Goal: Information Seeking & Learning: Check status

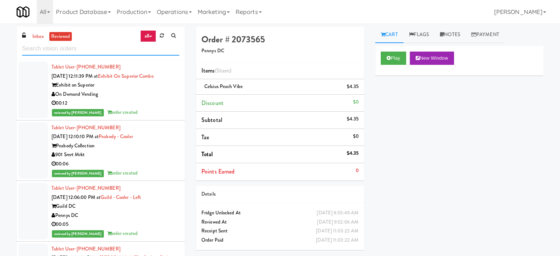
click at [107, 46] on input "text" at bounding box center [100, 49] width 157 height 14
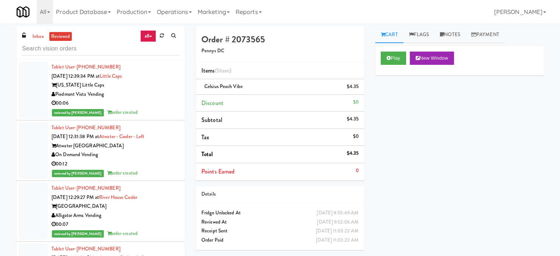
click at [157, 102] on div "00:06" at bounding box center [116, 103] width 128 height 9
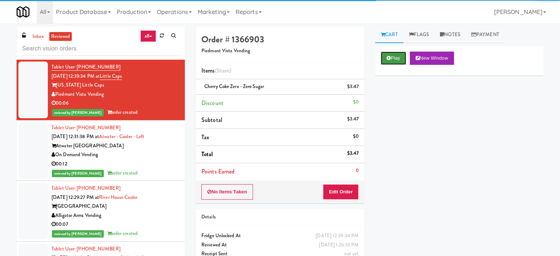
drag, startPoint x: 392, startPoint y: 59, endPoint x: 392, endPoint y: 62, distance: 3.7
click at [392, 59] on button "Play" at bounding box center [393, 58] width 25 height 13
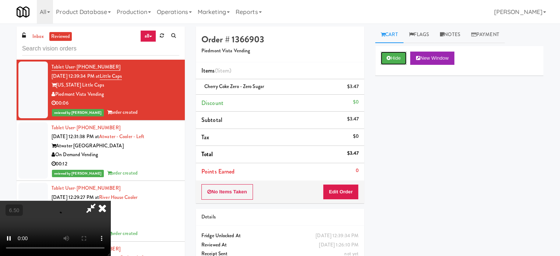
scroll to position [30, 0]
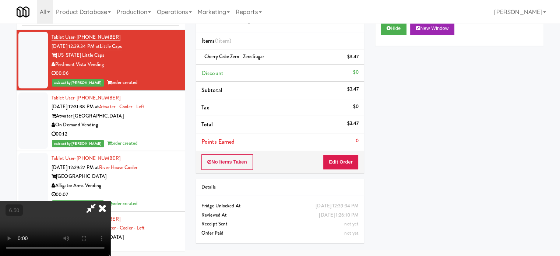
click at [110, 201] on video at bounding box center [55, 228] width 110 height 55
drag, startPoint x: 166, startPoint y: 182, endPoint x: 169, endPoint y: 176, distance: 7.1
click at [110, 201] on video at bounding box center [55, 228] width 110 height 55
drag, startPoint x: 169, startPoint y: 174, endPoint x: 130, endPoint y: 247, distance: 83.1
click at [110, 201] on video at bounding box center [55, 228] width 110 height 55
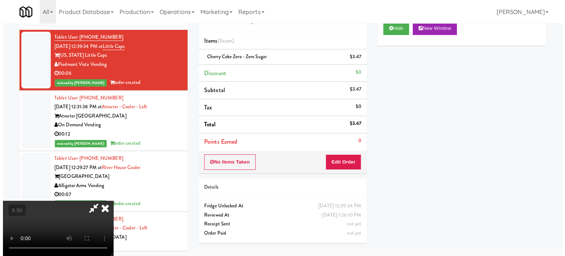
scroll to position [24, 0]
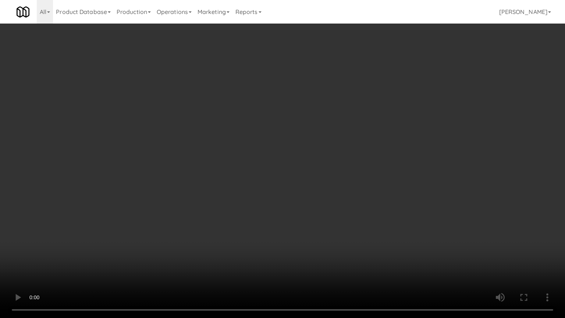
drag, startPoint x: 215, startPoint y: 216, endPoint x: 225, endPoint y: 193, distance: 25.5
click at [217, 210] on video at bounding box center [282, 159] width 565 height 318
click at [244, 183] on video at bounding box center [282, 159] width 565 height 318
click at [266, 179] on video at bounding box center [282, 159] width 565 height 318
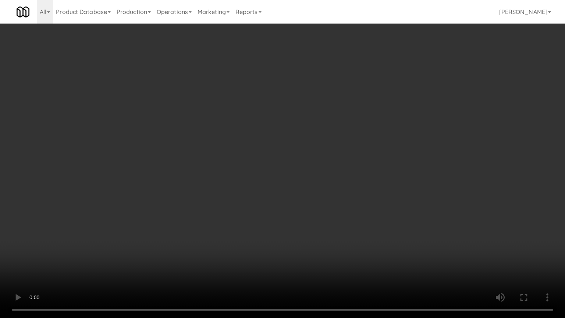
click at [266, 179] on video at bounding box center [282, 159] width 565 height 318
click at [266, 178] on video at bounding box center [282, 159] width 565 height 318
click at [268, 178] on video at bounding box center [282, 159] width 565 height 318
click at [268, 179] on video at bounding box center [282, 159] width 565 height 318
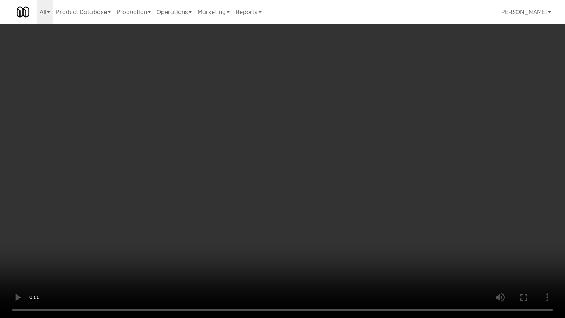
click at [284, 179] on video at bounding box center [282, 159] width 565 height 318
click at [283, 179] on video at bounding box center [282, 159] width 565 height 318
click at [291, 178] on video at bounding box center [282, 159] width 565 height 318
click at [287, 177] on video at bounding box center [282, 159] width 565 height 318
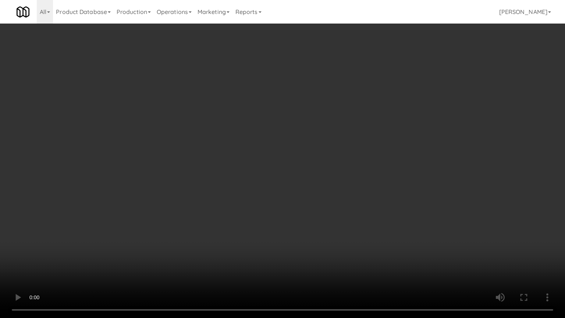
click at [287, 177] on video at bounding box center [282, 159] width 565 height 318
click at [325, 153] on video at bounding box center [282, 159] width 565 height 318
drag, startPoint x: 325, startPoint y: 153, endPoint x: 339, endPoint y: 80, distance: 74.6
click at [324, 150] on video at bounding box center [282, 159] width 565 height 318
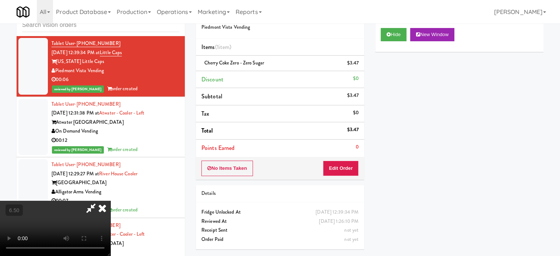
click at [110, 201] on icon at bounding box center [102, 208] width 16 height 15
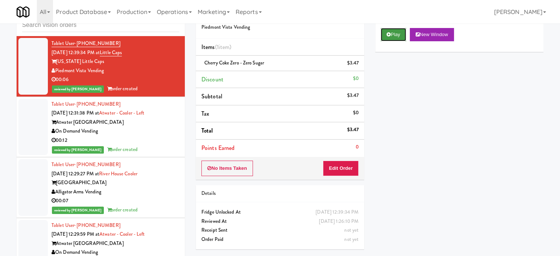
click at [395, 32] on button "Play" at bounding box center [393, 34] width 25 height 13
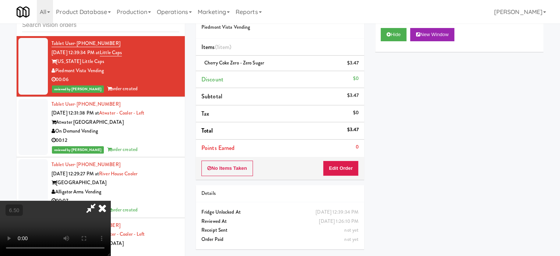
drag, startPoint x: 247, startPoint y: 135, endPoint x: 247, endPoint y: 130, distance: 5.2
click at [110, 201] on video at bounding box center [55, 228] width 110 height 55
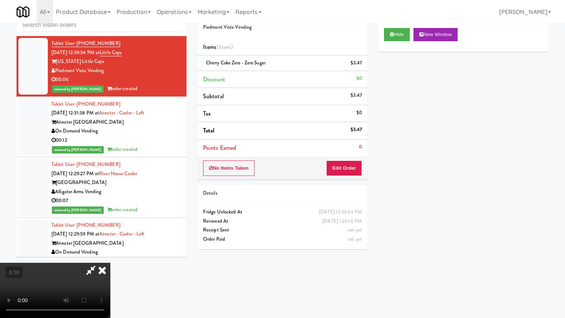
click at [110, 255] on video at bounding box center [55, 290] width 110 height 55
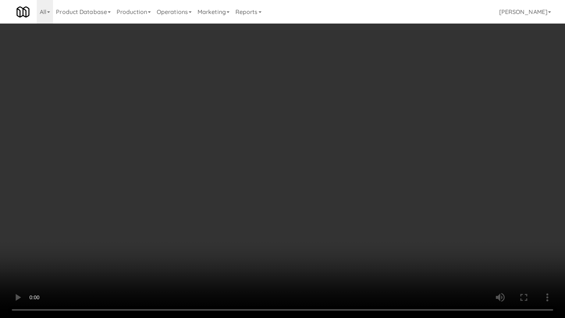
click at [219, 225] on video at bounding box center [282, 159] width 565 height 318
click at [288, 161] on video at bounding box center [282, 159] width 565 height 318
click at [293, 162] on video at bounding box center [282, 159] width 565 height 318
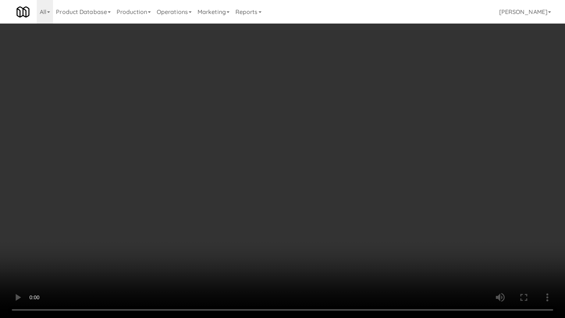
click at [300, 162] on video at bounding box center [282, 159] width 565 height 318
click at [289, 177] on video at bounding box center [282, 159] width 565 height 318
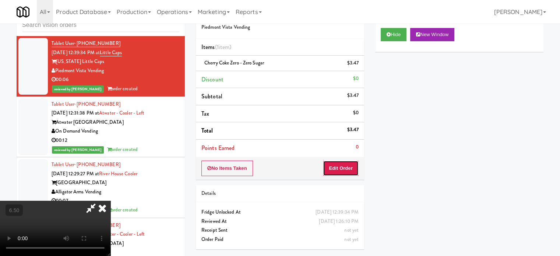
click at [349, 169] on button "Edit Order" at bounding box center [341, 167] width 36 height 15
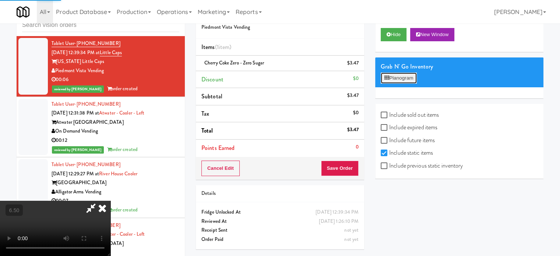
click at [406, 79] on button "Planogram" at bounding box center [399, 77] width 36 height 11
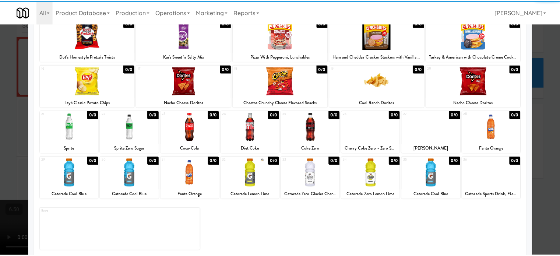
scroll to position [105, 0]
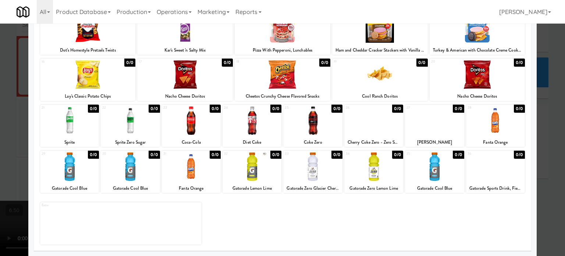
drag, startPoint x: 544, startPoint y: 126, endPoint x: 527, endPoint y: 126, distance: 16.6
click at [544, 126] on div at bounding box center [282, 128] width 565 height 256
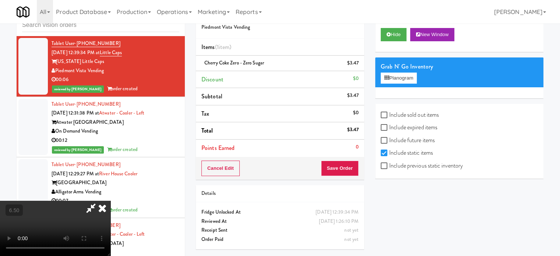
click at [110, 201] on icon at bounding box center [102, 208] width 16 height 15
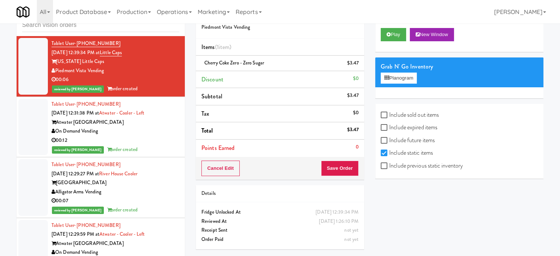
click at [161, 141] on div "00:12" at bounding box center [116, 140] width 128 height 9
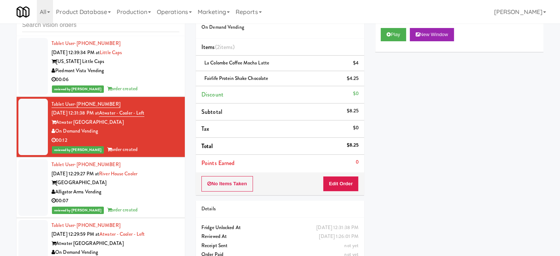
drag, startPoint x: 144, startPoint y: 193, endPoint x: 153, endPoint y: 188, distance: 11.0
click at [146, 193] on div "Alligator Arms Vending" at bounding box center [116, 191] width 128 height 9
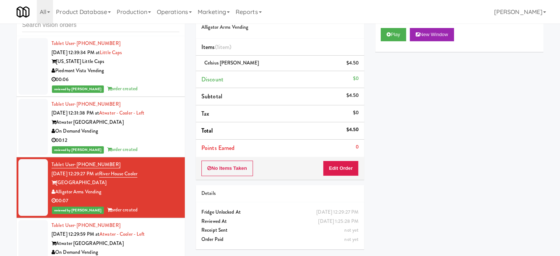
scroll to position [184, 0]
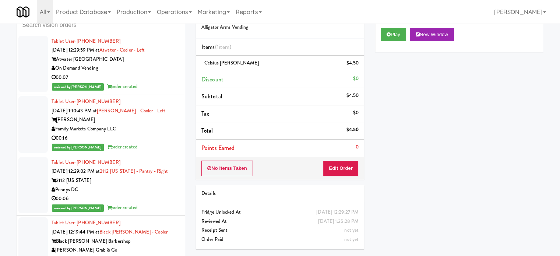
click at [158, 72] on div "On Demand Vending" at bounding box center [116, 68] width 128 height 9
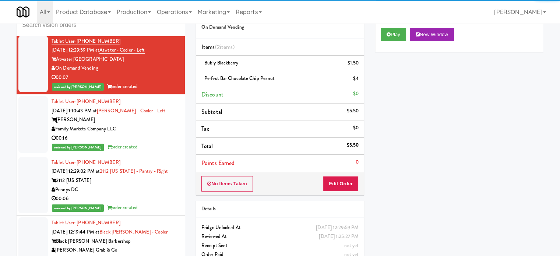
click at [153, 135] on div "00:16" at bounding box center [116, 138] width 128 height 9
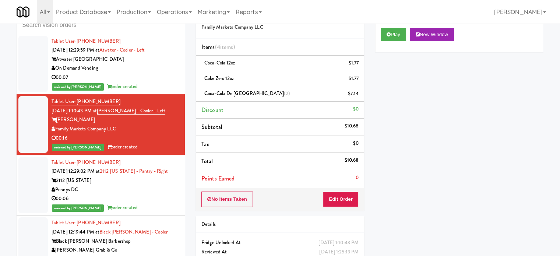
click at [145, 182] on div "Tablet User · (301) 461-5540 [DATE] 12:29:02 PM at 2112 [US_STATE] - [GEOGRAPHI…" at bounding box center [116, 185] width 128 height 54
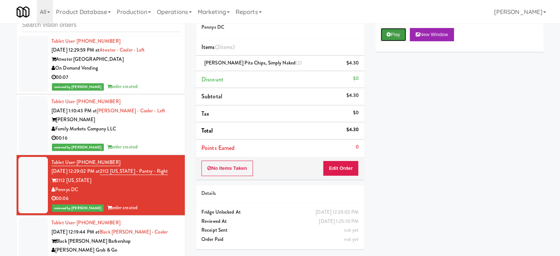
click at [397, 30] on button "Play" at bounding box center [393, 34] width 25 height 13
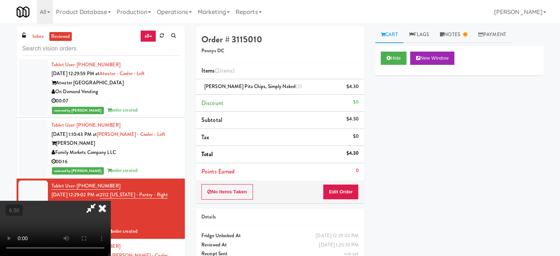
click at [110, 201] on video at bounding box center [55, 228] width 110 height 55
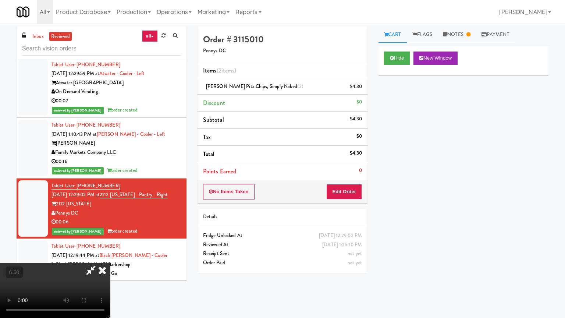
click at [110, 255] on video at bounding box center [55, 290] width 110 height 55
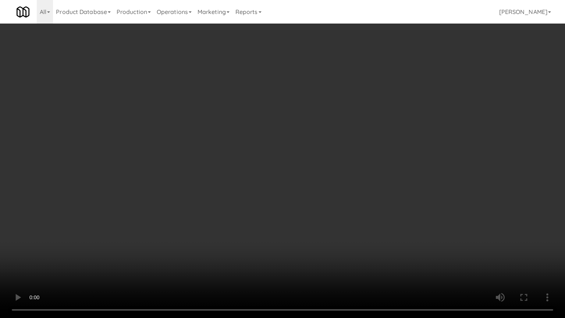
click at [323, 138] on video at bounding box center [282, 159] width 565 height 318
click at [324, 137] on video at bounding box center [282, 159] width 565 height 318
click at [325, 134] on video at bounding box center [282, 159] width 565 height 318
drag, startPoint x: 329, startPoint y: 134, endPoint x: 337, endPoint y: 134, distance: 8.8
click at [329, 134] on video at bounding box center [282, 159] width 565 height 318
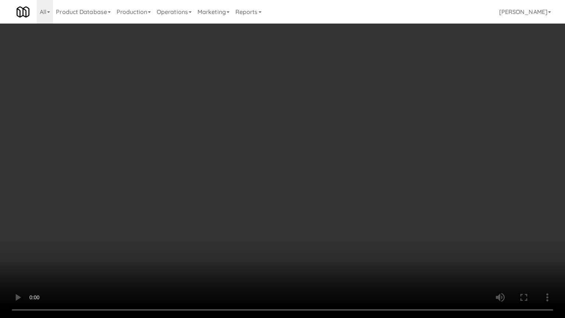
click at [396, 137] on video at bounding box center [282, 159] width 565 height 318
click at [387, 138] on video at bounding box center [282, 159] width 565 height 318
click at [412, 135] on video at bounding box center [282, 159] width 565 height 318
click at [410, 135] on video at bounding box center [282, 159] width 565 height 318
click at [412, 134] on video at bounding box center [282, 159] width 565 height 318
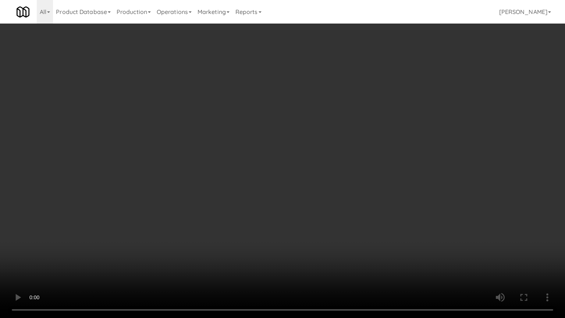
click at [377, 230] on video at bounding box center [282, 159] width 565 height 318
click at [365, 197] on video at bounding box center [282, 159] width 565 height 318
click at [354, 214] on video at bounding box center [282, 159] width 565 height 318
click at [360, 163] on video at bounding box center [282, 159] width 565 height 318
click at [357, 158] on video at bounding box center [282, 159] width 565 height 318
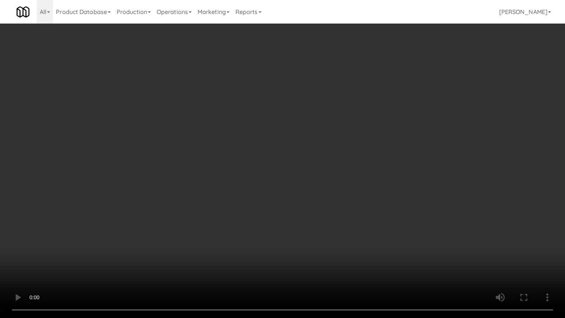
click at [359, 155] on video at bounding box center [282, 159] width 565 height 318
drag, startPoint x: 330, startPoint y: 216, endPoint x: 325, endPoint y: 187, distance: 29.6
click at [330, 214] on video at bounding box center [282, 159] width 565 height 318
click at [319, 168] on video at bounding box center [282, 159] width 565 height 318
click at [308, 172] on video at bounding box center [282, 159] width 565 height 318
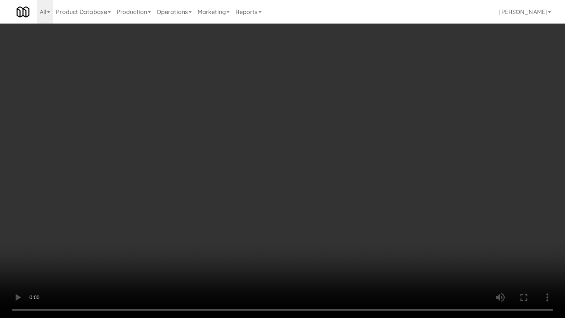
click at [317, 137] on video at bounding box center [282, 159] width 565 height 318
click at [370, 171] on video at bounding box center [282, 159] width 565 height 318
click at [368, 163] on video at bounding box center [282, 159] width 565 height 318
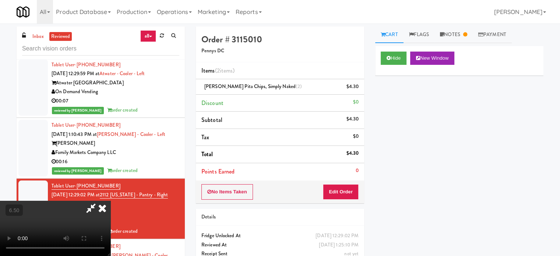
click at [99, 201] on icon at bounding box center [90, 208] width 17 height 15
click at [110, 201] on video at bounding box center [55, 228] width 110 height 55
click at [110, 201] on icon at bounding box center [102, 208] width 16 height 15
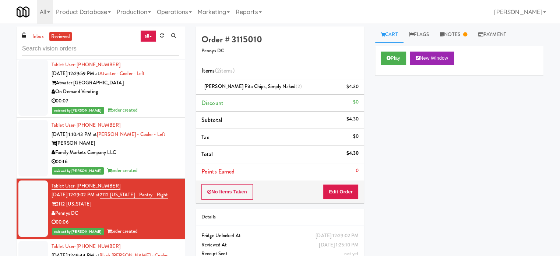
scroll to position [368, 0]
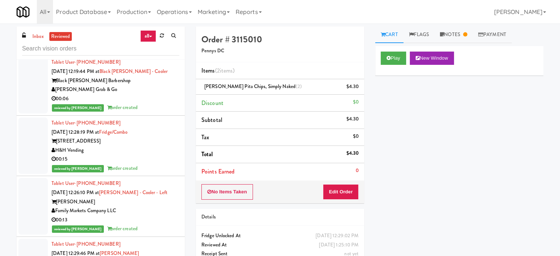
click at [158, 112] on div "reviewed by [PERSON_NAME] L order created" at bounding box center [116, 107] width 128 height 9
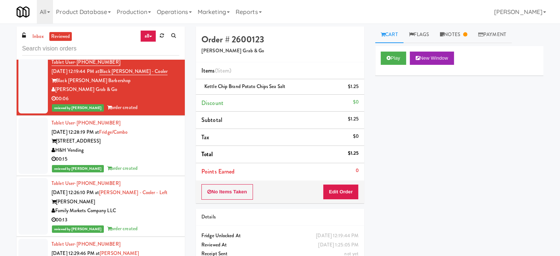
click at [163, 155] on div "H&H Vending" at bounding box center [116, 150] width 128 height 9
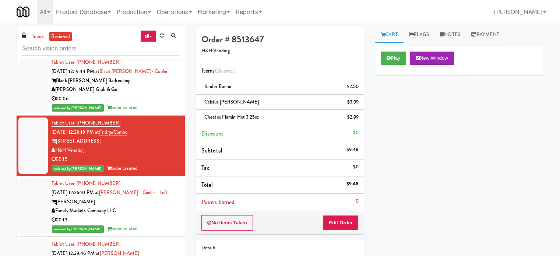
click at [152, 224] on div "00:13" at bounding box center [116, 219] width 128 height 9
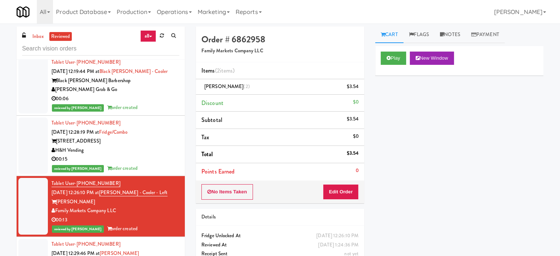
scroll to position [552, 0]
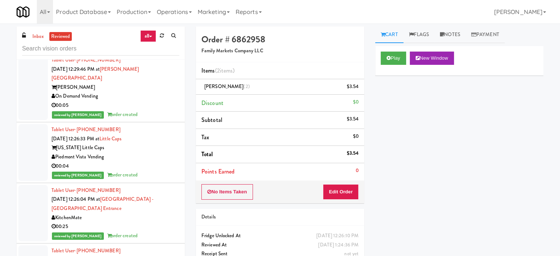
click at [169, 116] on div "reviewed by [PERSON_NAME] order created" at bounding box center [116, 114] width 128 height 9
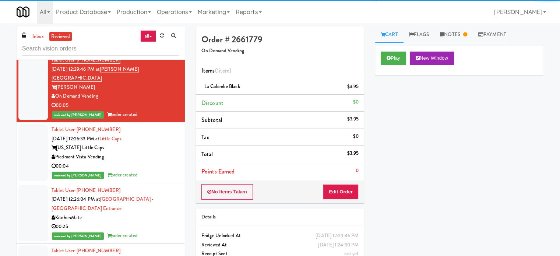
drag, startPoint x: 162, startPoint y: 161, endPoint x: 187, endPoint y: 138, distance: 33.3
click at [164, 160] on div "Tablet User · (703) 415-6902 [DATE] 12:26:33 PM at [GEOGRAPHIC_DATA] [US_STATE]…" at bounding box center [116, 152] width 128 height 54
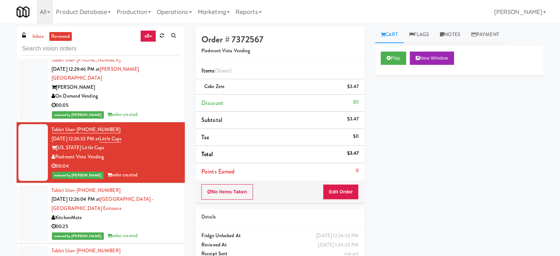
click at [157, 212] on div "Tablet User · (226) 688-6122 [DATE] 12:26:04 PM at [GEOGRAPHIC_DATA] - [GEOGRAP…" at bounding box center [116, 213] width 128 height 54
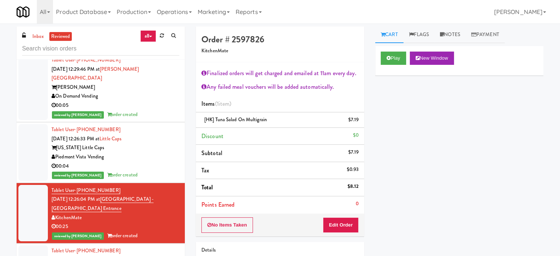
scroll to position [736, 0]
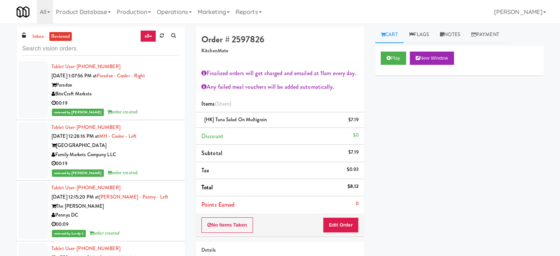
click at [160, 104] on div "00:19" at bounding box center [116, 103] width 128 height 9
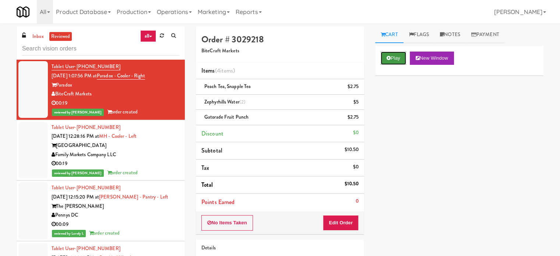
click at [388, 62] on button "Play" at bounding box center [393, 58] width 25 height 13
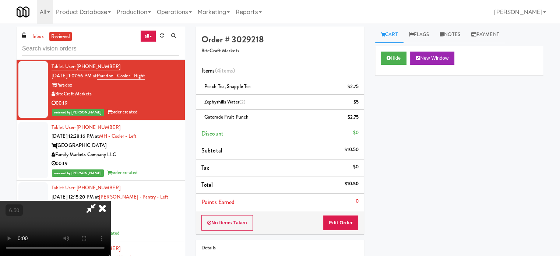
drag, startPoint x: 228, startPoint y: 139, endPoint x: 229, endPoint y: 135, distance: 4.5
click at [110, 201] on video at bounding box center [55, 228] width 110 height 55
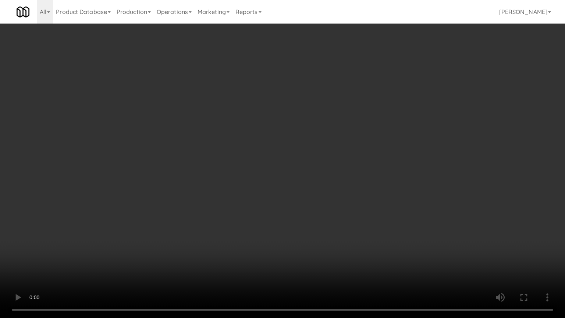
drag, startPoint x: 229, startPoint y: 173, endPoint x: 233, endPoint y: 164, distance: 8.7
click at [229, 172] on video at bounding box center [282, 159] width 565 height 318
click at [244, 172] on video at bounding box center [282, 159] width 565 height 318
click at [246, 171] on video at bounding box center [282, 159] width 565 height 318
click at [255, 171] on video at bounding box center [282, 159] width 565 height 318
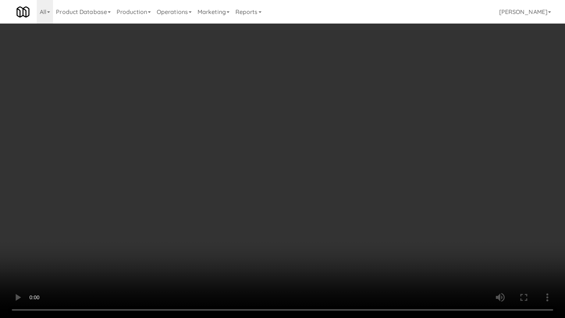
click at [255, 171] on video at bounding box center [282, 159] width 565 height 318
click at [264, 175] on video at bounding box center [282, 159] width 565 height 318
click at [266, 175] on video at bounding box center [282, 159] width 565 height 318
click at [275, 178] on video at bounding box center [282, 159] width 565 height 318
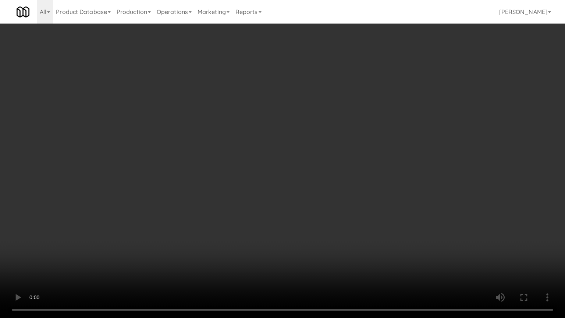
click at [283, 178] on video at bounding box center [282, 159] width 565 height 318
click at [299, 181] on video at bounding box center [282, 159] width 565 height 318
click at [315, 181] on video at bounding box center [282, 159] width 565 height 318
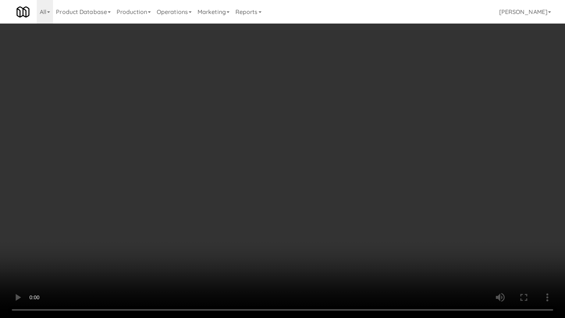
click at [316, 181] on video at bounding box center [282, 159] width 565 height 318
click at [321, 177] on video at bounding box center [282, 159] width 565 height 318
click at [330, 177] on video at bounding box center [282, 159] width 565 height 318
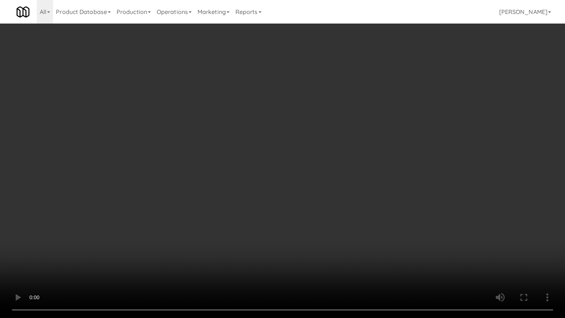
click at [325, 178] on video at bounding box center [282, 159] width 565 height 318
click at [327, 177] on video at bounding box center [282, 159] width 565 height 318
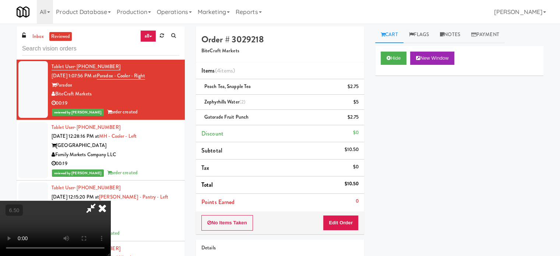
click at [110, 201] on icon at bounding box center [102, 208] width 16 height 15
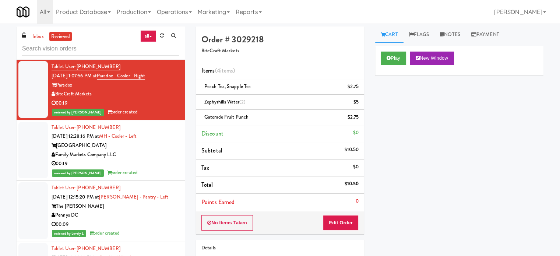
drag, startPoint x: 159, startPoint y: 168, endPoint x: 177, endPoint y: 166, distance: 18.1
click at [159, 169] on div "reviewed by [PERSON_NAME] A order created" at bounding box center [116, 172] width 128 height 9
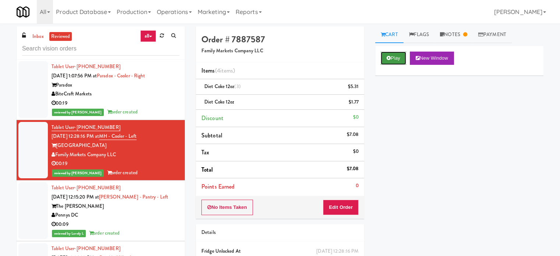
click at [400, 59] on button "Play" at bounding box center [393, 58] width 25 height 13
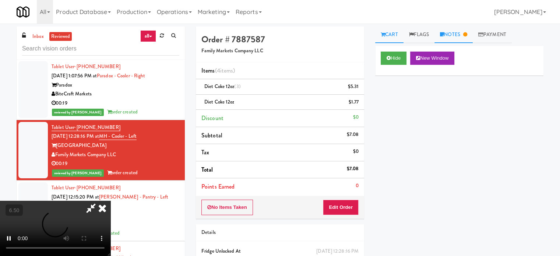
click at [456, 38] on link "Notes" at bounding box center [453, 34] width 38 height 17
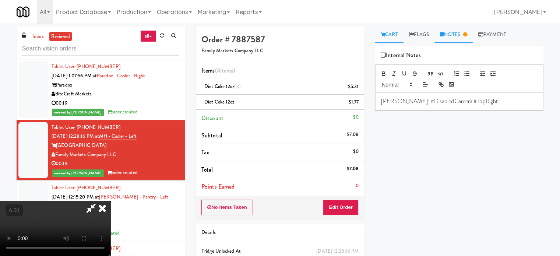
click at [390, 36] on link "Cart" at bounding box center [389, 34] width 28 height 17
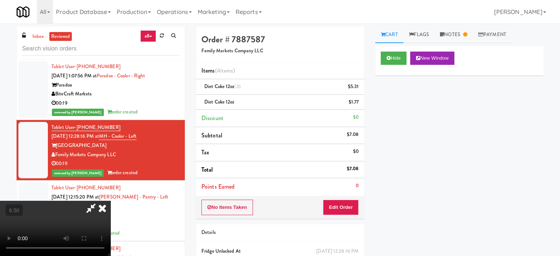
click at [110, 201] on video at bounding box center [55, 228] width 110 height 55
drag, startPoint x: 230, startPoint y: 135, endPoint x: 231, endPoint y: 131, distance: 4.1
click at [110, 201] on video at bounding box center [55, 228] width 110 height 55
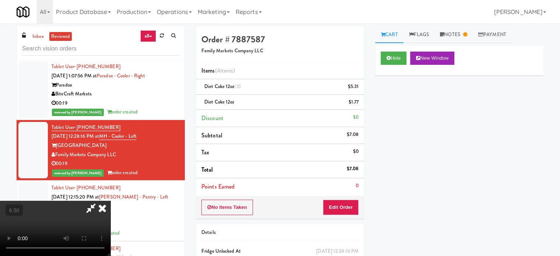
click at [110, 201] on video at bounding box center [55, 228] width 110 height 55
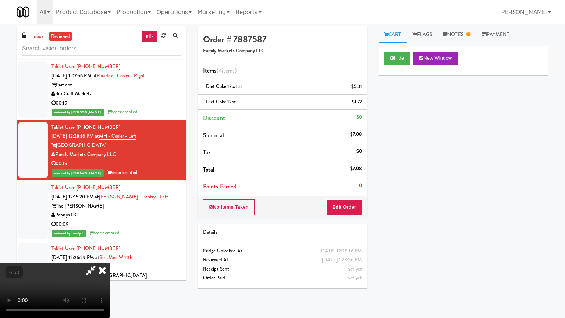
click at [110, 255] on video at bounding box center [55, 290] width 110 height 55
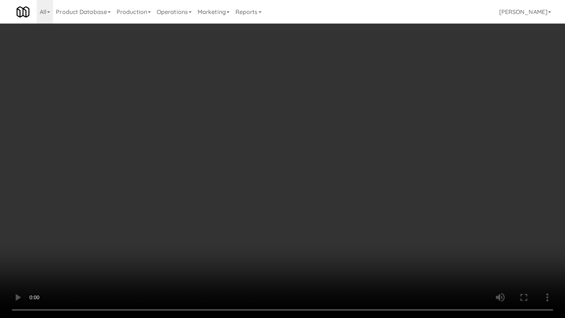
click at [241, 150] on video at bounding box center [282, 159] width 565 height 318
click at [245, 152] on video at bounding box center [282, 159] width 565 height 318
click at [246, 152] on video at bounding box center [282, 159] width 565 height 318
click at [257, 153] on video at bounding box center [282, 159] width 565 height 318
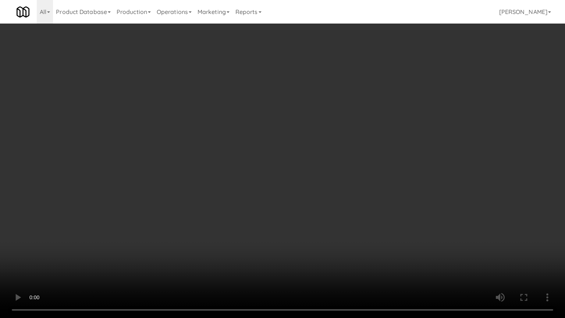
click at [257, 153] on video at bounding box center [282, 159] width 565 height 318
click at [291, 155] on video at bounding box center [282, 159] width 565 height 318
click at [290, 156] on video at bounding box center [282, 159] width 565 height 318
drag, startPoint x: 199, startPoint y: 192, endPoint x: 267, endPoint y: 146, distance: 81.9
click at [205, 188] on video at bounding box center [282, 159] width 565 height 318
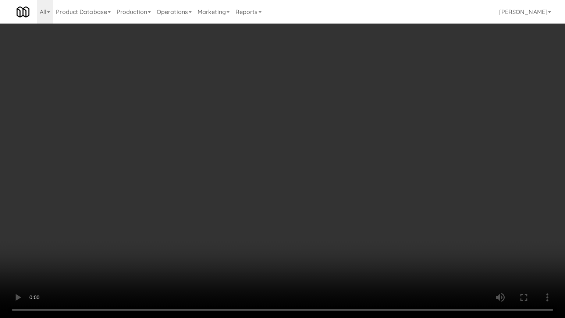
click at [265, 145] on video at bounding box center [282, 159] width 565 height 318
click at [265, 146] on video at bounding box center [282, 159] width 565 height 318
click at [266, 146] on video at bounding box center [282, 159] width 565 height 318
drag, startPoint x: 251, startPoint y: 145, endPoint x: 255, endPoint y: 144, distance: 4.3
click at [254, 145] on video at bounding box center [282, 159] width 565 height 318
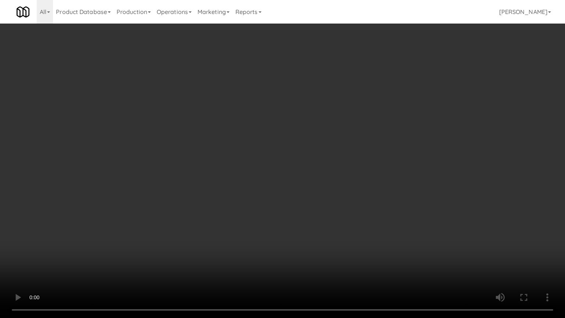
click at [255, 144] on video at bounding box center [282, 159] width 565 height 318
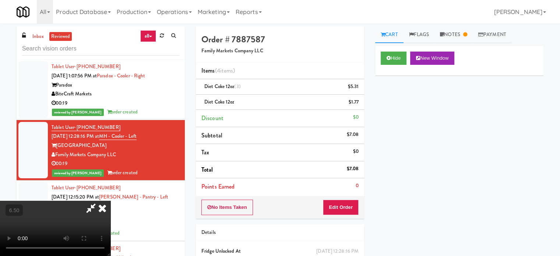
click at [110, 201] on icon at bounding box center [102, 208] width 16 height 15
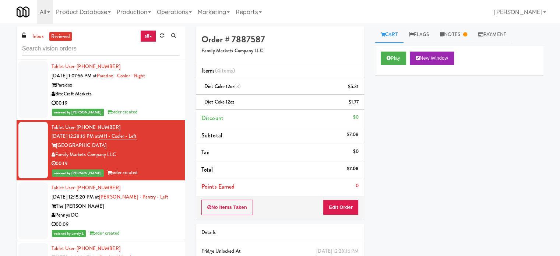
drag, startPoint x: 153, startPoint y: 218, endPoint x: 169, endPoint y: 205, distance: 20.5
click at [159, 216] on div "Pennys DC" at bounding box center [116, 214] width 128 height 9
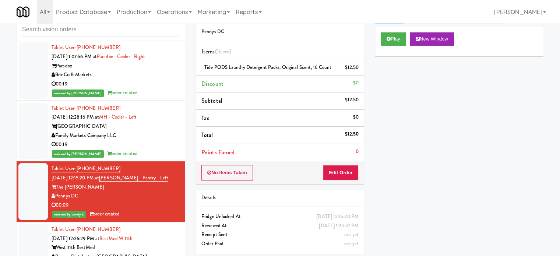
scroll to position [30, 0]
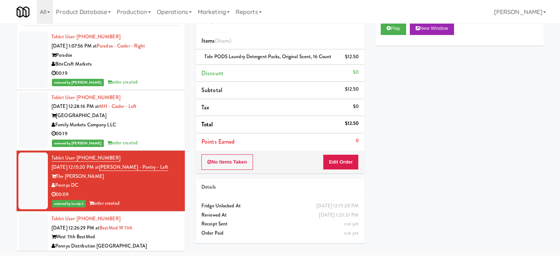
click at [142, 233] on div "West 11th BestMed" at bounding box center [116, 236] width 128 height 9
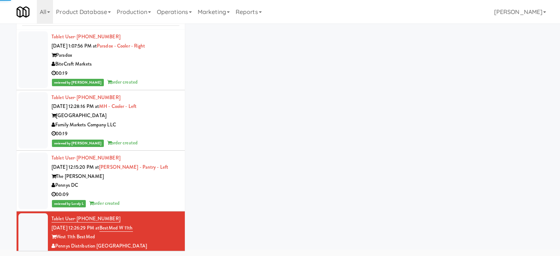
scroll to position [920, 0]
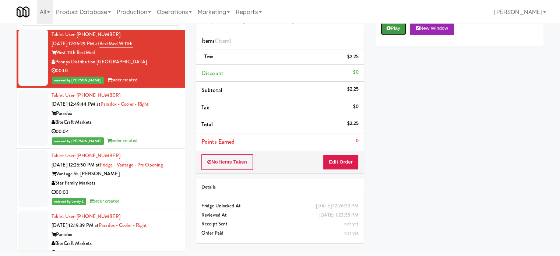
click at [393, 28] on button "Play" at bounding box center [393, 28] width 25 height 13
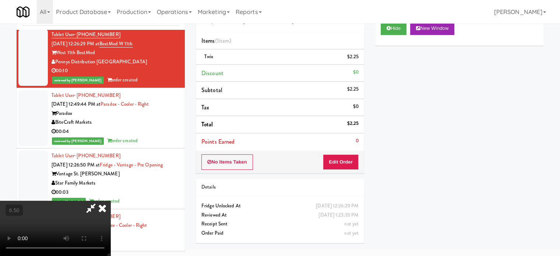
click at [110, 201] on video at bounding box center [55, 228] width 110 height 55
drag, startPoint x: 238, startPoint y: 152, endPoint x: 244, endPoint y: 159, distance: 8.9
click at [110, 201] on video at bounding box center [55, 228] width 110 height 55
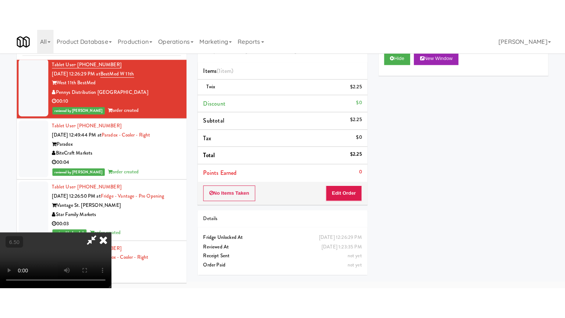
scroll to position [24, 0]
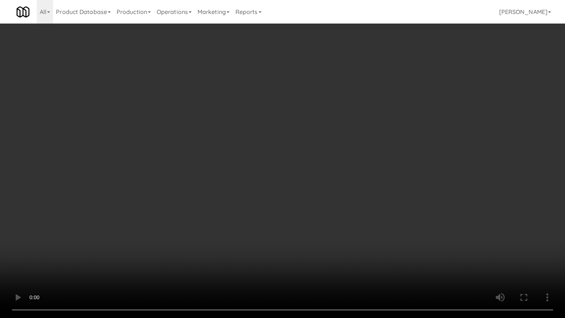
click at [244, 158] on video at bounding box center [282, 159] width 565 height 318
click at [248, 152] on video at bounding box center [282, 159] width 565 height 318
click at [249, 151] on video at bounding box center [282, 159] width 565 height 318
click at [265, 153] on video at bounding box center [282, 159] width 565 height 318
click at [262, 156] on video at bounding box center [282, 159] width 565 height 318
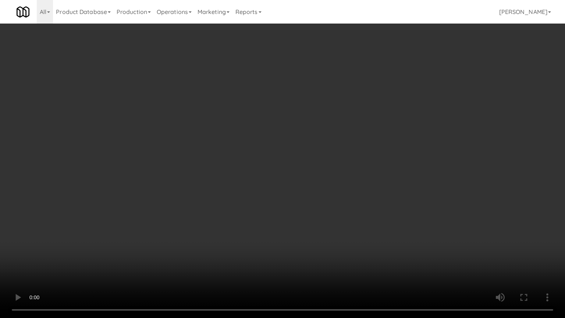
click at [271, 146] on video at bounding box center [282, 159] width 565 height 318
click at [283, 135] on video at bounding box center [282, 159] width 565 height 318
click at [322, 137] on video at bounding box center [282, 159] width 565 height 318
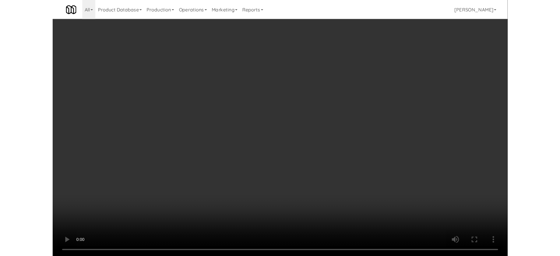
scroll to position [30, 0]
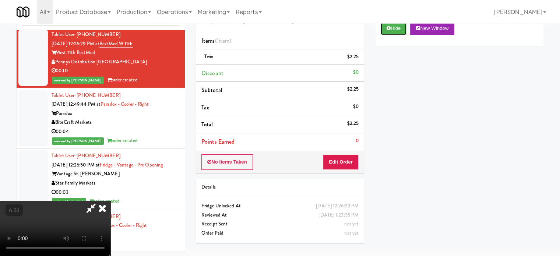
click at [396, 28] on button "Hide" at bounding box center [394, 28] width 26 height 13
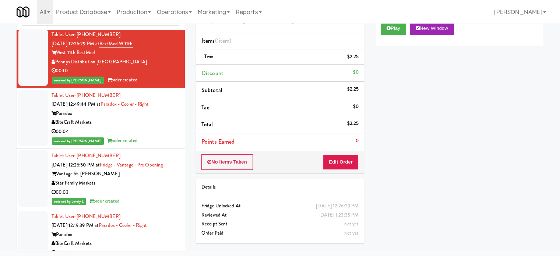
drag, startPoint x: 144, startPoint y: 126, endPoint x: 149, endPoint y: 132, distance: 8.2
click at [144, 127] on div "00:04" at bounding box center [116, 131] width 128 height 9
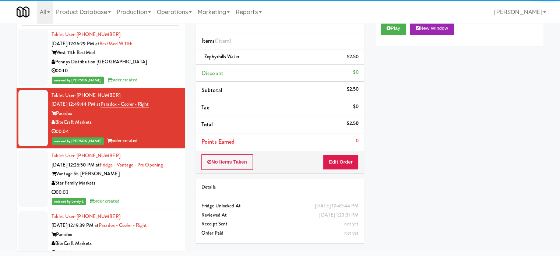
click at [144, 195] on div "00:03" at bounding box center [116, 192] width 128 height 9
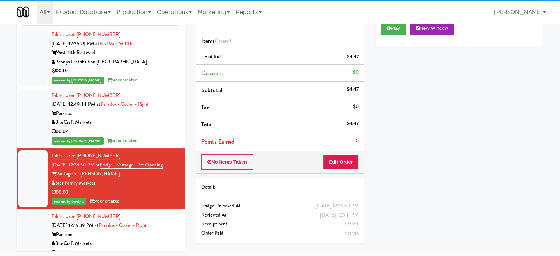
scroll to position [1104, 0]
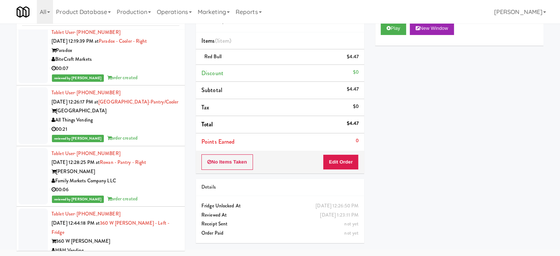
click at [151, 51] on div "Paradox" at bounding box center [116, 50] width 128 height 9
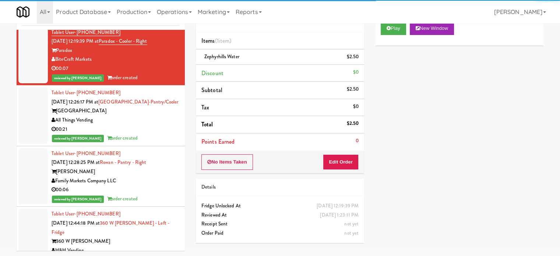
click at [153, 128] on div "00:21" at bounding box center [116, 129] width 128 height 9
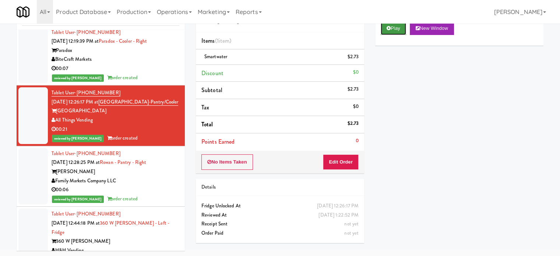
click at [399, 25] on button "Play" at bounding box center [393, 28] width 25 height 13
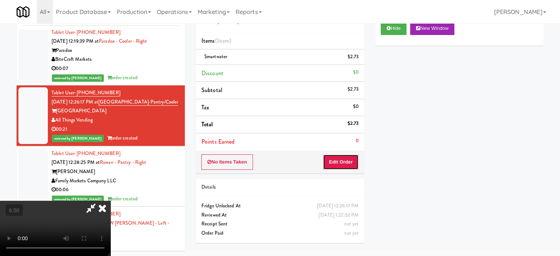
click at [330, 156] on button "Edit Order" at bounding box center [341, 161] width 36 height 15
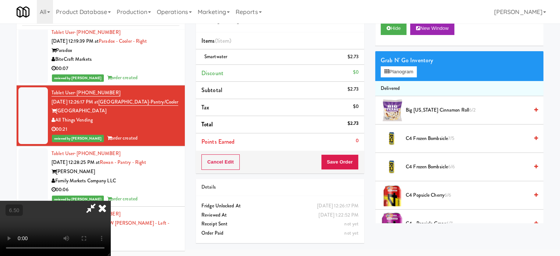
click at [110, 201] on video at bounding box center [55, 228] width 110 height 55
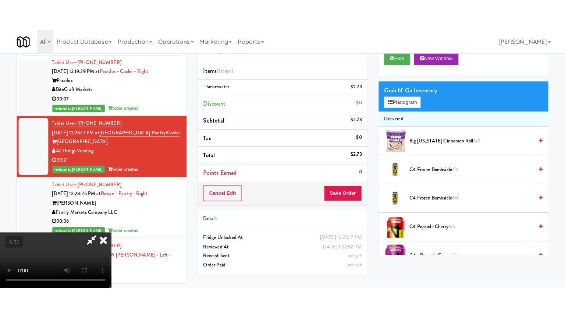
scroll to position [24, 0]
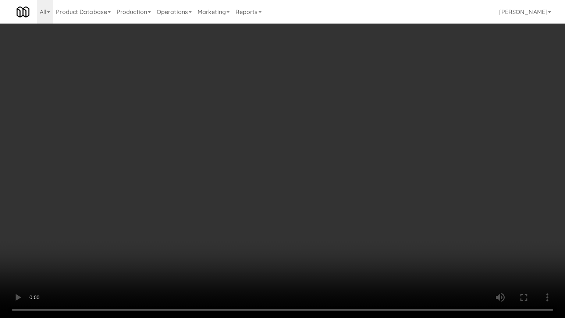
click at [232, 157] on video at bounding box center [282, 159] width 565 height 318
click at [250, 166] on video at bounding box center [282, 159] width 565 height 318
click at [250, 169] on video at bounding box center [282, 159] width 565 height 318
click at [265, 181] on video at bounding box center [282, 159] width 565 height 318
drag, startPoint x: 265, startPoint y: 181, endPoint x: 263, endPoint y: 176, distance: 5.1
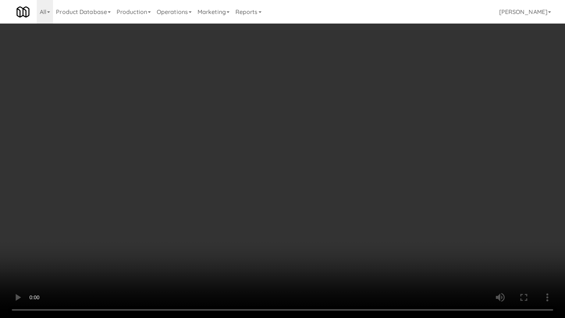
click at [265, 180] on video at bounding box center [282, 159] width 565 height 318
drag, startPoint x: 309, startPoint y: 221, endPoint x: 302, endPoint y: 204, distance: 18.3
click at [309, 216] on video at bounding box center [282, 159] width 565 height 318
click at [302, 204] on video at bounding box center [282, 159] width 565 height 318
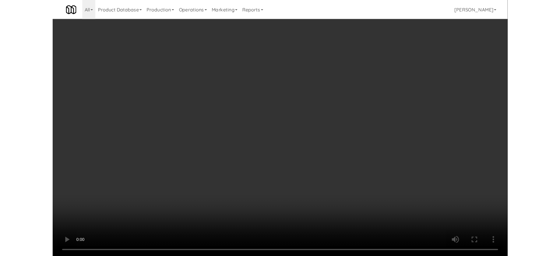
scroll to position [30, 0]
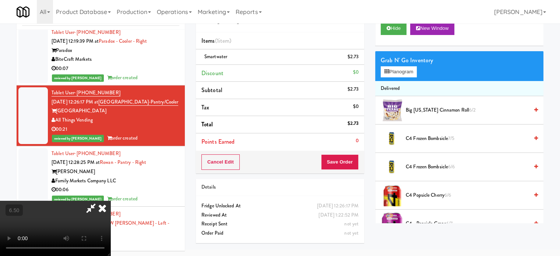
click at [99, 201] on icon at bounding box center [90, 208] width 17 height 15
click at [110, 201] on video at bounding box center [55, 228] width 110 height 55
drag, startPoint x: 153, startPoint y: 167, endPoint x: 181, endPoint y: 193, distance: 38.3
click at [110, 201] on video at bounding box center [55, 228] width 110 height 55
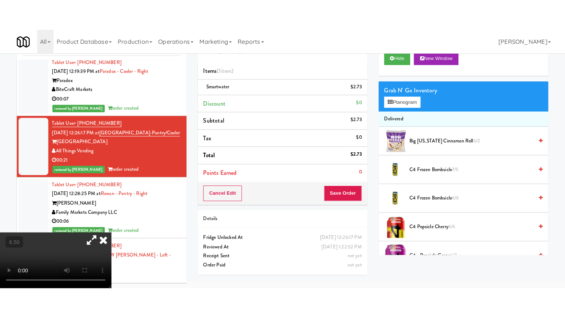
scroll to position [24, 0]
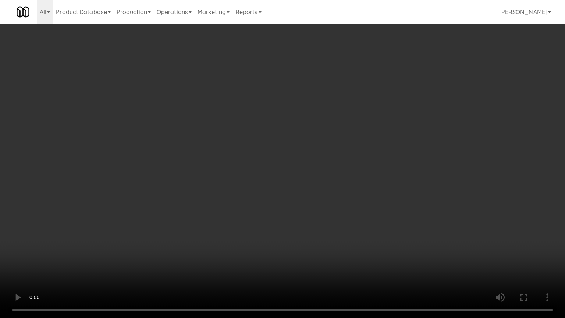
click at [201, 206] on video at bounding box center [282, 159] width 565 height 318
click at [233, 197] on video at bounding box center [282, 159] width 565 height 318
click at [236, 199] on video at bounding box center [282, 159] width 565 height 318
click at [238, 203] on video at bounding box center [282, 159] width 565 height 318
click at [238, 204] on video at bounding box center [282, 159] width 565 height 318
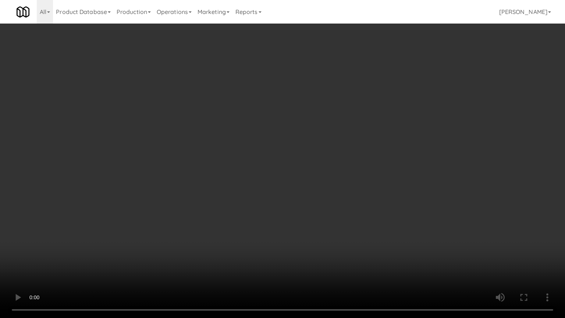
click at [244, 206] on video at bounding box center [282, 159] width 565 height 318
click at [248, 206] on video at bounding box center [282, 159] width 565 height 318
click at [248, 207] on video at bounding box center [282, 159] width 565 height 318
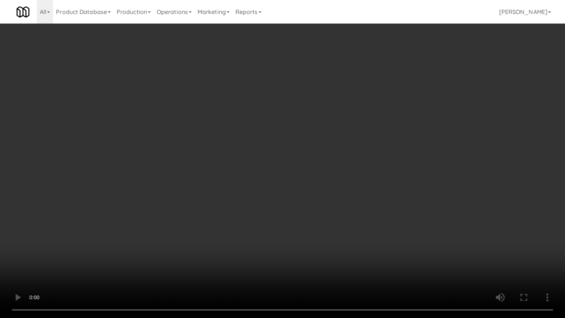
click at [248, 207] on video at bounding box center [282, 159] width 565 height 318
click at [249, 207] on video at bounding box center [282, 159] width 565 height 318
drag, startPoint x: 249, startPoint y: 207, endPoint x: 270, endPoint y: 193, distance: 25.8
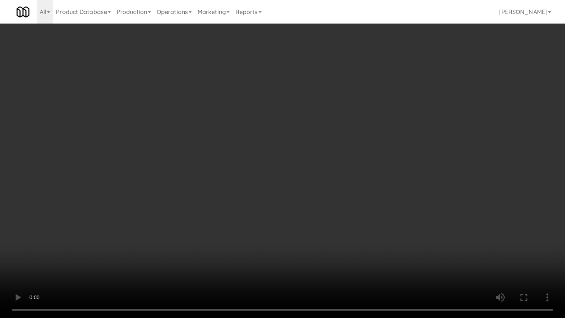
click at [251, 206] on video at bounding box center [282, 159] width 565 height 318
click at [270, 162] on video at bounding box center [282, 159] width 565 height 318
click at [293, 138] on video at bounding box center [282, 159] width 565 height 318
drag, startPoint x: 293, startPoint y: 137, endPoint x: 296, endPoint y: 75, distance: 61.9
click at [293, 136] on video at bounding box center [282, 159] width 565 height 318
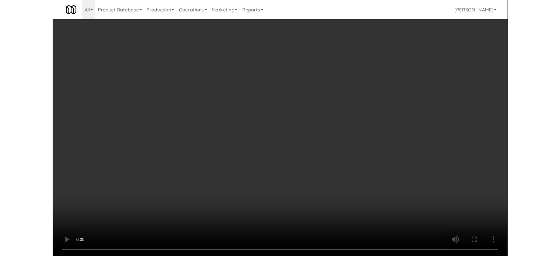
scroll to position [30, 0]
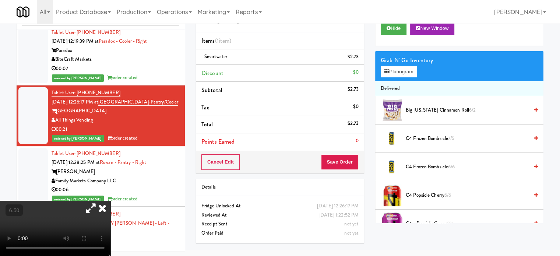
click at [110, 201] on icon at bounding box center [102, 208] width 16 height 15
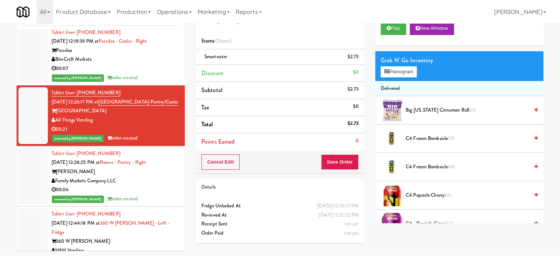
click at [154, 190] on div "00:06" at bounding box center [116, 189] width 128 height 9
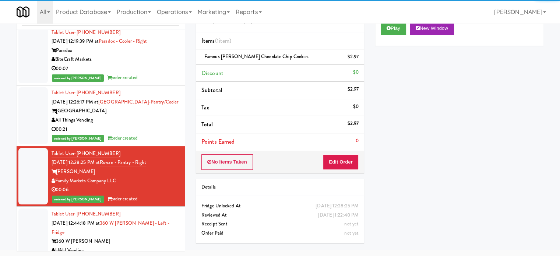
scroll to position [1288, 0]
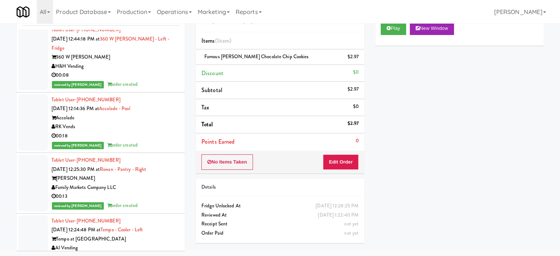
click at [149, 122] on div "RK Vends" at bounding box center [116, 126] width 128 height 9
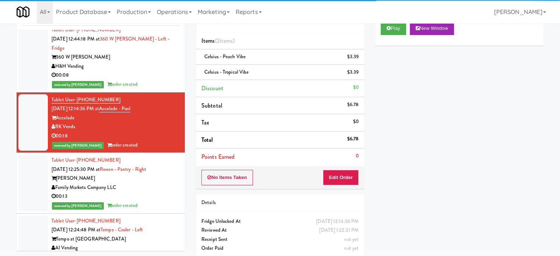
click at [153, 183] on div "Family Markets Company LLC" at bounding box center [116, 187] width 128 height 9
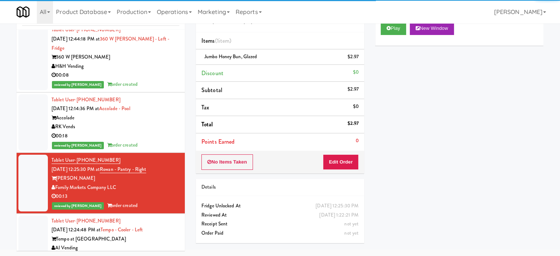
scroll to position [1472, 0]
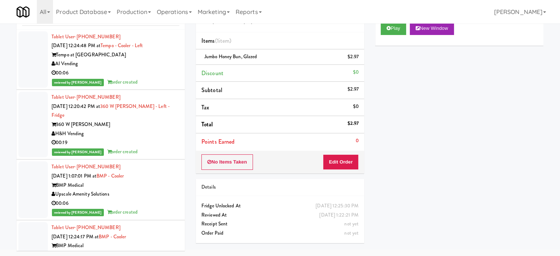
drag, startPoint x: 154, startPoint y: 126, endPoint x: 155, endPoint y: 135, distance: 8.5
click at [155, 138] on div "00:19" at bounding box center [116, 142] width 128 height 9
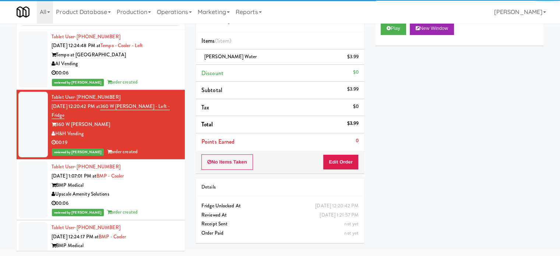
click at [153, 199] on div "00:06" at bounding box center [116, 203] width 128 height 9
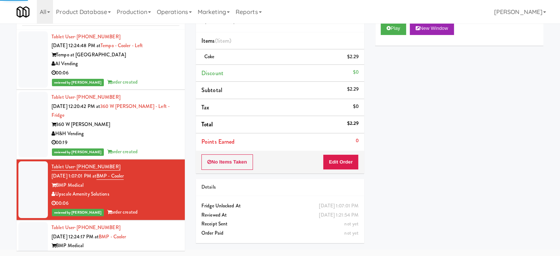
drag, startPoint x: 161, startPoint y: 228, endPoint x: 155, endPoint y: 185, distance: 43.1
click at [162, 241] on div "BMP Medical" at bounding box center [116, 245] width 128 height 9
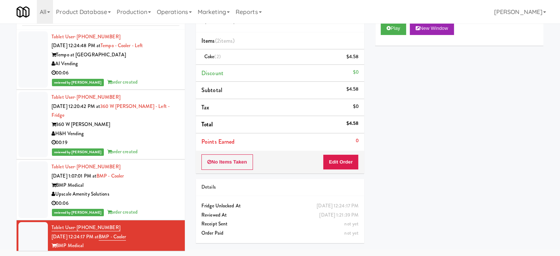
scroll to position [1656, 0]
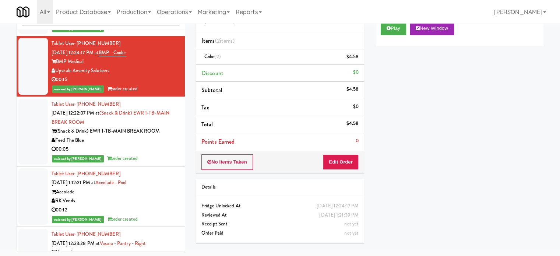
click at [152, 154] on div "reviewed by [PERSON_NAME] order created" at bounding box center [116, 158] width 128 height 9
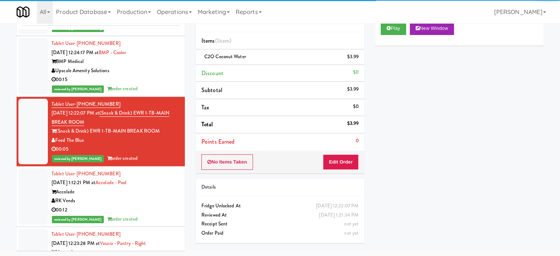
click at [159, 187] on div "Accolade" at bounding box center [116, 191] width 128 height 9
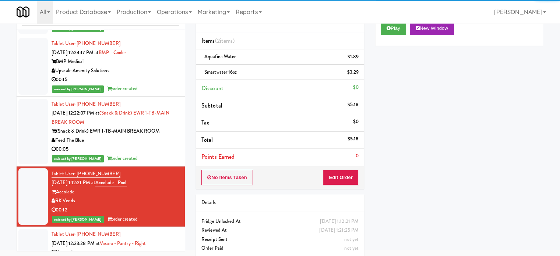
drag, startPoint x: 162, startPoint y: 225, endPoint x: 156, endPoint y: 202, distance: 23.6
click at [163, 230] on div "Tablet User · (609) 937-6474 [DATE] 12:23:28 PM at Vasara - Pantry - Right Vasa…" at bounding box center [116, 257] width 128 height 54
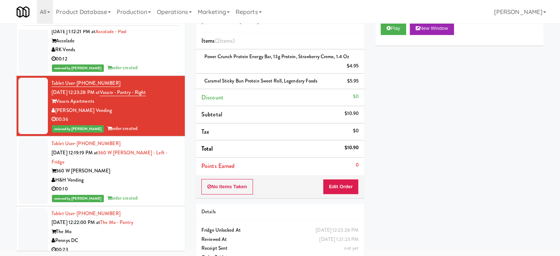
click at [153, 176] on div "H&H Vending" at bounding box center [116, 180] width 128 height 9
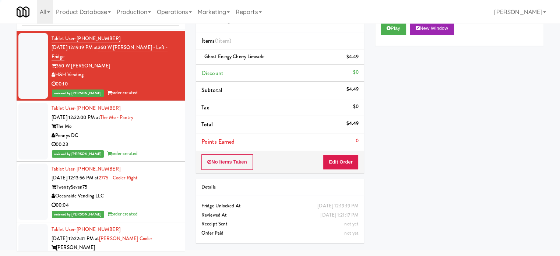
scroll to position [1887, 0]
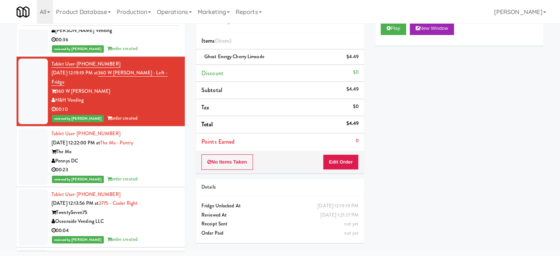
drag, startPoint x: 141, startPoint y: 149, endPoint x: 180, endPoint y: 136, distance: 40.6
click at [141, 174] on div "reviewed by [PERSON_NAME] order created" at bounding box center [116, 178] width 128 height 9
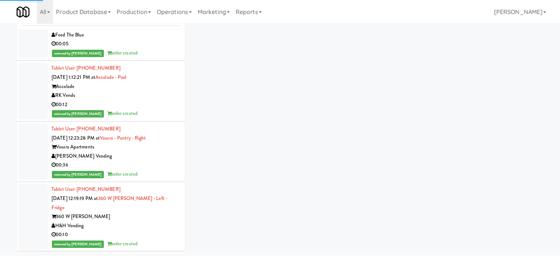
scroll to position [3721, 0]
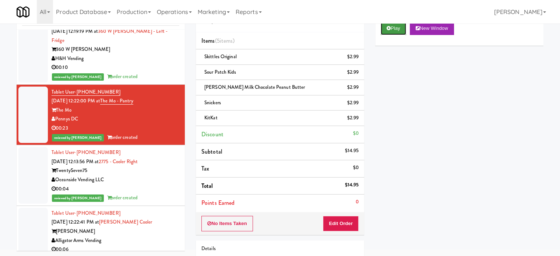
click at [389, 33] on button "Play" at bounding box center [393, 28] width 25 height 13
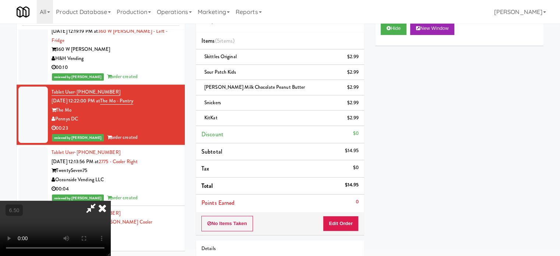
click at [110, 201] on video at bounding box center [55, 228] width 110 height 55
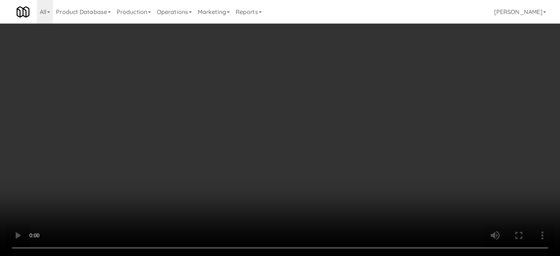
scroll to position [3712, 0]
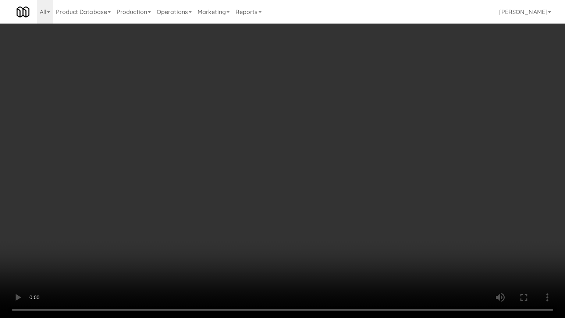
drag, startPoint x: 223, startPoint y: 177, endPoint x: 246, endPoint y: 167, distance: 24.7
click at [224, 177] on video at bounding box center [282, 159] width 565 height 318
click at [259, 162] on video at bounding box center [282, 159] width 565 height 318
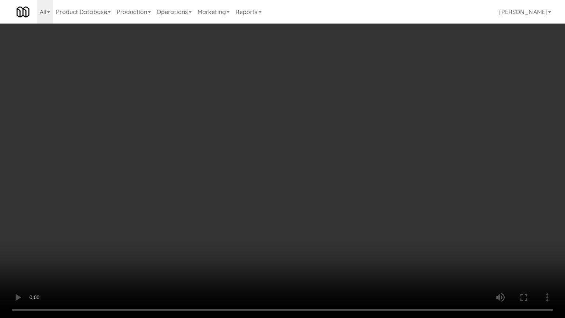
click at [259, 162] on video at bounding box center [282, 159] width 565 height 318
click at [271, 161] on video at bounding box center [282, 159] width 565 height 318
click at [271, 160] on video at bounding box center [282, 159] width 565 height 318
click at [272, 159] on video at bounding box center [282, 159] width 565 height 318
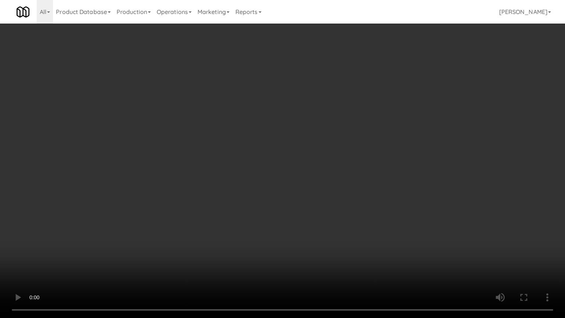
click at [272, 159] on video at bounding box center [282, 159] width 565 height 318
click at [278, 161] on video at bounding box center [282, 159] width 565 height 318
click at [279, 162] on video at bounding box center [282, 159] width 565 height 318
click at [289, 162] on video at bounding box center [282, 159] width 565 height 318
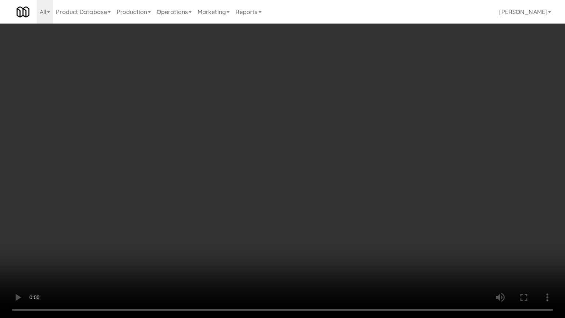
click at [289, 162] on video at bounding box center [282, 159] width 565 height 318
click at [294, 161] on video at bounding box center [282, 159] width 565 height 318
click at [296, 159] on video at bounding box center [282, 159] width 565 height 318
click at [297, 160] on video at bounding box center [282, 159] width 565 height 318
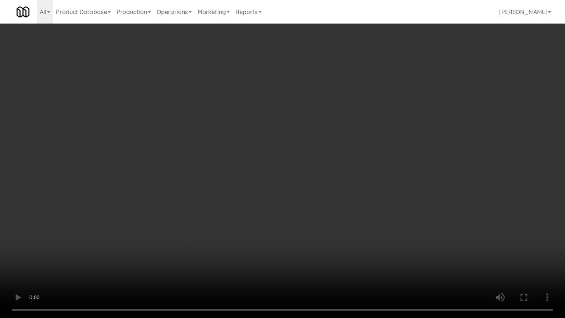
click at [298, 162] on video at bounding box center [282, 159] width 565 height 318
click at [300, 160] on video at bounding box center [282, 159] width 565 height 318
click at [305, 159] on video at bounding box center [282, 159] width 565 height 318
click at [306, 159] on video at bounding box center [282, 159] width 565 height 318
click at [309, 158] on video at bounding box center [282, 159] width 565 height 318
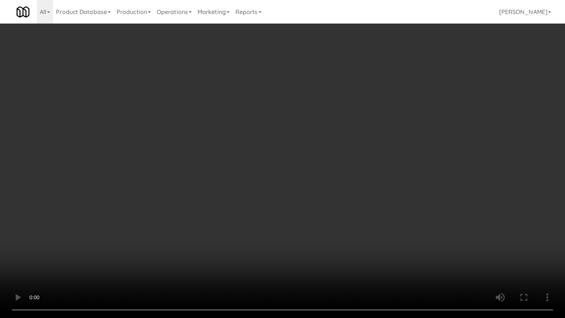
click at [309, 158] on video at bounding box center [282, 159] width 565 height 318
click at [311, 157] on video at bounding box center [282, 159] width 565 height 318
click at [312, 158] on video at bounding box center [282, 159] width 565 height 318
drag, startPoint x: 358, startPoint y: 252, endPoint x: 339, endPoint y: 233, distance: 27.8
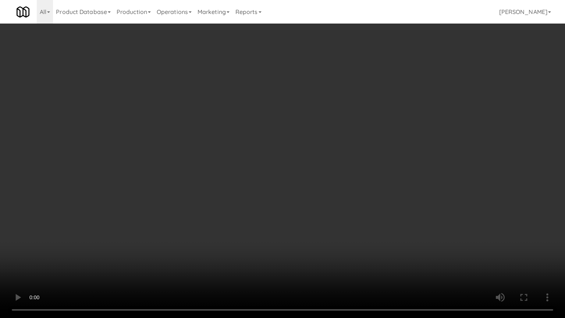
click at [356, 249] on video at bounding box center [282, 159] width 565 height 318
click at [306, 211] on video at bounding box center [282, 159] width 565 height 318
click at [306, 212] on video at bounding box center [282, 159] width 565 height 318
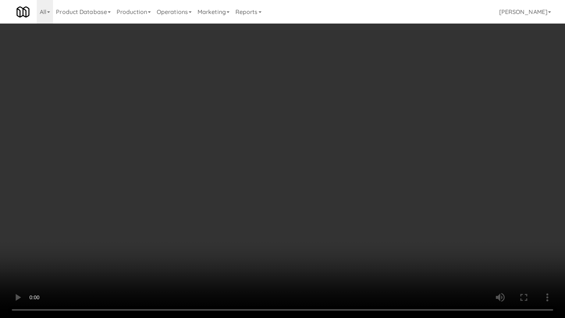
click at [308, 213] on video at bounding box center [282, 159] width 565 height 318
click at [310, 213] on video at bounding box center [282, 159] width 565 height 318
click at [314, 215] on video at bounding box center [282, 159] width 565 height 318
drag, startPoint x: 270, startPoint y: 212, endPoint x: 274, endPoint y: 209, distance: 4.3
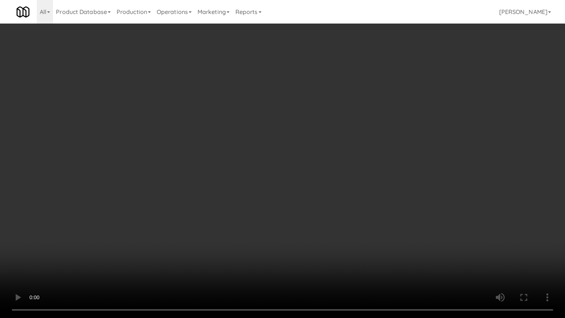
click at [272, 211] on video at bounding box center [282, 159] width 565 height 318
click at [275, 208] on video at bounding box center [282, 159] width 565 height 318
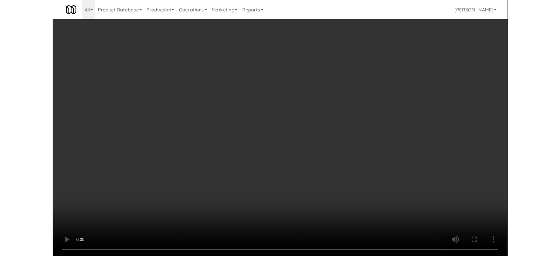
scroll to position [3721, 0]
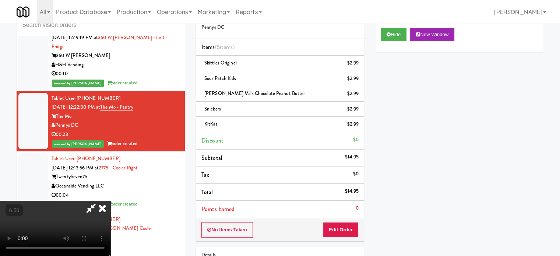
click at [110, 201] on icon at bounding box center [102, 208] width 16 height 15
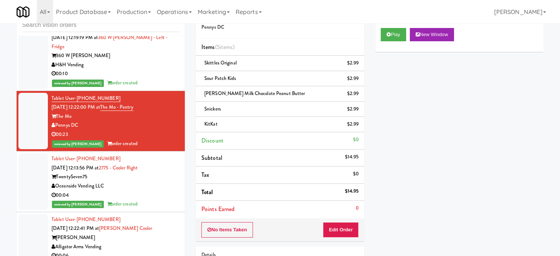
drag, startPoint x: 155, startPoint y: 156, endPoint x: 192, endPoint y: 137, distance: 41.8
click at [155, 199] on div "reviewed by [PERSON_NAME] order created" at bounding box center [116, 203] width 128 height 9
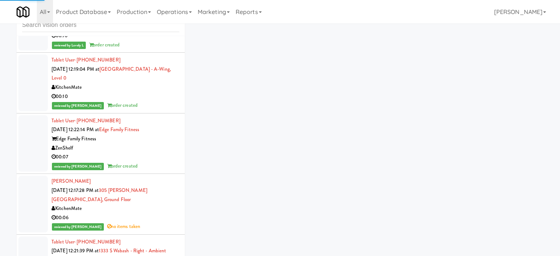
scroll to position [2008, 0]
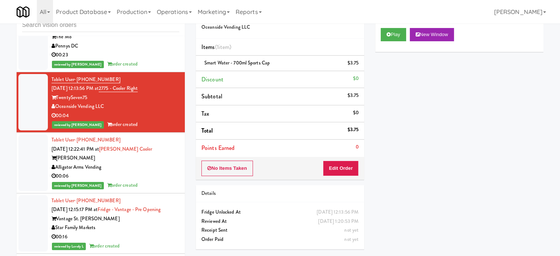
click at [153, 181] on div "reviewed by [PERSON_NAME] A order created" at bounding box center [116, 185] width 128 height 9
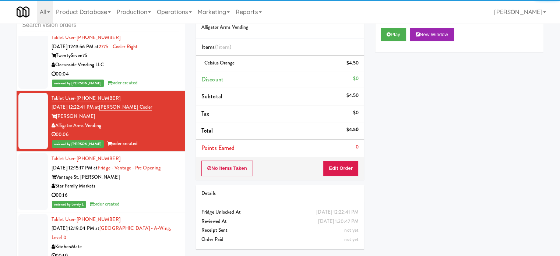
click at [158, 181] on div "Star Family Markets" at bounding box center [116, 185] width 128 height 9
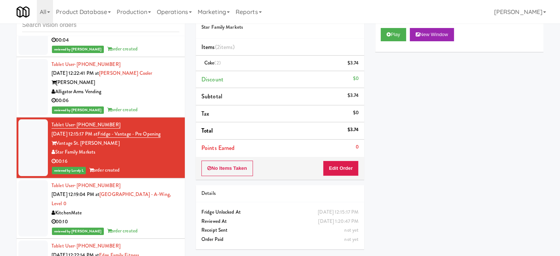
scroll to position [4153, 0]
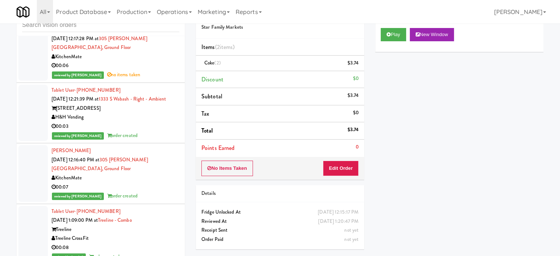
click at [141, 234] on div "Treeline CrossFit" at bounding box center [116, 238] width 128 height 9
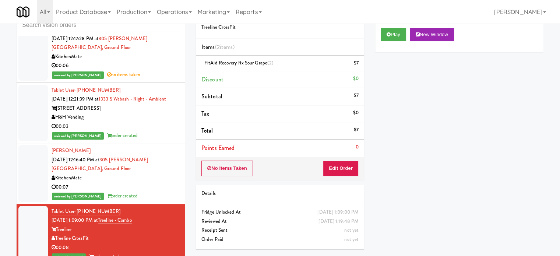
click at [150, 102] on li "Tablet User · (817) 897-1318 [DATE] 12:21:39 PM at [STREET_ADDRESS] - Right - A…" at bounding box center [101, 113] width 168 height 61
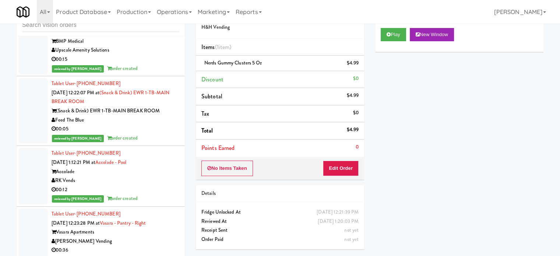
click at [146, 176] on div "RK Vends" at bounding box center [116, 180] width 128 height 9
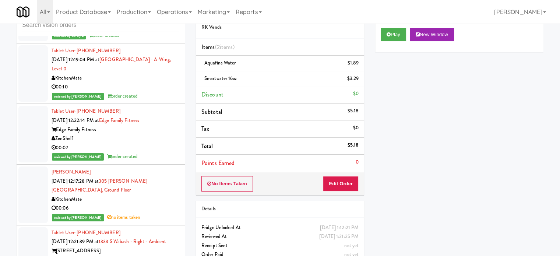
click at [149, 152] on div "reviewed by [PERSON_NAME] A order created" at bounding box center [116, 156] width 128 height 9
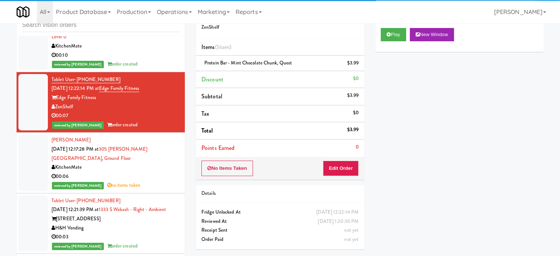
click at [146, 172] on div "00:06" at bounding box center [116, 176] width 128 height 9
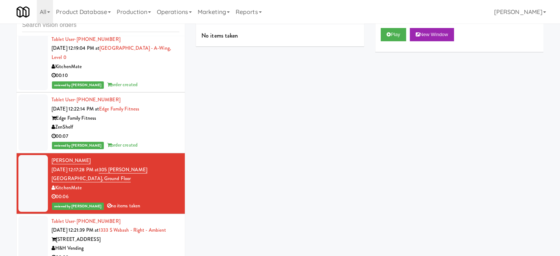
scroll to position [4084, 0]
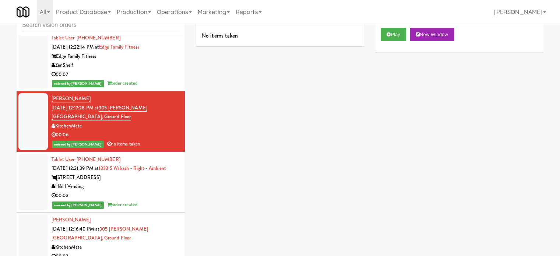
click at [150, 200] on div "reviewed by [PERSON_NAME] order created" at bounding box center [116, 204] width 128 height 9
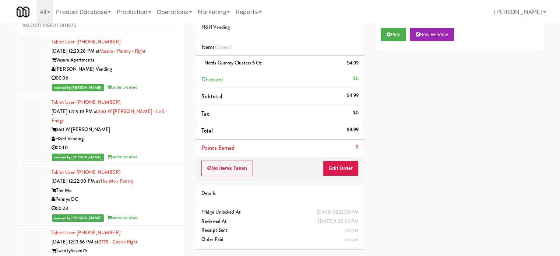
scroll to position [3659, 0]
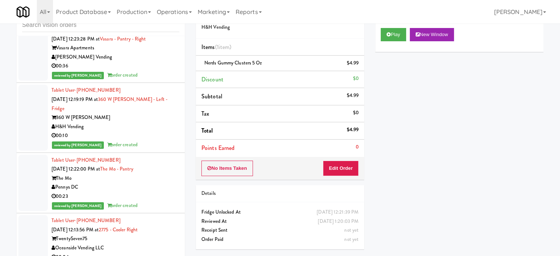
click at [152, 192] on div "00:23" at bounding box center [116, 196] width 128 height 9
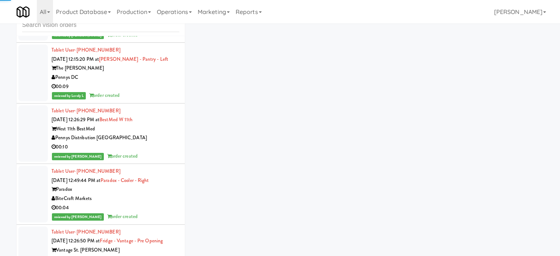
scroll to position [1947, 0]
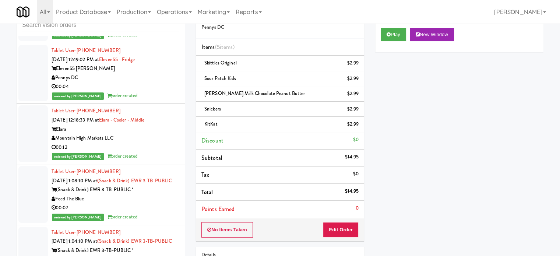
click at [161, 143] on div "00:12" at bounding box center [116, 147] width 128 height 9
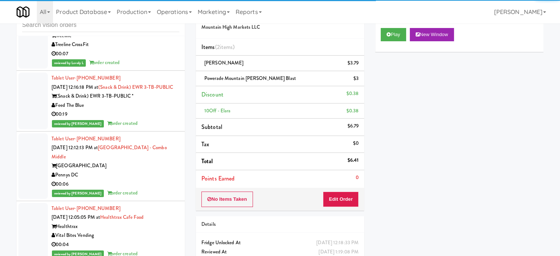
scroll to position [6182, 0]
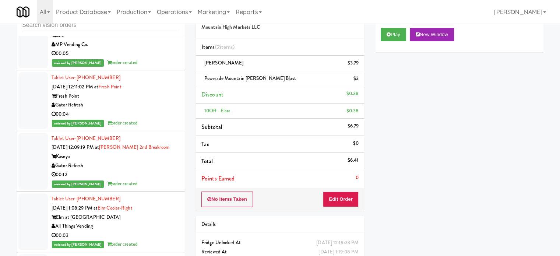
click at [154, 128] on div "reviewed by [PERSON_NAME] order created" at bounding box center [116, 122] width 128 height 9
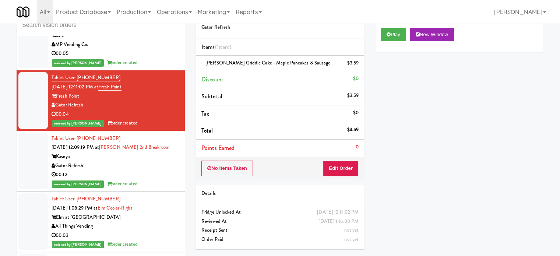
drag, startPoint x: 157, startPoint y: 96, endPoint x: 154, endPoint y: 101, distance: 5.6
click at [158, 67] on div "reviewed by [PERSON_NAME] A order created" at bounding box center [116, 62] width 128 height 9
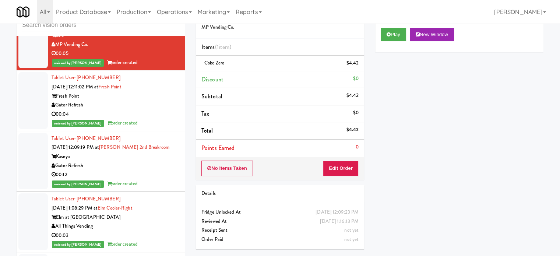
click at [132, 179] on div "00:12" at bounding box center [116, 174] width 128 height 9
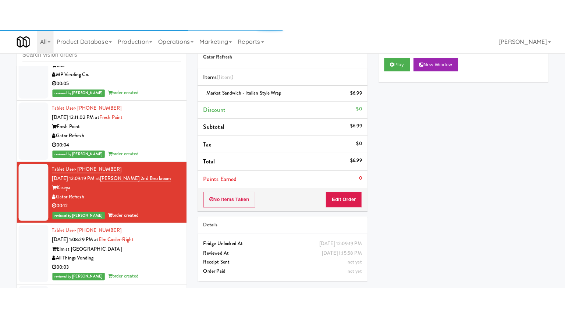
scroll to position [6366, 0]
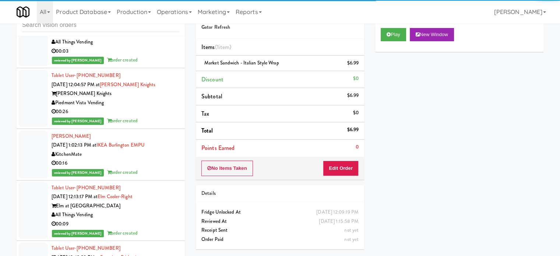
click at [145, 65] on div "reviewed by [PERSON_NAME] L order created" at bounding box center [116, 60] width 128 height 9
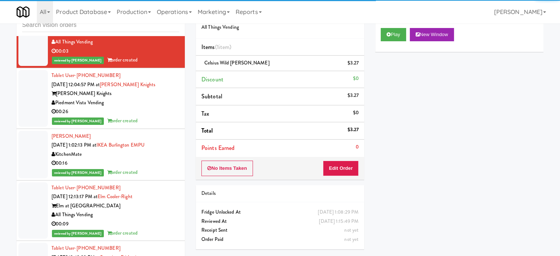
click at [146, 98] on div "[PERSON_NAME] Knights" at bounding box center [116, 93] width 128 height 9
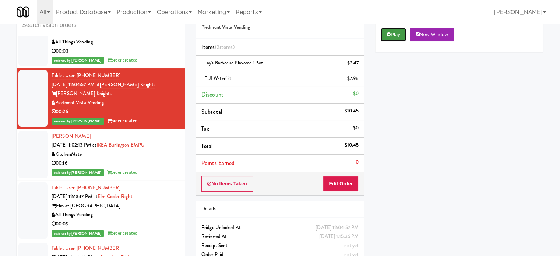
click at [394, 35] on button "Play" at bounding box center [393, 34] width 25 height 13
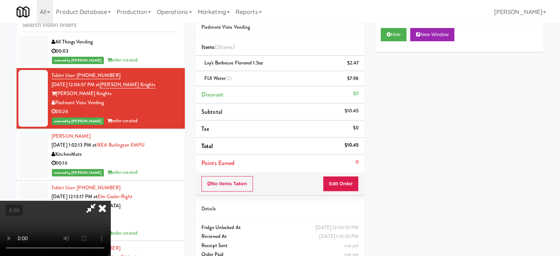
click at [110, 201] on video at bounding box center [55, 228] width 110 height 55
drag, startPoint x: 206, startPoint y: 114, endPoint x: 208, endPoint y: 110, distance: 4.6
click at [110, 201] on video at bounding box center [55, 228] width 110 height 55
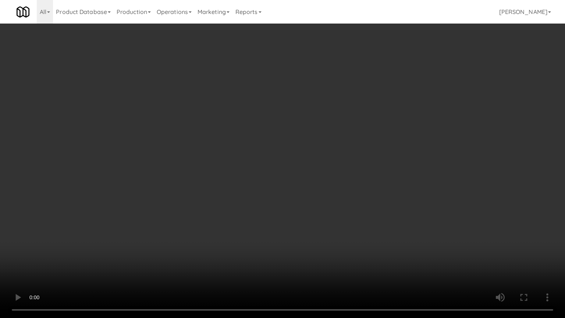
click at [226, 150] on video at bounding box center [282, 159] width 565 height 318
click at [229, 146] on video at bounding box center [282, 159] width 565 height 318
click at [241, 150] on video at bounding box center [282, 159] width 565 height 318
click at [242, 149] on video at bounding box center [282, 159] width 565 height 318
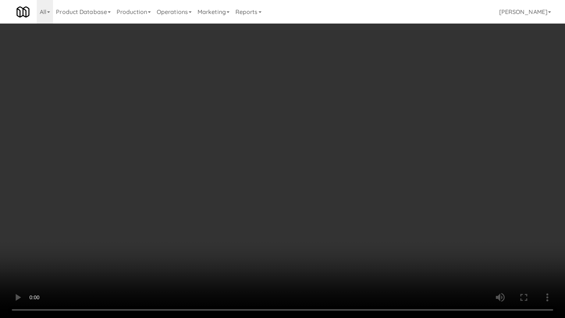
click at [243, 149] on video at bounding box center [282, 159] width 565 height 318
click at [244, 150] on video at bounding box center [282, 159] width 565 height 318
drag, startPoint x: 224, startPoint y: 259, endPoint x: 227, endPoint y: 249, distance: 10.3
click at [224, 255] on video at bounding box center [282, 159] width 565 height 318
click at [233, 216] on video at bounding box center [282, 159] width 565 height 318
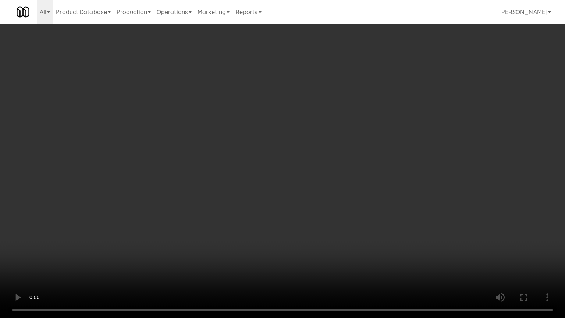
click at [233, 216] on video at bounding box center [282, 159] width 565 height 318
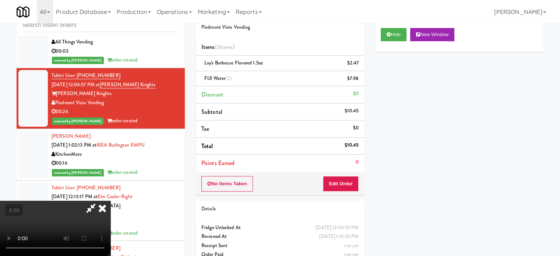
click at [110, 201] on video at bounding box center [55, 228] width 110 height 55
drag, startPoint x: 216, startPoint y: 197, endPoint x: 218, endPoint y: 192, distance: 4.4
click at [110, 201] on video at bounding box center [55, 228] width 110 height 55
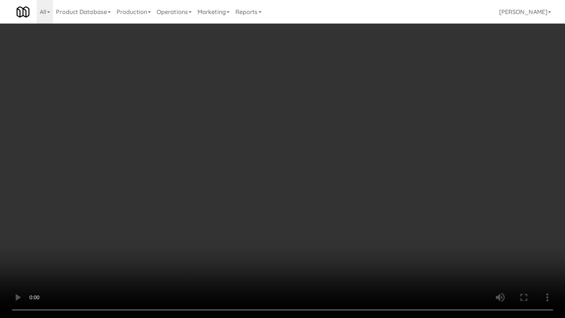
drag, startPoint x: 227, startPoint y: 221, endPoint x: 234, endPoint y: 191, distance: 30.3
click at [228, 216] on video at bounding box center [282, 159] width 565 height 318
click at [231, 193] on video at bounding box center [282, 159] width 565 height 318
click at [241, 195] on video at bounding box center [282, 159] width 565 height 318
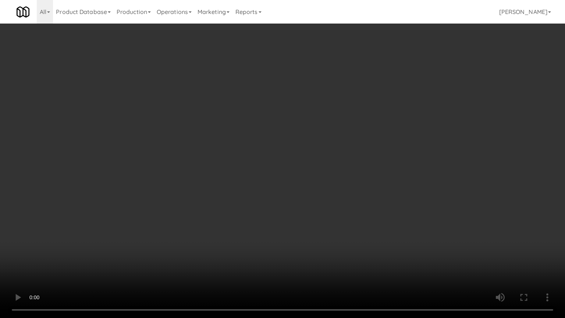
click at [241, 195] on video at bounding box center [282, 159] width 565 height 318
click at [239, 197] on video at bounding box center [282, 159] width 565 height 318
click at [241, 204] on video at bounding box center [282, 159] width 565 height 318
click at [244, 206] on video at bounding box center [282, 159] width 565 height 318
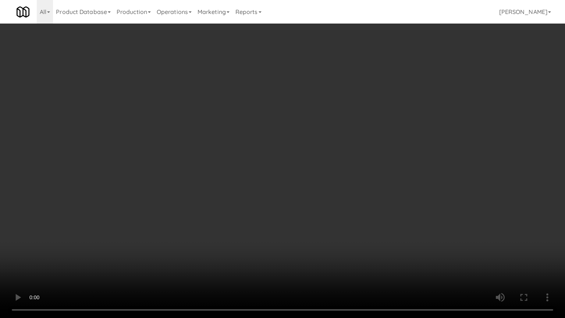
click at [255, 208] on video at bounding box center [282, 159] width 565 height 318
click at [276, 210] on video at bounding box center [282, 159] width 565 height 318
click at [269, 210] on video at bounding box center [282, 159] width 565 height 318
click at [283, 209] on video at bounding box center [282, 159] width 565 height 318
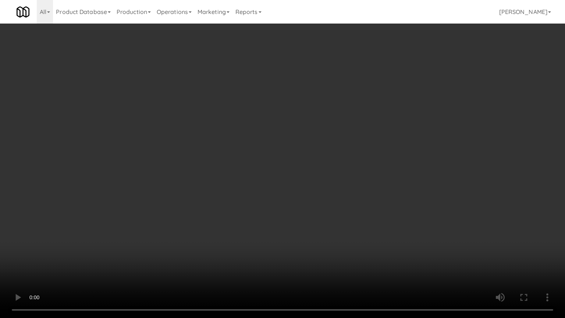
click at [281, 208] on video at bounding box center [282, 159] width 565 height 318
click at [283, 208] on video at bounding box center [282, 159] width 565 height 318
click at [292, 208] on video at bounding box center [282, 159] width 565 height 318
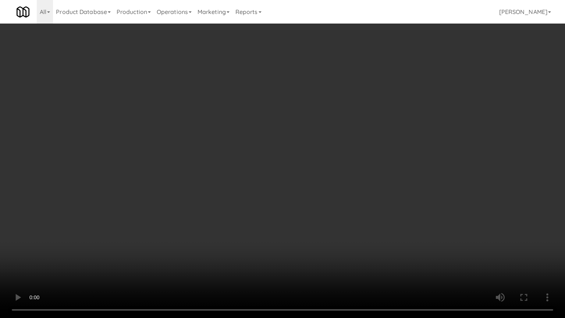
click at [293, 206] on video at bounding box center [282, 159] width 565 height 318
click at [294, 205] on video at bounding box center [282, 159] width 565 height 318
drag, startPoint x: 296, startPoint y: 203, endPoint x: 296, endPoint y: 197, distance: 5.9
click at [296, 200] on video at bounding box center [282, 159] width 565 height 318
drag, startPoint x: 296, startPoint y: 197, endPoint x: 312, endPoint y: 81, distance: 117.4
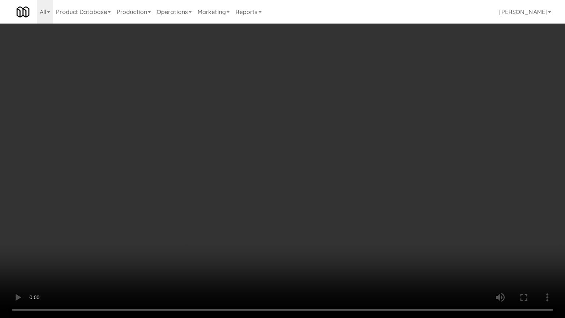
click at [296, 194] on video at bounding box center [282, 159] width 565 height 318
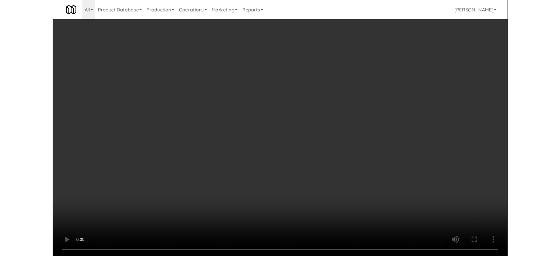
scroll to position [6366, 0]
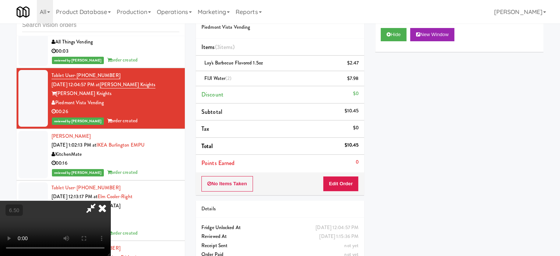
click at [110, 201] on icon at bounding box center [102, 208] width 16 height 15
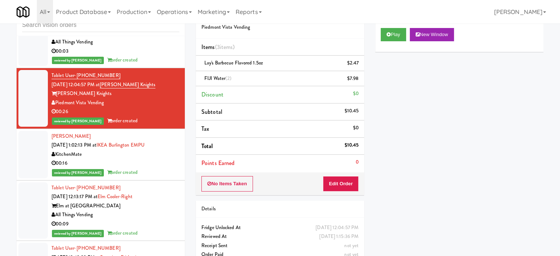
drag, startPoint x: 161, startPoint y: 194, endPoint x: 163, endPoint y: 190, distance: 4.4
click at [161, 168] on div "00:16" at bounding box center [116, 163] width 128 height 9
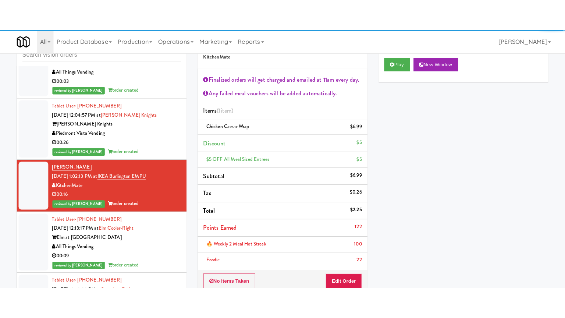
scroll to position [6550, 0]
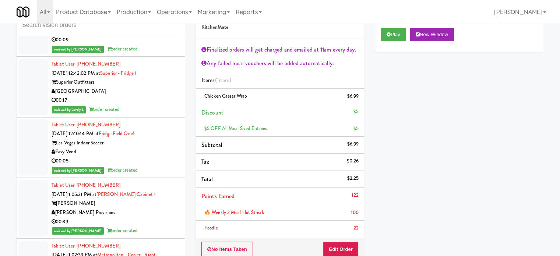
drag, startPoint x: 158, startPoint y: 82, endPoint x: 160, endPoint y: 89, distance: 7.1
click at [158, 54] on div "reviewed by [PERSON_NAME] L order created" at bounding box center [116, 49] width 128 height 9
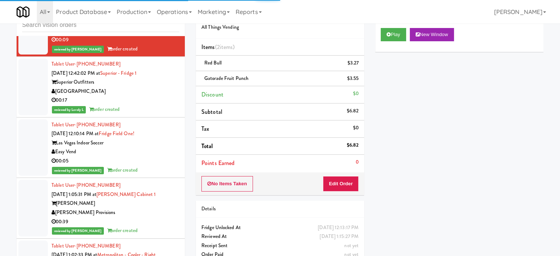
click at [156, 105] on div "00:17" at bounding box center [116, 100] width 128 height 9
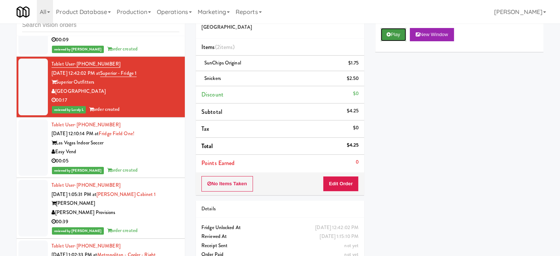
click at [393, 32] on button "Play" at bounding box center [393, 34] width 25 height 13
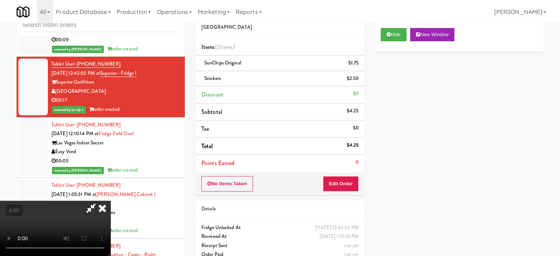
drag, startPoint x: 197, startPoint y: 196, endPoint x: 198, endPoint y: 179, distance: 16.9
click at [110, 201] on video at bounding box center [55, 228] width 110 height 55
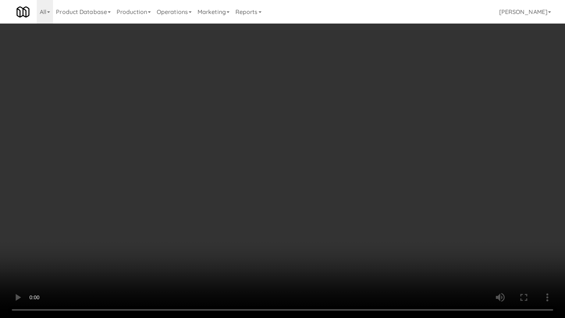
click at [204, 206] on video at bounding box center [282, 159] width 565 height 318
click at [219, 195] on video at bounding box center [282, 159] width 565 height 318
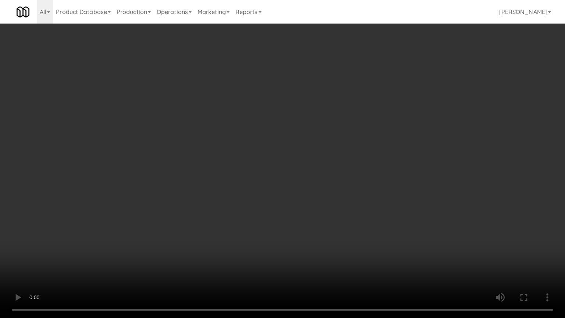
click at [219, 195] on video at bounding box center [282, 159] width 565 height 318
click at [225, 194] on video at bounding box center [282, 159] width 565 height 318
click at [231, 193] on video at bounding box center [282, 159] width 565 height 318
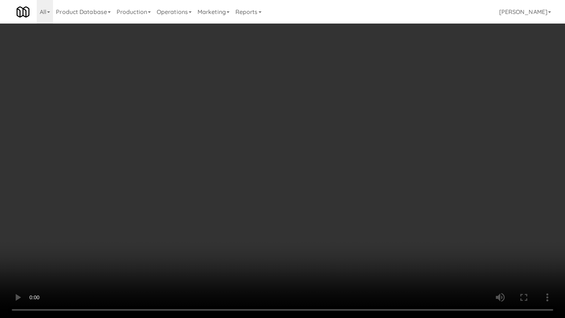
click at [328, 233] on video at bounding box center [282, 159] width 565 height 318
click at [309, 206] on video at bounding box center [282, 159] width 565 height 318
click at [308, 205] on video at bounding box center [282, 159] width 565 height 318
click at [313, 197] on video at bounding box center [282, 159] width 565 height 318
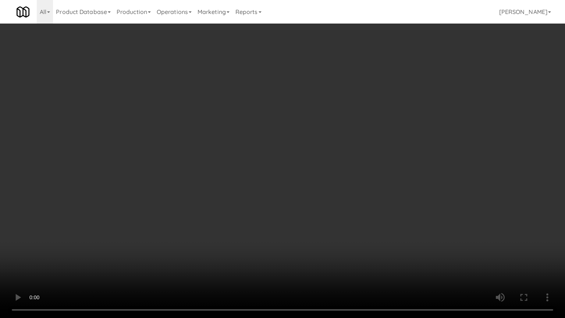
click at [307, 132] on video at bounding box center [282, 159] width 565 height 318
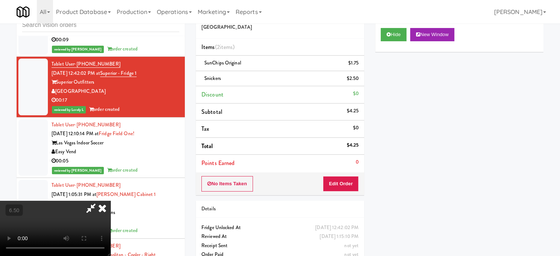
click at [110, 201] on video at bounding box center [55, 228] width 110 height 55
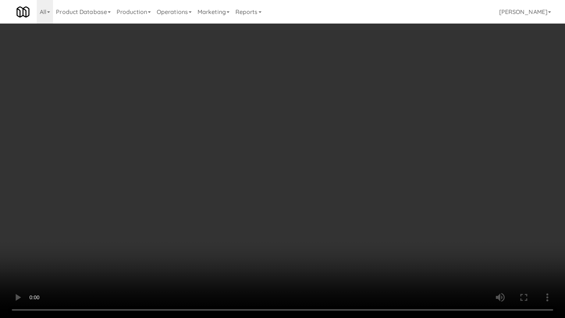
click at [330, 241] on video at bounding box center [282, 159] width 565 height 318
click at [321, 208] on video at bounding box center [282, 159] width 565 height 318
click at [320, 208] on video at bounding box center [282, 159] width 565 height 318
drag, startPoint x: 284, startPoint y: 241, endPoint x: 284, endPoint y: 226, distance: 15.1
click at [284, 240] on video at bounding box center [282, 159] width 565 height 318
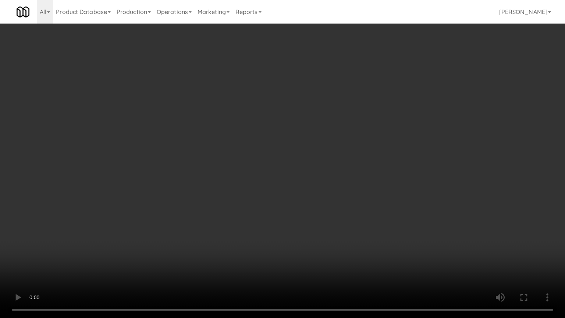
click at [284, 223] on video at bounding box center [282, 159] width 565 height 318
click at [283, 222] on video at bounding box center [282, 159] width 565 height 318
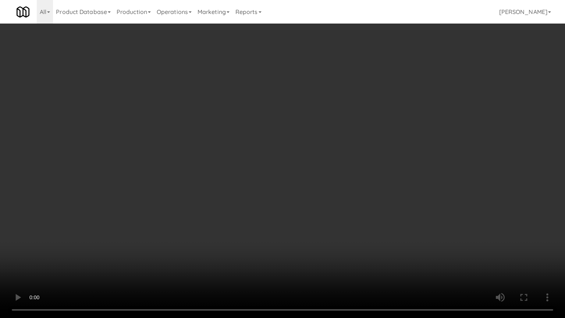
click at [283, 222] on video at bounding box center [282, 159] width 565 height 318
click at [292, 224] on video at bounding box center [282, 159] width 565 height 318
click at [286, 224] on video at bounding box center [282, 159] width 565 height 318
click at [290, 227] on video at bounding box center [282, 159] width 565 height 318
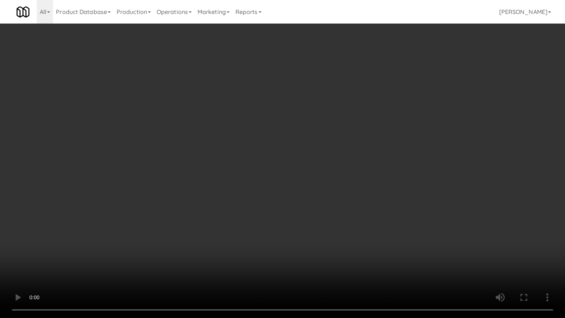
click at [290, 227] on video at bounding box center [282, 159] width 565 height 318
click at [291, 227] on video at bounding box center [282, 159] width 565 height 318
click at [293, 228] on video at bounding box center [282, 159] width 565 height 318
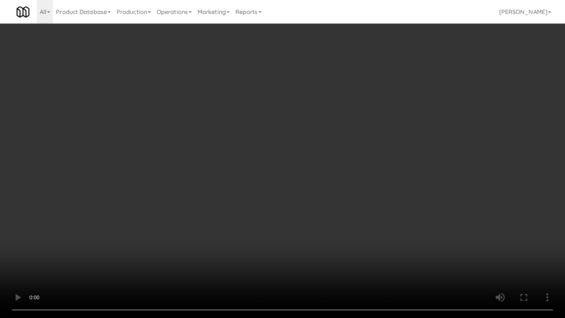
click at [293, 228] on video at bounding box center [282, 159] width 565 height 318
click at [302, 228] on video at bounding box center [282, 159] width 565 height 318
click at [303, 242] on video at bounding box center [282, 159] width 565 height 318
click at [309, 243] on video at bounding box center [282, 159] width 565 height 318
click at [302, 228] on video at bounding box center [282, 159] width 565 height 318
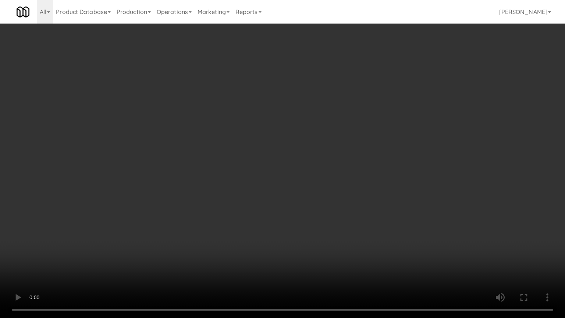
click at [304, 197] on video at bounding box center [282, 159] width 565 height 318
click at [305, 196] on video at bounding box center [282, 159] width 565 height 318
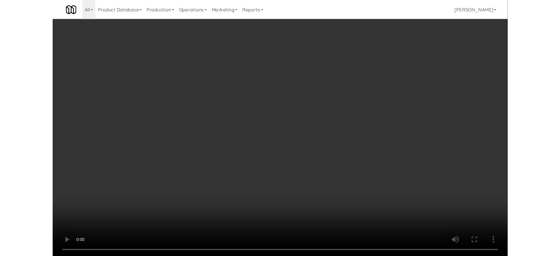
scroll to position [6550, 0]
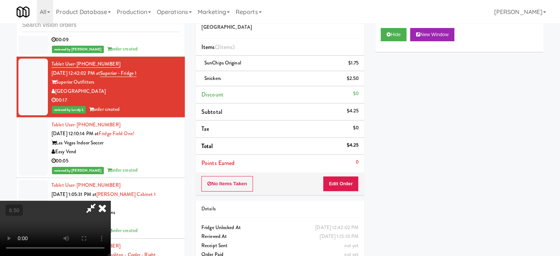
click at [110, 201] on icon at bounding box center [102, 208] width 16 height 15
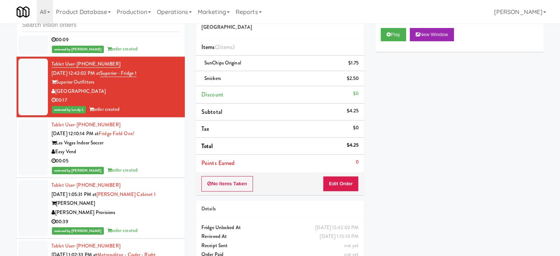
drag, startPoint x: 146, startPoint y: 191, endPoint x: 157, endPoint y: 190, distance: 11.1
click at [146, 166] on div "00:05" at bounding box center [116, 160] width 128 height 9
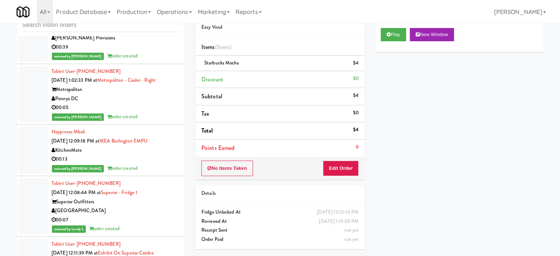
scroll to position [6734, 0]
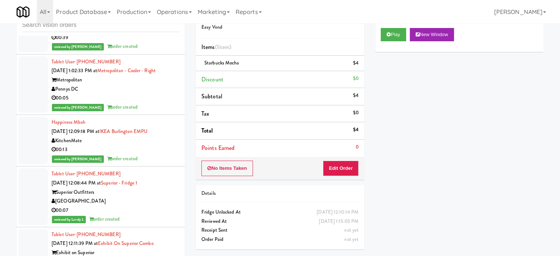
click at [153, 51] on div "reviewed by [PERSON_NAME] L order created" at bounding box center [116, 46] width 128 height 9
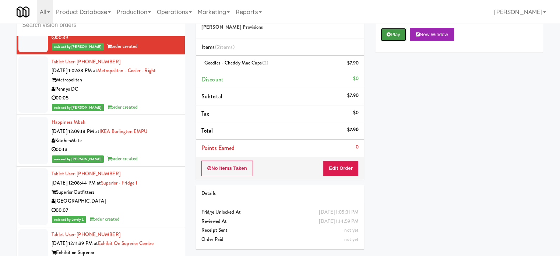
click at [393, 35] on button "Play" at bounding box center [393, 34] width 25 height 13
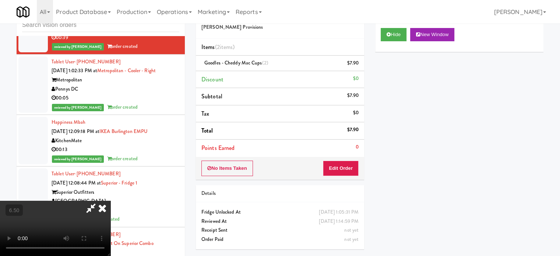
click at [110, 201] on icon at bounding box center [102, 208] width 16 height 15
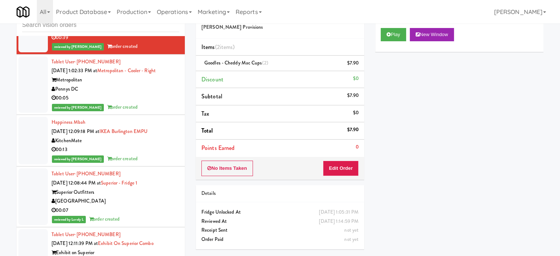
click at [146, 94] on div "Pennys DC" at bounding box center [116, 89] width 128 height 9
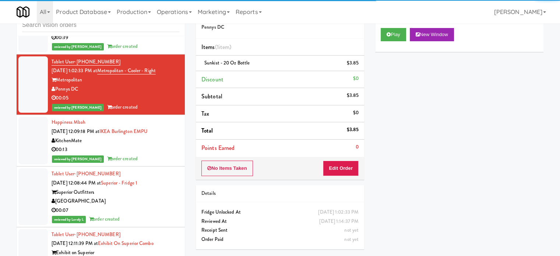
click at [149, 154] on div "00:13" at bounding box center [116, 149] width 128 height 9
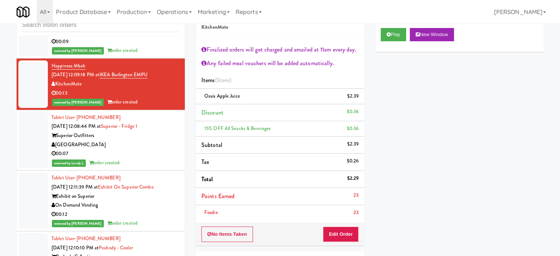
scroll to position [7382, 0]
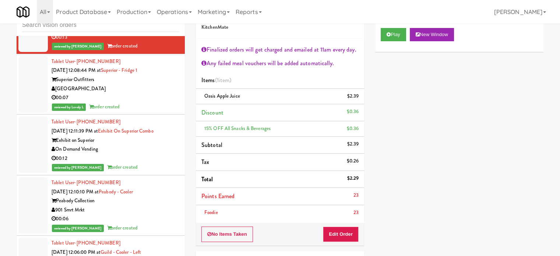
drag, startPoint x: 138, startPoint y: 197, endPoint x: 142, endPoint y: 190, distance: 7.8
click at [138, 163] on div "00:12" at bounding box center [116, 158] width 128 height 9
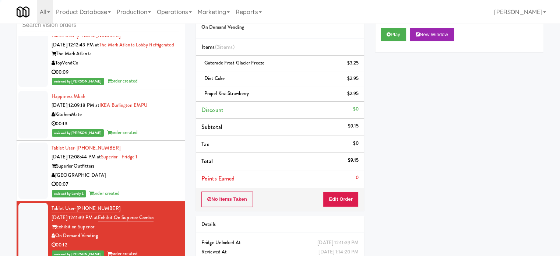
scroll to position [7501, 0]
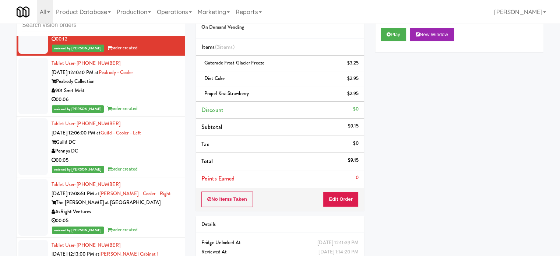
drag, startPoint x: 139, startPoint y: 200, endPoint x: 141, endPoint y: 194, distance: 5.7
click at [139, 165] on div "00:05" at bounding box center [116, 160] width 128 height 9
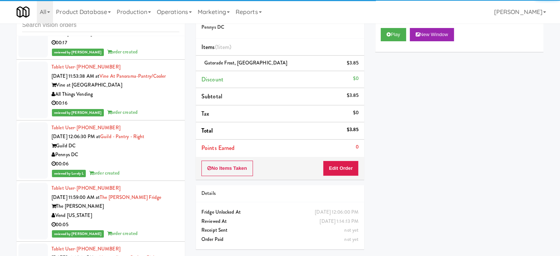
scroll to position [8174, 0]
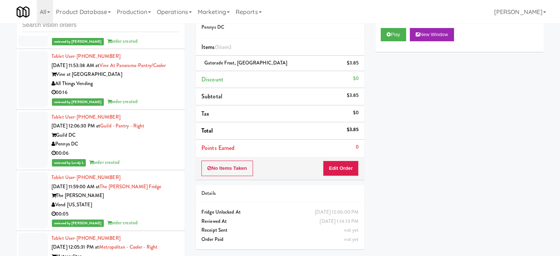
drag, startPoint x: 146, startPoint y: 211, endPoint x: 147, endPoint y: 171, distance: 40.5
click at [146, 149] on div "Pennys DC" at bounding box center [116, 143] width 128 height 9
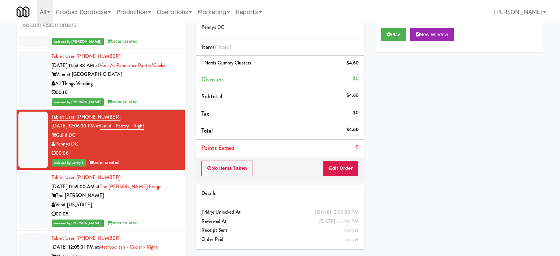
click at [149, 97] on div "00:16" at bounding box center [116, 92] width 128 height 9
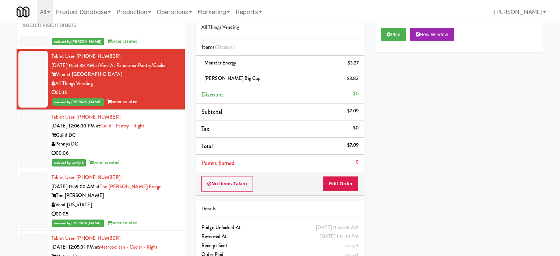
scroll to position [8358, 0]
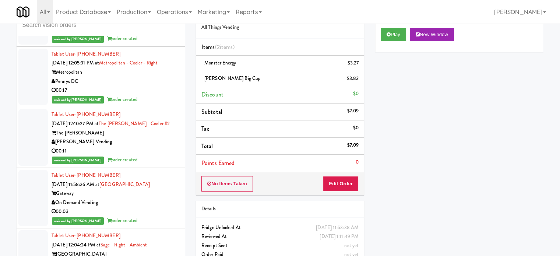
click at [155, 47] on li "Tablet User · (319) 432-5504 [DATE] 11:59:00 AM at The [PERSON_NAME] Fridge The…" at bounding box center [101, 16] width 168 height 61
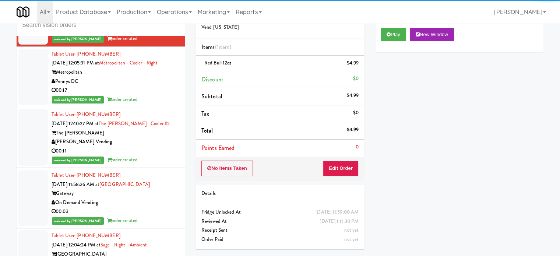
click at [159, 86] on div "Pennys DC" at bounding box center [116, 81] width 128 height 9
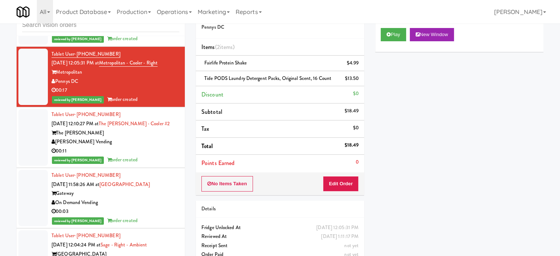
drag, startPoint x: 149, startPoint y: 214, endPoint x: 149, endPoint y: 207, distance: 6.6
click at [149, 164] on div "Tablet User · (571) 577-2193 [DATE] 12:10:27 PM at The [PERSON_NAME] - Cooler #…" at bounding box center [116, 137] width 128 height 54
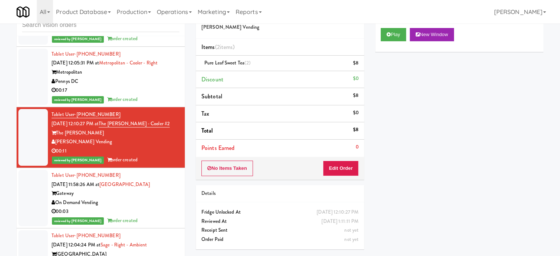
scroll to position [8542, 0]
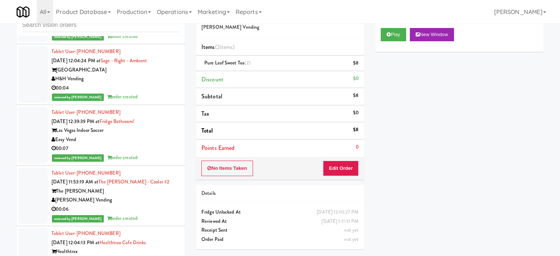
click at [156, 32] on div "00:03" at bounding box center [116, 27] width 128 height 9
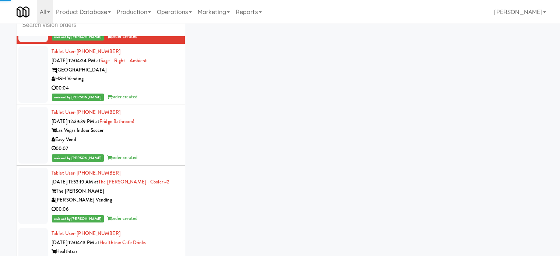
click at [149, 93] on div "00:04" at bounding box center [116, 88] width 128 height 9
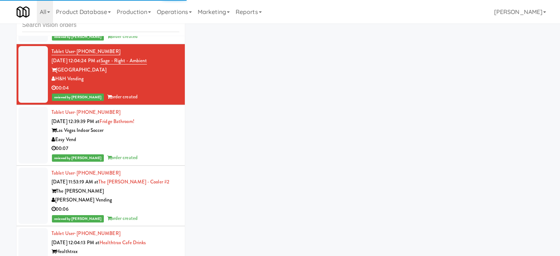
click at [149, 144] on div "Easy Vend" at bounding box center [116, 139] width 128 height 9
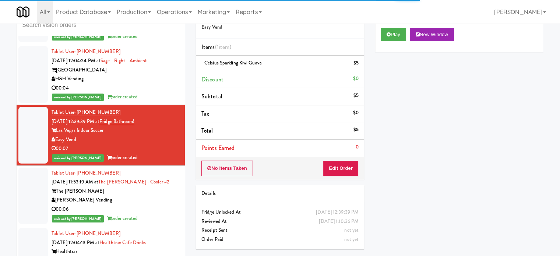
scroll to position [8726, 0]
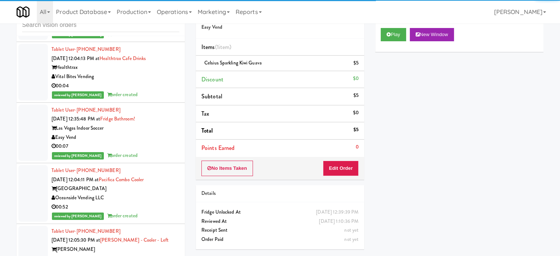
click at [149, 39] on div "reviewed by [PERSON_NAME] order created" at bounding box center [116, 34] width 128 height 9
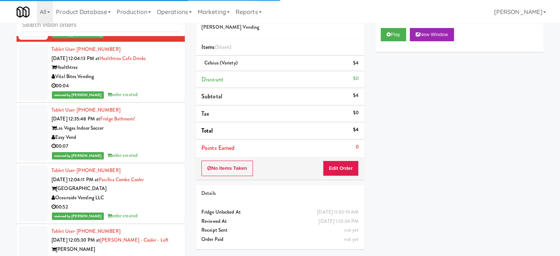
drag, startPoint x: 146, startPoint y: 147, endPoint x: 154, endPoint y: 196, distance: 50.0
click at [147, 81] on div "Vital Bites Vending" at bounding box center [116, 76] width 128 height 9
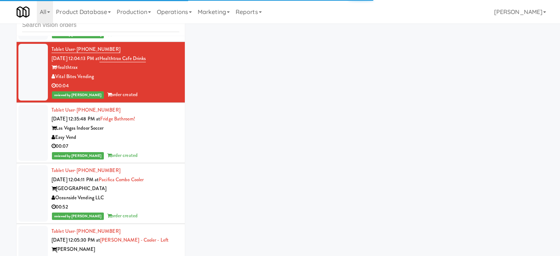
drag, startPoint x: 153, startPoint y: 201, endPoint x: 155, endPoint y: 196, distance: 5.6
click at [153, 142] on div "Easy Vend" at bounding box center [116, 137] width 128 height 9
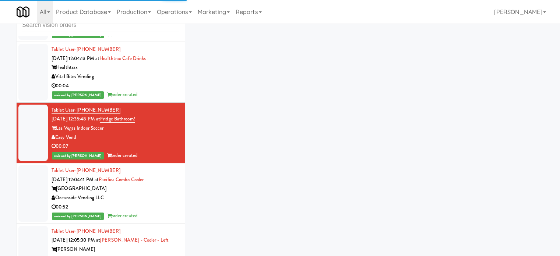
scroll to position [8910, 0]
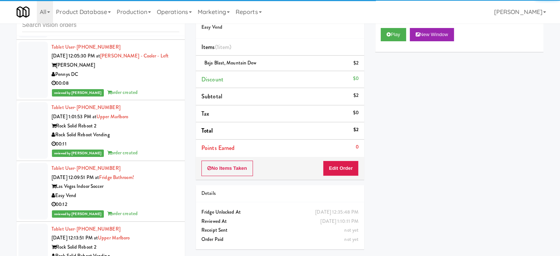
drag, startPoint x: 156, startPoint y: 94, endPoint x: 160, endPoint y: 105, distance: 12.1
click at [157, 28] on div "00:52" at bounding box center [116, 22] width 128 height 9
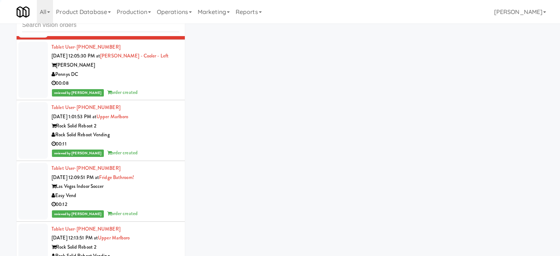
click at [152, 100] on li "Tablet User · (202) 856-4848 [DATE] 12:05:30 PM at [PERSON_NAME] - Cooler - Lef…" at bounding box center [101, 70] width 168 height 61
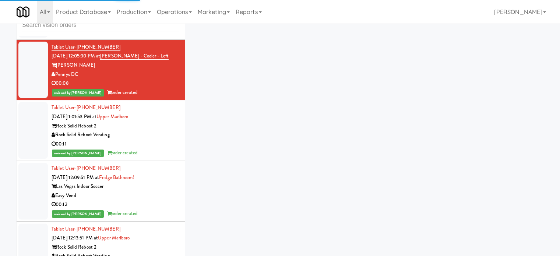
click at [155, 131] on div "Rock Solid Reboot 2" at bounding box center [116, 125] width 128 height 9
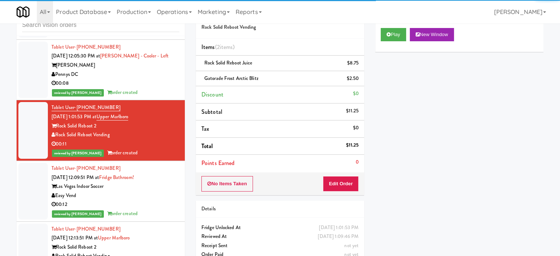
scroll to position [9094, 0]
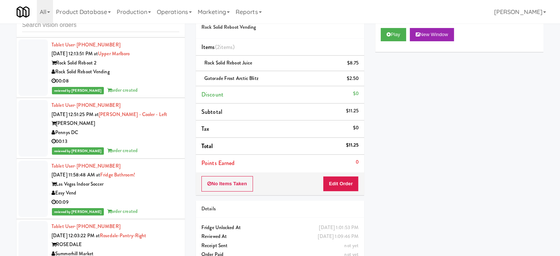
click at [162, 34] on div "reviewed by [PERSON_NAME] L order created" at bounding box center [116, 29] width 128 height 9
click at [160, 68] on div "Rock Solid Reboot 2" at bounding box center [116, 63] width 128 height 9
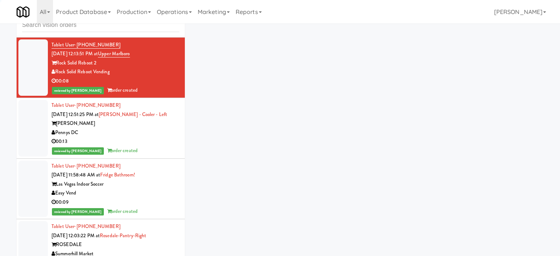
click at [141, 128] on div "[PERSON_NAME]" at bounding box center [116, 123] width 128 height 9
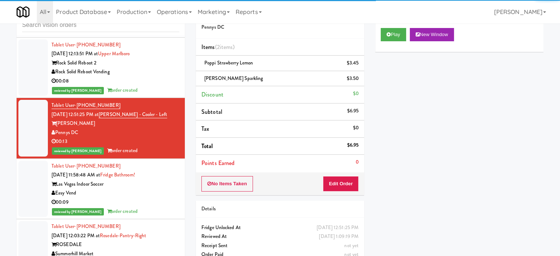
scroll to position [9278, 0]
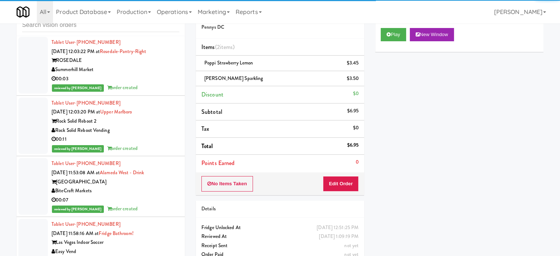
click at [146, 32] on div "reviewed by [PERSON_NAME] L order created" at bounding box center [116, 27] width 128 height 9
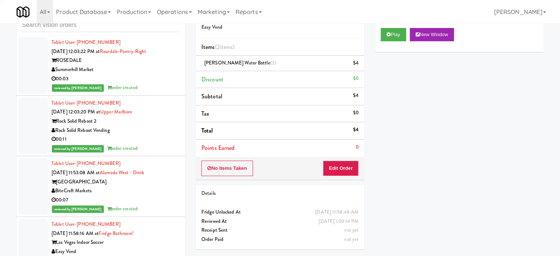
click at [142, 84] on div "00:03" at bounding box center [116, 78] width 128 height 9
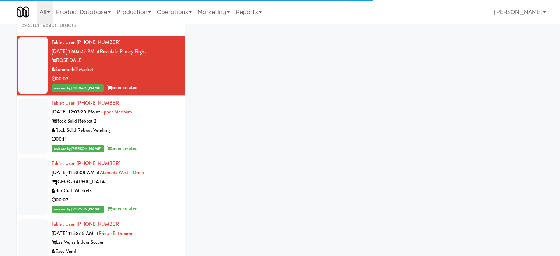
click at [147, 153] on div "Tablet User · (240) 602-7730 [DATE] 12:03:20 PM at [GEOGRAPHIC_DATA] Rock Solid…" at bounding box center [116, 126] width 128 height 54
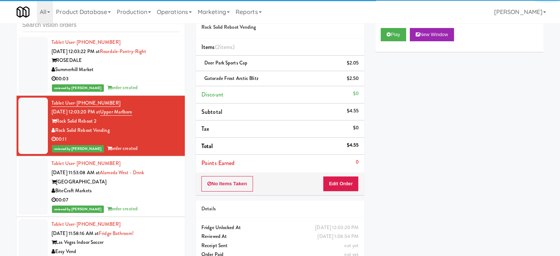
scroll to position [9462, 0]
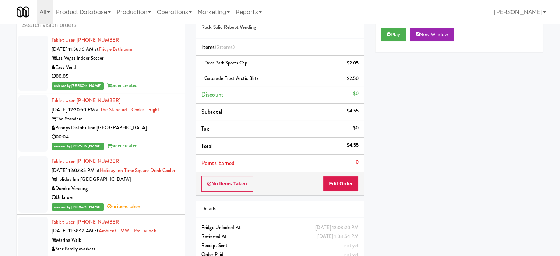
click at [162, 21] on div "00:07" at bounding box center [116, 15] width 128 height 9
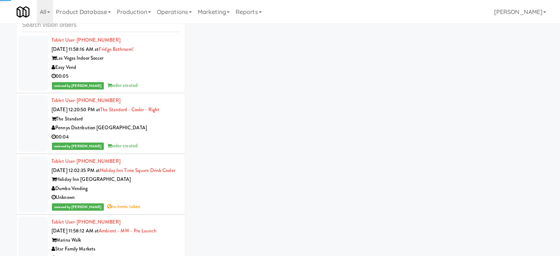
click at [166, 63] on div "Las Vegas Indoor Soccer" at bounding box center [116, 58] width 128 height 9
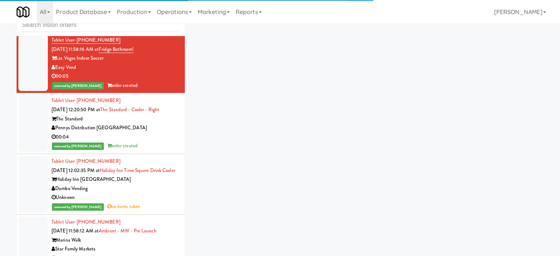
click at [167, 124] on div "The Standard" at bounding box center [116, 118] width 128 height 9
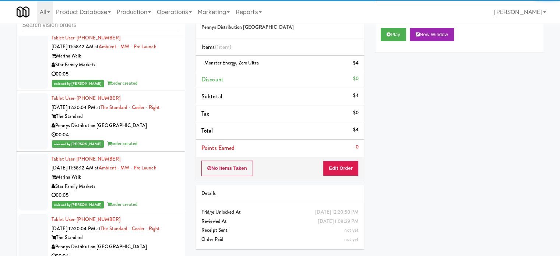
click at [163, 88] on div "reviewed by [PERSON_NAME] L order created" at bounding box center [116, 83] width 128 height 9
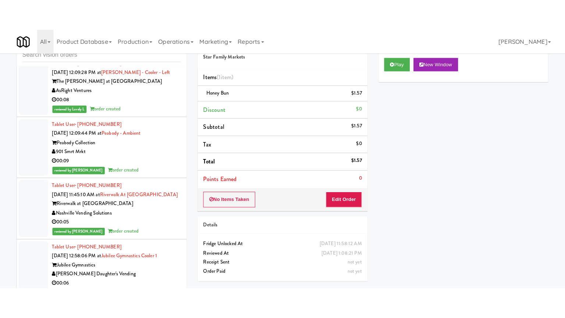
scroll to position [10198, 0]
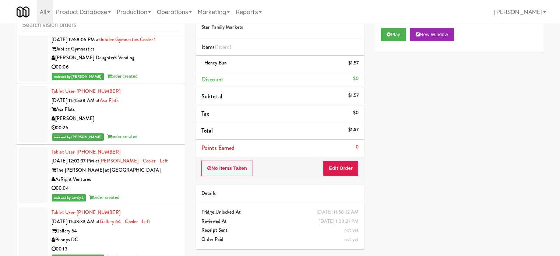
click at [153, 72] on div "00:06" at bounding box center [116, 67] width 128 height 9
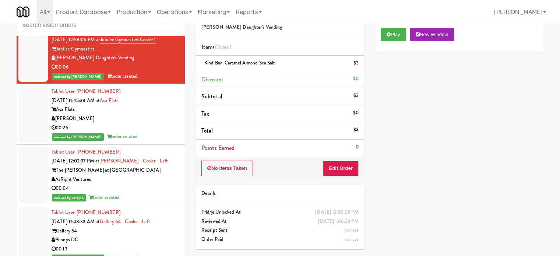
click at [155, 123] on div "[PERSON_NAME]" at bounding box center [116, 118] width 128 height 9
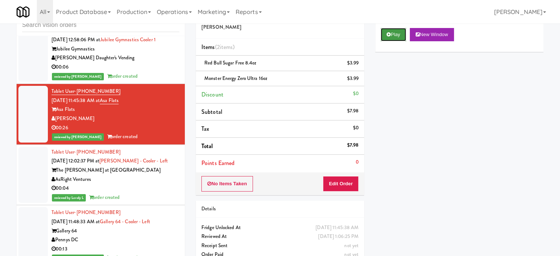
click at [391, 38] on button "Play" at bounding box center [393, 34] width 25 height 13
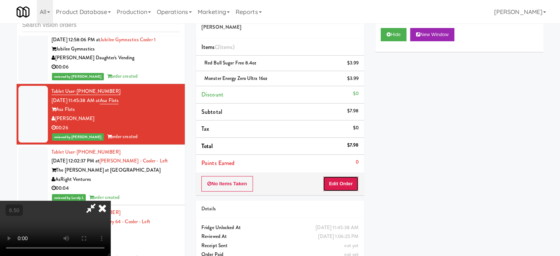
click at [340, 188] on button "Edit Order" at bounding box center [341, 183] width 36 height 15
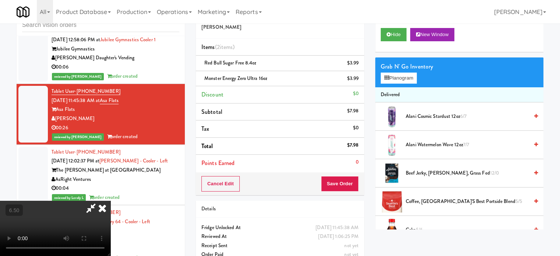
click at [110, 201] on video at bounding box center [55, 228] width 110 height 55
drag, startPoint x: 263, startPoint y: 157, endPoint x: 265, endPoint y: 139, distance: 17.8
click at [110, 201] on video at bounding box center [55, 228] width 110 height 55
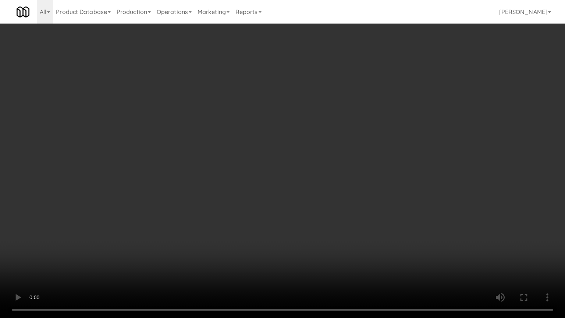
click at [263, 159] on video at bounding box center [282, 159] width 565 height 318
click at [264, 159] on video at bounding box center [282, 159] width 565 height 318
click at [267, 160] on video at bounding box center [282, 159] width 565 height 318
click at [273, 164] on video at bounding box center [282, 159] width 565 height 318
click at [300, 168] on video at bounding box center [282, 159] width 565 height 318
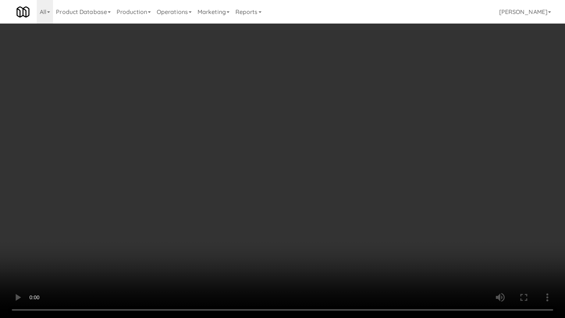
click at [289, 166] on video at bounding box center [282, 159] width 565 height 318
click at [295, 165] on video at bounding box center [282, 159] width 565 height 318
click at [295, 166] on video at bounding box center [282, 159] width 565 height 318
click at [302, 153] on video at bounding box center [282, 159] width 565 height 318
click at [302, 155] on video at bounding box center [282, 159] width 565 height 318
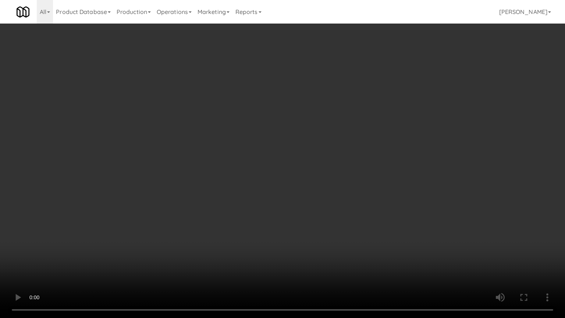
click at [312, 160] on video at bounding box center [282, 159] width 565 height 318
click at [320, 149] on video at bounding box center [282, 159] width 565 height 318
click at [320, 150] on video at bounding box center [282, 159] width 565 height 318
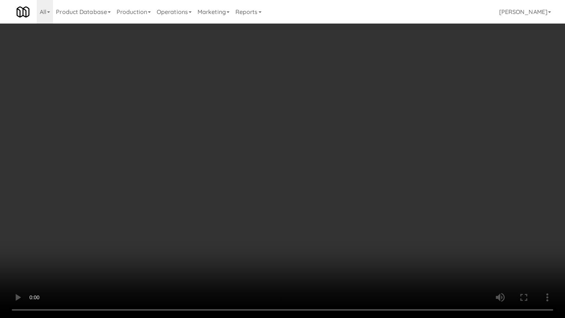
click at [322, 149] on video at bounding box center [282, 159] width 565 height 318
click at [323, 149] on video at bounding box center [282, 159] width 565 height 318
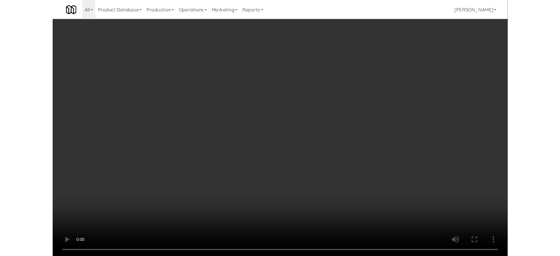
scroll to position [10198, 0]
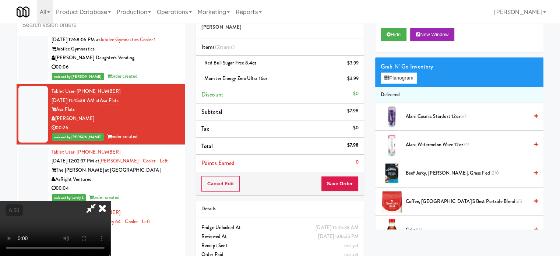
click at [110, 201] on icon at bounding box center [102, 208] width 16 height 15
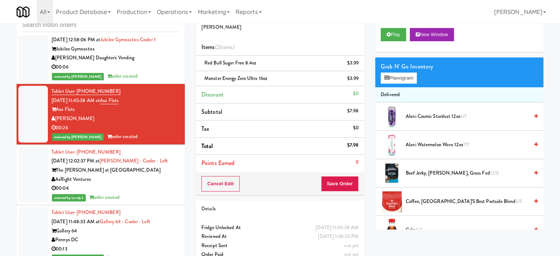
scroll to position [10382, 0]
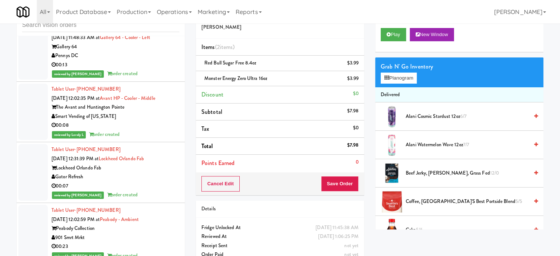
click at [160, 18] on div "reviewed by Lovely L order created" at bounding box center [116, 13] width 128 height 9
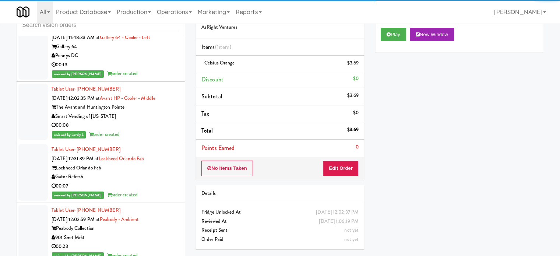
drag, startPoint x: 153, startPoint y: 148, endPoint x: 193, endPoint y: 128, distance: 44.6
click at [154, 70] on div "00:13" at bounding box center [116, 64] width 128 height 9
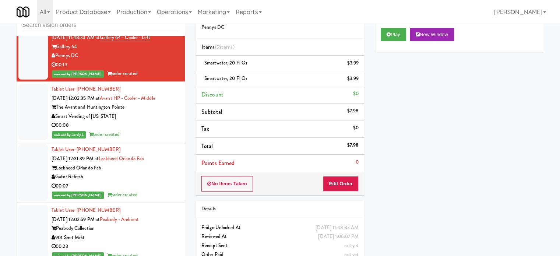
drag, startPoint x: 154, startPoint y: 218, endPoint x: 155, endPoint y: 209, distance: 9.3
click at [154, 139] on div "reviewed by Lovely L order created" at bounding box center [116, 134] width 128 height 9
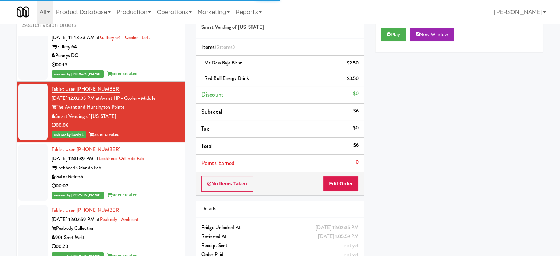
scroll to position [10566, 0]
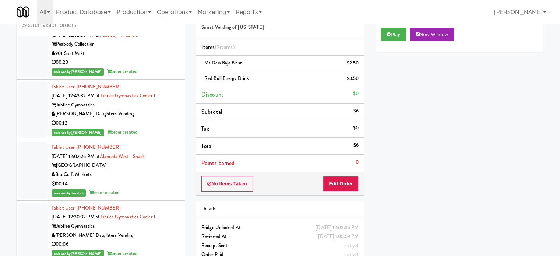
click at [156, 76] on div "Tablet User · (901) 370-9886 [DATE] 12:02:59 PM at [GEOGRAPHIC_DATA] - Ambient …" at bounding box center [116, 49] width 128 height 54
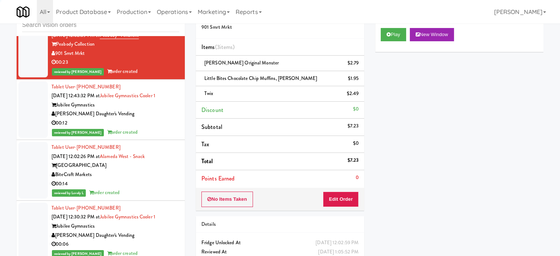
drag, startPoint x: 135, startPoint y: 208, endPoint x: 149, endPoint y: 196, distance: 18.3
click at [139, 128] on div "00:12" at bounding box center [116, 122] width 128 height 9
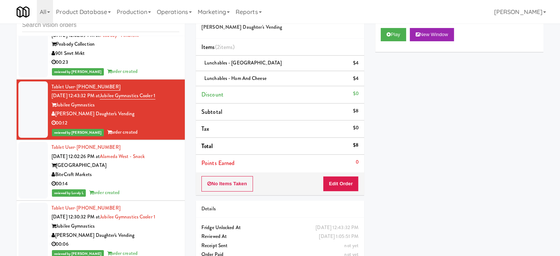
scroll to position [10750, 0]
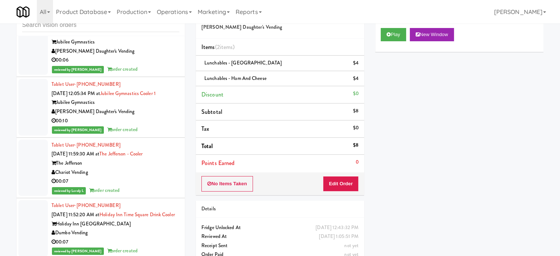
drag, startPoint x: 125, startPoint y: 145, endPoint x: 140, endPoint y: 142, distance: 14.7
click at [126, 65] on div "00:06" at bounding box center [116, 60] width 128 height 9
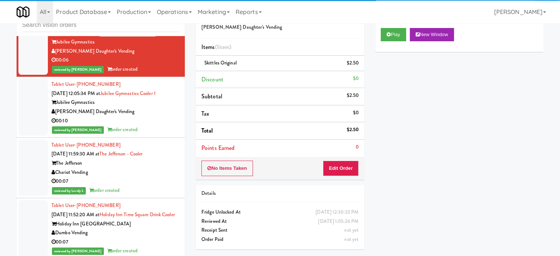
click at [149, 4] on div "00:14" at bounding box center [116, -1] width 128 height 9
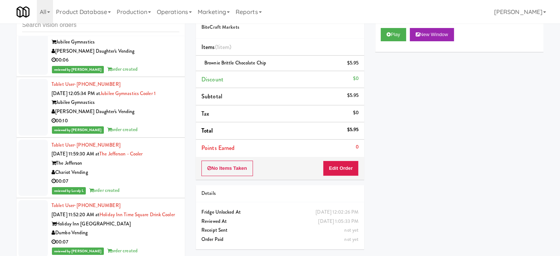
click at [148, 134] on div "Tablet User · (916) 880-6902 [DATE] 12:05:34 PM at Jubilee Gymnastics Cooler 1 …" at bounding box center [116, 107] width 128 height 54
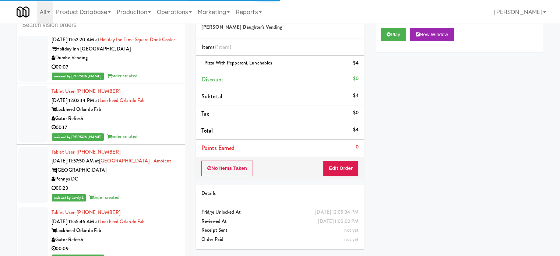
scroll to position [10934, 0]
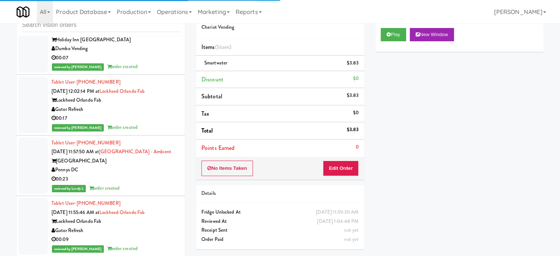
click at [157, 53] on div "Dumbo Vending" at bounding box center [116, 48] width 128 height 9
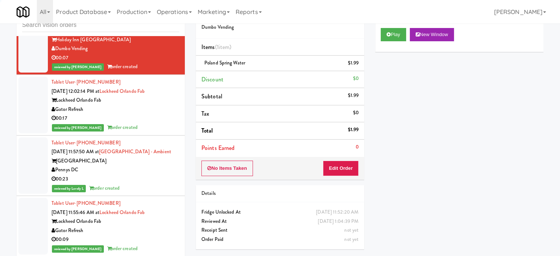
click at [148, 105] on div "Lockheed Orlando Fab" at bounding box center [116, 100] width 128 height 9
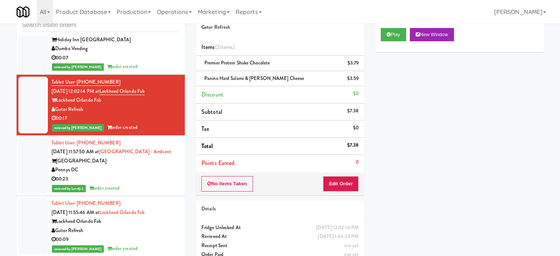
scroll to position [11118, 0]
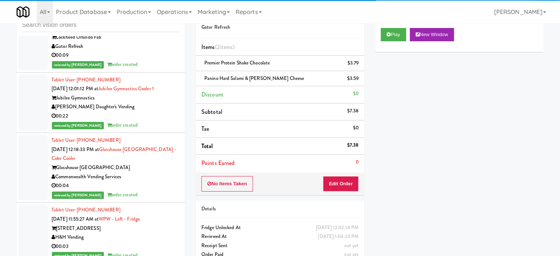
drag, startPoint x: 146, startPoint y: 147, endPoint x: 146, endPoint y: 139, distance: 7.4
click at [146, 60] on div "00:09" at bounding box center [116, 55] width 128 height 9
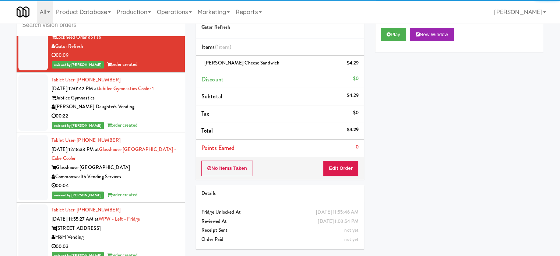
click at [148, 9] on div "reviewed by Lovely L order created" at bounding box center [116, 4] width 128 height 9
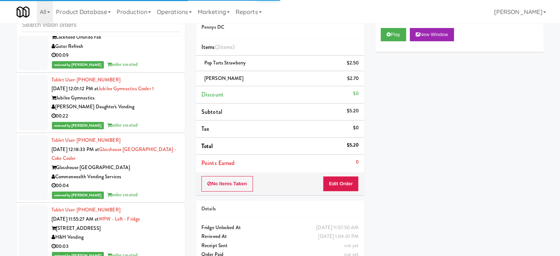
click at [153, 112] on div "[PERSON_NAME] Daughter's Vending" at bounding box center [116, 106] width 128 height 9
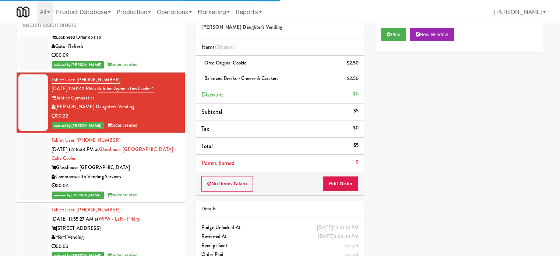
scroll to position [11302, 0]
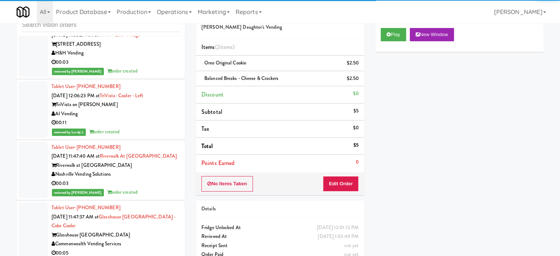
drag, startPoint x: 157, startPoint y: 158, endPoint x: 158, endPoint y: 148, distance: 10.0
click at [157, 67] on div "00:03" at bounding box center [116, 62] width 128 height 9
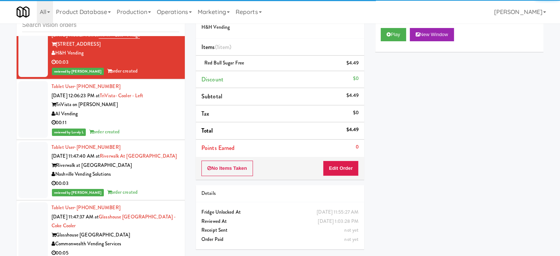
click at [157, 15] on div "reviewed by [PERSON_NAME] order created" at bounding box center [116, 10] width 128 height 9
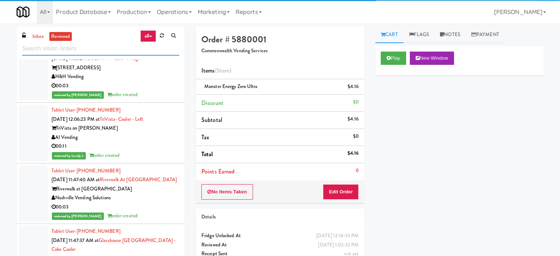
click at [127, 52] on input "text" at bounding box center [100, 49] width 157 height 14
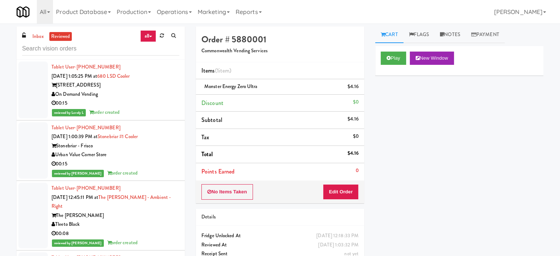
click at [147, 238] on div "reviewed by [PERSON_NAME] order created" at bounding box center [116, 242] width 128 height 9
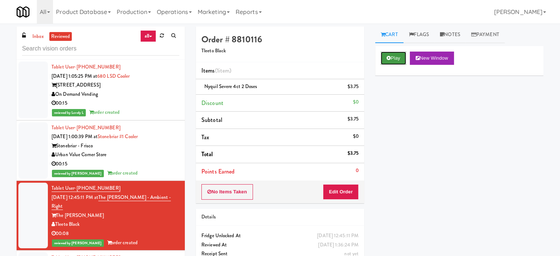
click at [399, 59] on button "Play" at bounding box center [393, 58] width 25 height 13
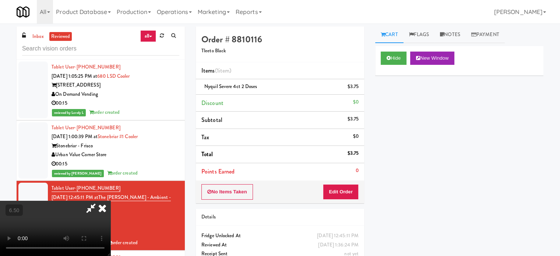
drag, startPoint x: 169, startPoint y: 164, endPoint x: 175, endPoint y: 156, distance: 10.6
click at [110, 201] on video at bounding box center [55, 228] width 110 height 55
drag, startPoint x: 184, startPoint y: 141, endPoint x: 199, endPoint y: 166, distance: 29.4
click at [110, 201] on video at bounding box center [55, 228] width 110 height 55
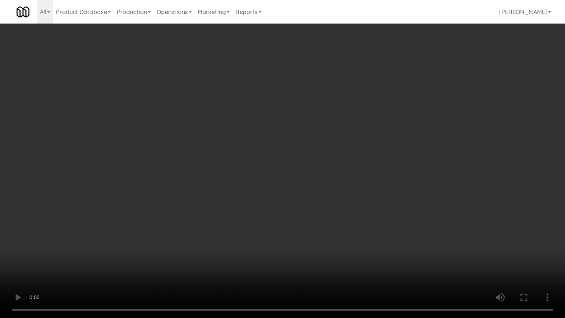
click at [189, 175] on video at bounding box center [282, 159] width 565 height 318
click at [319, 159] on video at bounding box center [282, 159] width 565 height 318
click at [319, 114] on video at bounding box center [282, 159] width 565 height 318
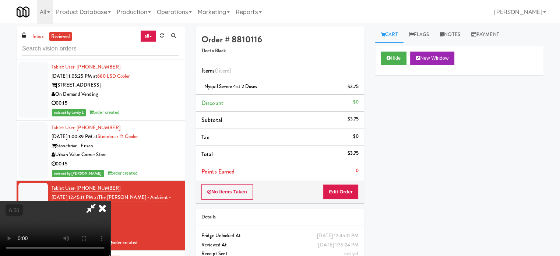
click at [110, 201] on icon at bounding box center [102, 208] width 16 height 15
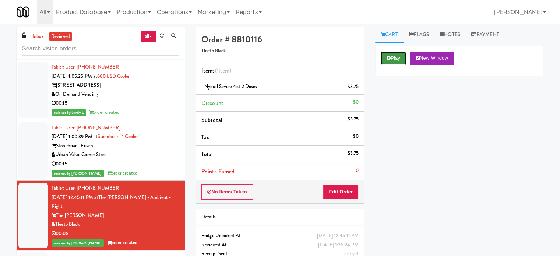
click at [391, 58] on button "Play" at bounding box center [393, 58] width 25 height 13
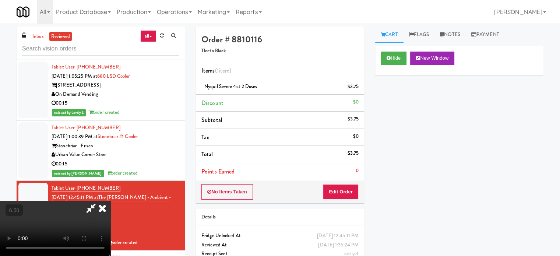
click at [110, 201] on video at bounding box center [55, 228] width 110 height 55
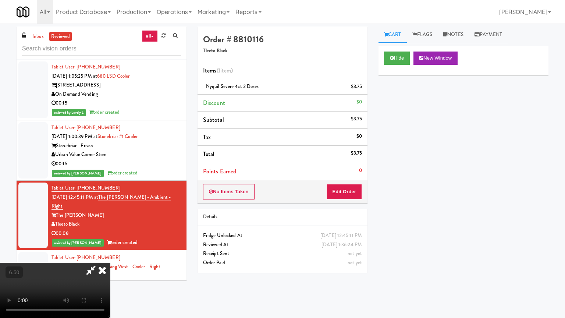
click at [110, 255] on video at bounding box center [55, 290] width 110 height 55
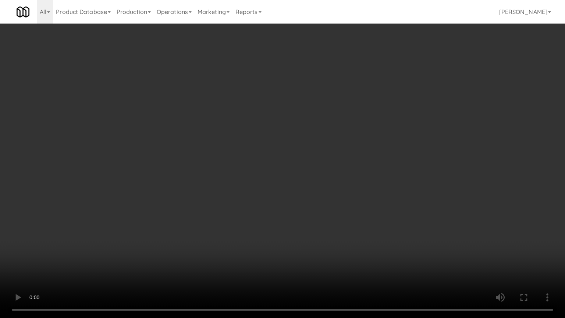
click at [289, 175] on video at bounding box center [282, 159] width 565 height 318
click at [297, 179] on video at bounding box center [282, 159] width 565 height 318
click at [294, 178] on video at bounding box center [282, 159] width 565 height 318
click at [307, 181] on video at bounding box center [282, 159] width 565 height 318
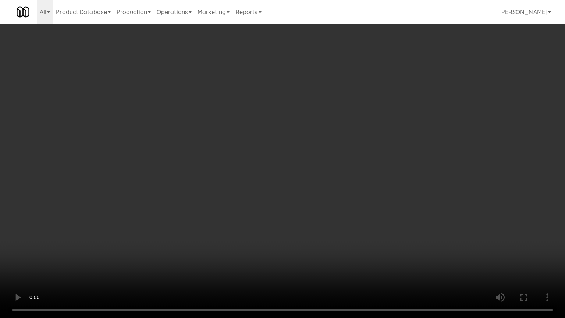
click at [300, 180] on video at bounding box center [282, 159] width 565 height 318
click at [322, 183] on video at bounding box center [282, 159] width 565 height 318
click at [322, 181] on video at bounding box center [282, 159] width 565 height 318
click at [332, 183] on video at bounding box center [282, 159] width 565 height 318
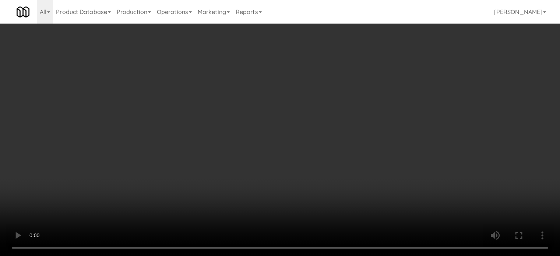
drag, startPoint x: 274, startPoint y: 146, endPoint x: 277, endPoint y: 141, distance: 5.4
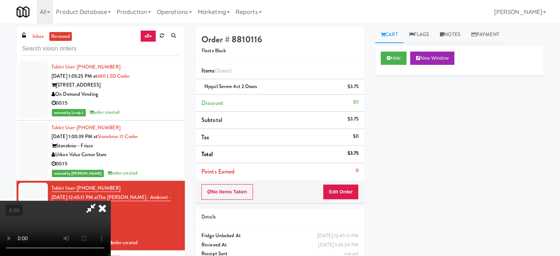
click at [110, 201] on video at bounding box center [55, 228] width 110 height 55
drag, startPoint x: 277, startPoint y: 141, endPoint x: 280, endPoint y: 178, distance: 37.3
click at [110, 201] on video at bounding box center [55, 228] width 110 height 55
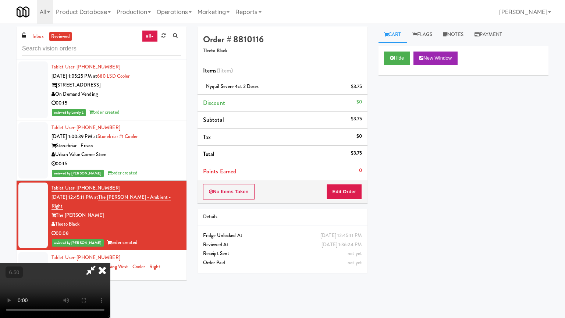
click at [110, 255] on video at bounding box center [55, 290] width 110 height 55
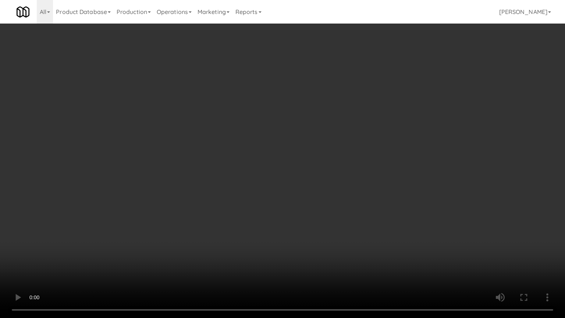
click at [290, 185] on video at bounding box center [282, 159] width 565 height 318
click at [304, 191] on video at bounding box center [282, 159] width 565 height 318
click at [299, 189] on video at bounding box center [282, 159] width 565 height 318
click at [308, 191] on video at bounding box center [282, 159] width 565 height 318
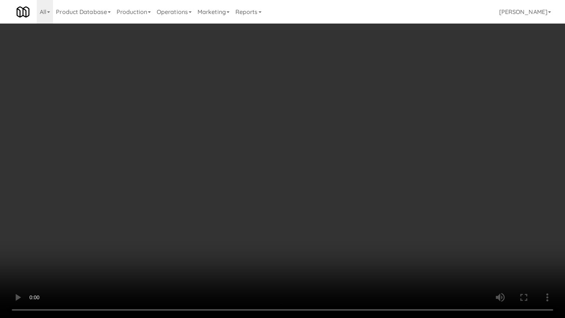
click at [306, 190] on video at bounding box center [282, 159] width 565 height 318
click at [308, 190] on video at bounding box center [282, 159] width 565 height 318
click at [284, 178] on video at bounding box center [282, 159] width 565 height 318
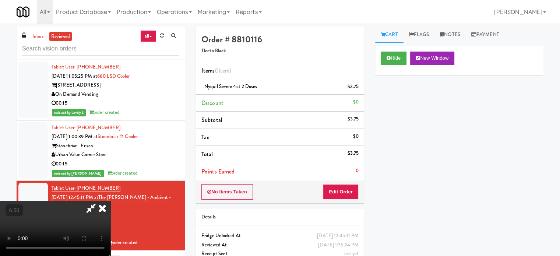
drag, startPoint x: 319, startPoint y: 29, endPoint x: 320, endPoint y: 33, distance: 3.8
click at [99, 201] on icon at bounding box center [90, 208] width 17 height 15
click at [337, 187] on button "Edit Order" at bounding box center [341, 191] width 36 height 15
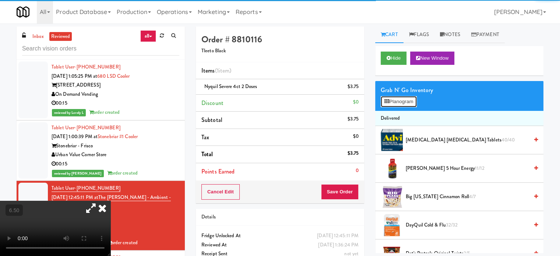
click at [405, 101] on button "Planogram" at bounding box center [399, 101] width 36 height 11
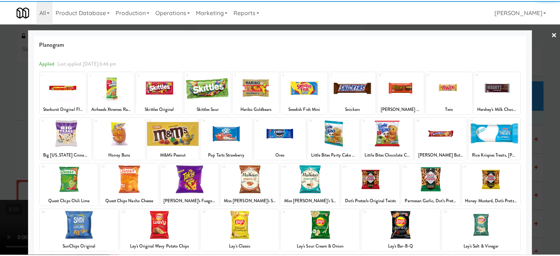
scroll to position [105, 0]
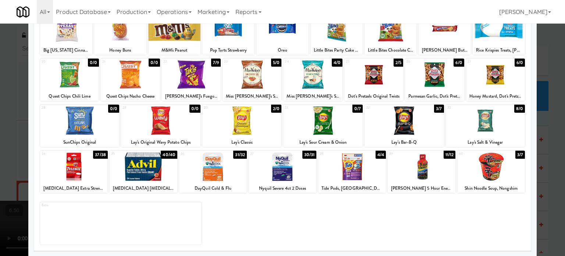
click at [544, 170] on div at bounding box center [282, 128] width 565 height 256
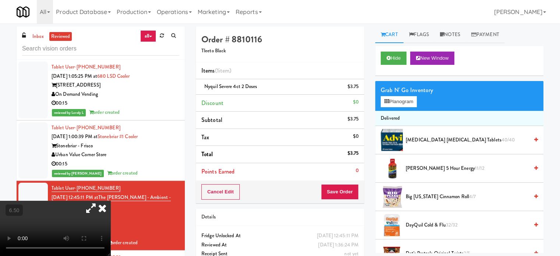
click at [110, 201] on icon at bounding box center [102, 208] width 16 height 15
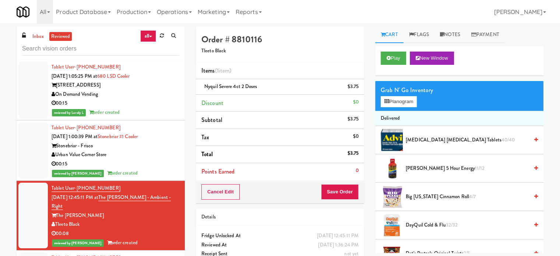
scroll to position [184, 0]
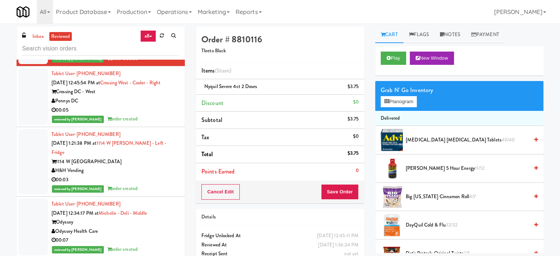
click at [153, 105] on div "Tablet User · (229) 347-8718 [DATE] 12:45:54 PM at [GEOGRAPHIC_DATA] - Right Cr…" at bounding box center [116, 96] width 128 height 54
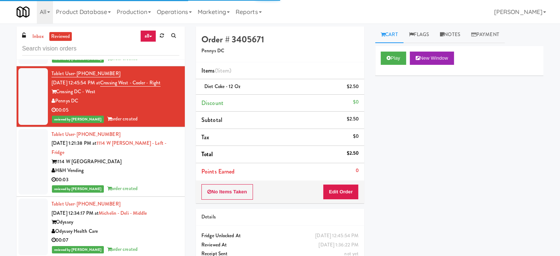
click at [158, 175] on div "00:03" at bounding box center [116, 179] width 128 height 9
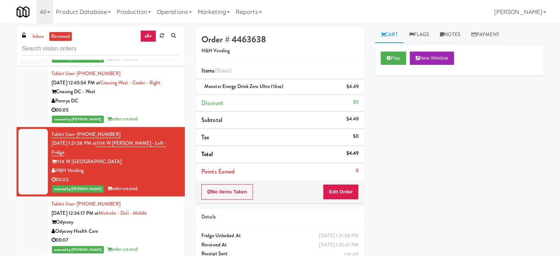
click at [138, 236] on div "00:07" at bounding box center [116, 240] width 128 height 9
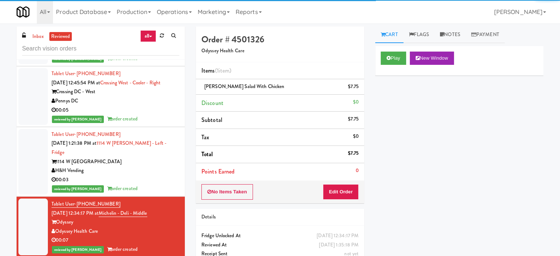
scroll to position [368, 0]
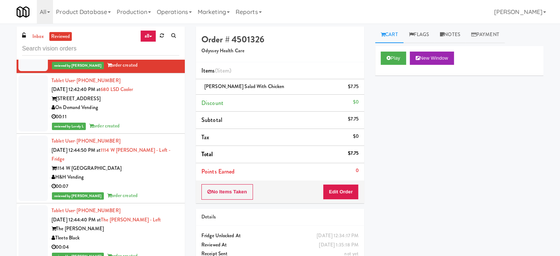
click at [156, 121] on div "reviewed by Lovely L order created" at bounding box center [116, 125] width 128 height 9
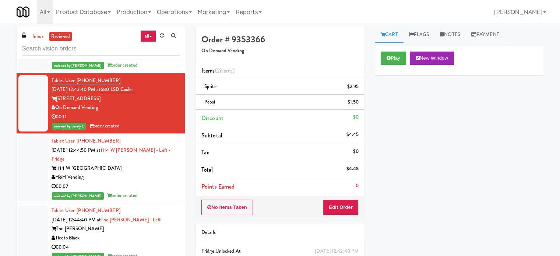
click at [156, 182] on div "00:07" at bounding box center [116, 186] width 128 height 9
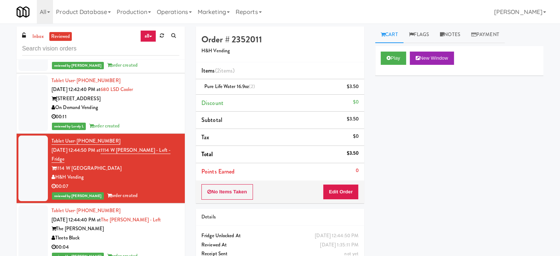
click at [161, 243] on div "00:04" at bounding box center [116, 247] width 128 height 9
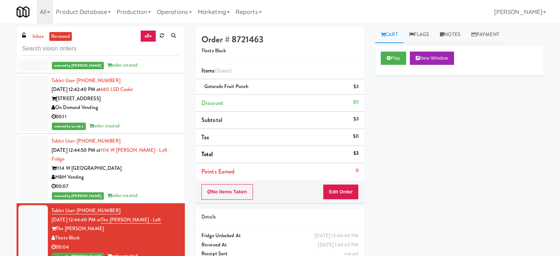
scroll to position [552, 0]
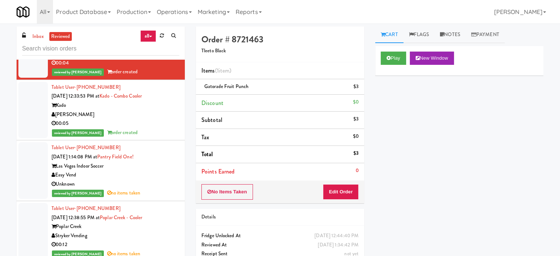
click at [143, 119] on div "00:05" at bounding box center [116, 123] width 128 height 9
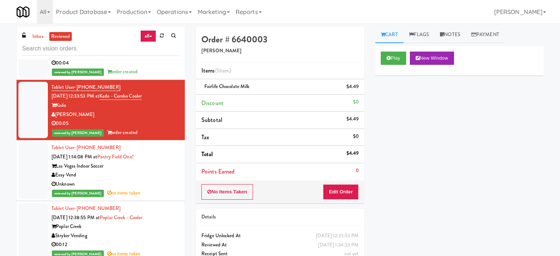
drag, startPoint x: 156, startPoint y: 154, endPoint x: 159, endPoint y: 150, distance: 5.5
click at [157, 180] on div "Unknown" at bounding box center [116, 184] width 128 height 9
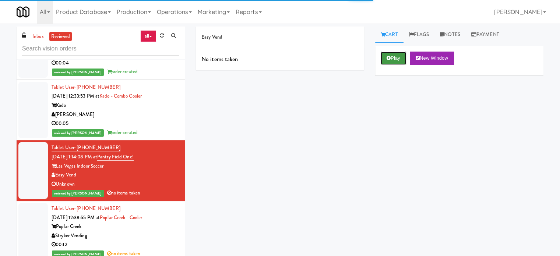
click at [399, 60] on button "Play" at bounding box center [393, 58] width 25 height 13
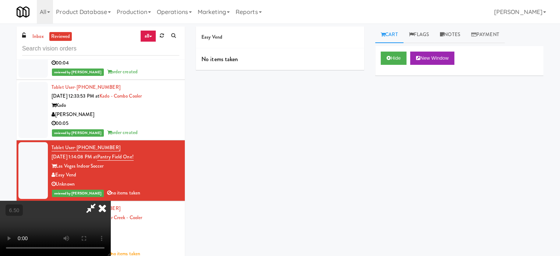
click at [110, 201] on icon at bounding box center [102, 208] width 16 height 15
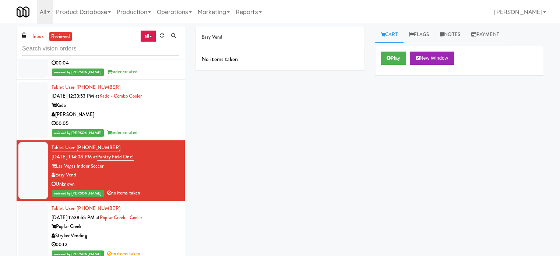
drag, startPoint x: 146, startPoint y: 215, endPoint x: 151, endPoint y: 206, distance: 10.4
click at [147, 240] on div "00:12" at bounding box center [116, 244] width 128 height 9
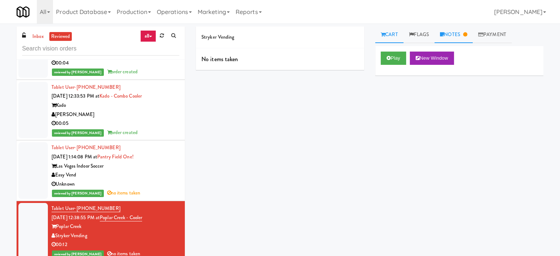
click at [461, 34] on link "Notes" at bounding box center [453, 34] width 38 height 17
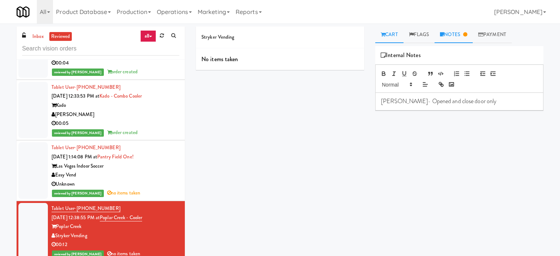
click at [390, 34] on link "Cart" at bounding box center [389, 34] width 28 height 17
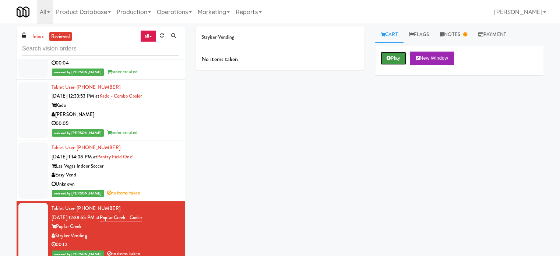
click at [389, 59] on icon at bounding box center [388, 58] width 4 height 5
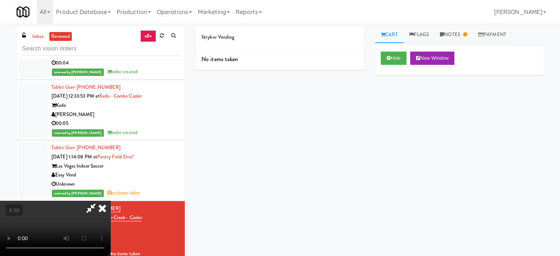
click at [110, 201] on video at bounding box center [55, 228] width 110 height 55
drag, startPoint x: 236, startPoint y: 164, endPoint x: 260, endPoint y: 167, distance: 24.1
click at [110, 201] on video at bounding box center [55, 228] width 110 height 55
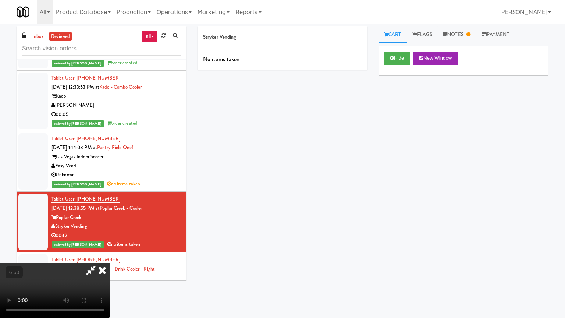
click at [110, 255] on video at bounding box center [55, 290] width 110 height 55
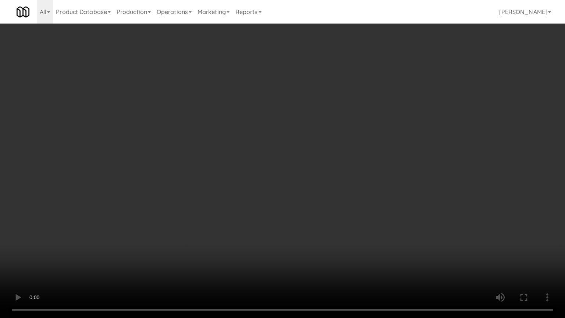
click at [266, 163] on video at bounding box center [282, 159] width 565 height 318
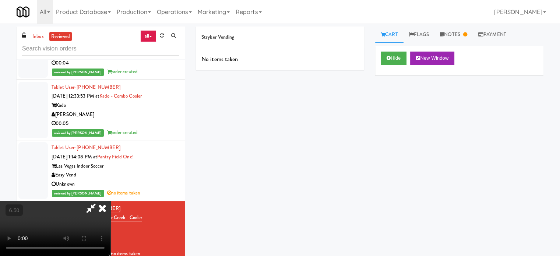
click at [110, 201] on icon at bounding box center [102, 208] width 16 height 15
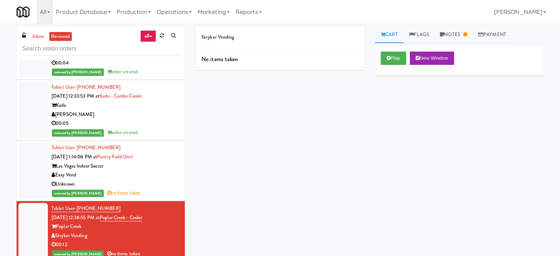
scroll to position [30, 0]
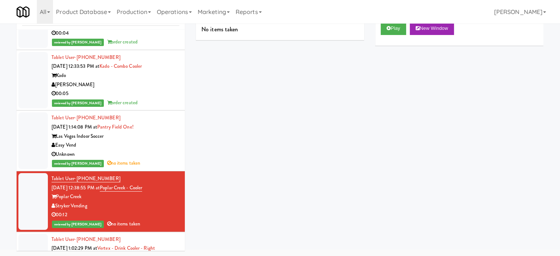
drag, startPoint x: 154, startPoint y: 240, endPoint x: 158, endPoint y: 225, distance: 14.9
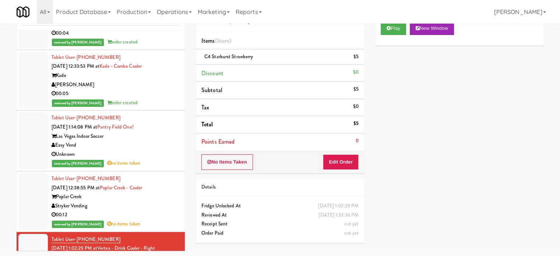
scroll to position [736, 0]
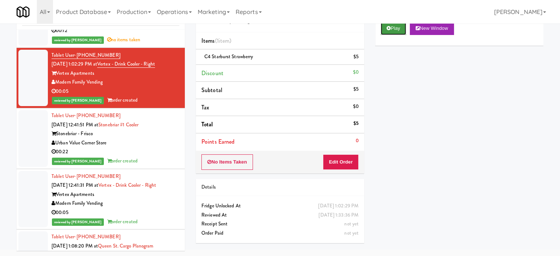
click at [391, 25] on button "Play" at bounding box center [393, 28] width 25 height 13
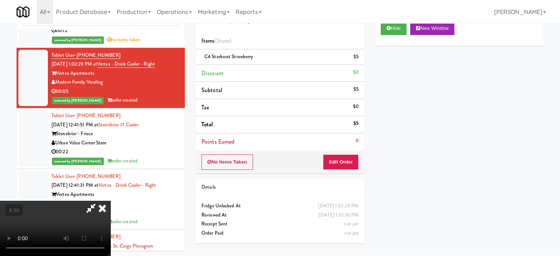
click at [110, 201] on video at bounding box center [55, 228] width 110 height 55
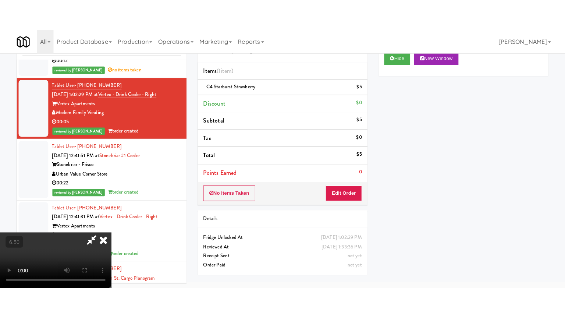
scroll to position [24, 0]
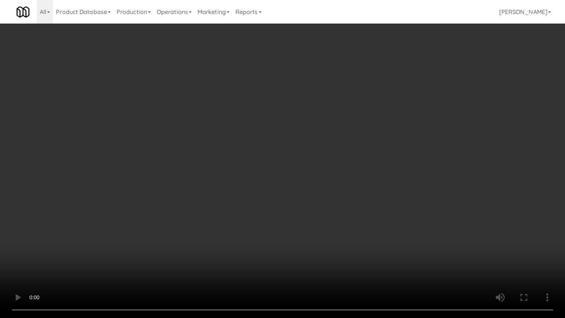
click at [216, 180] on video at bounding box center [282, 159] width 565 height 318
click at [247, 164] on video at bounding box center [282, 159] width 565 height 318
drag, startPoint x: 252, startPoint y: 153, endPoint x: 257, endPoint y: 145, distance: 9.7
click at [252, 153] on video at bounding box center [282, 159] width 565 height 318
click at [277, 132] on video at bounding box center [282, 159] width 565 height 318
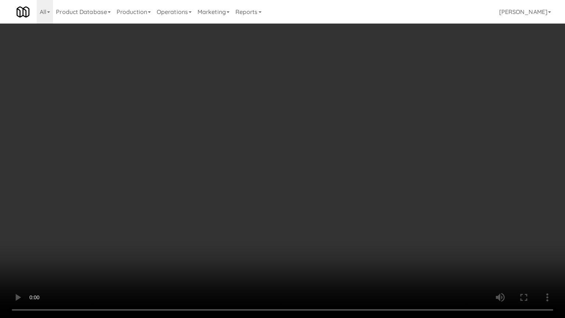
drag, startPoint x: 277, startPoint y: 132, endPoint x: 354, endPoint y: 52, distance: 111.4
click at [278, 132] on video at bounding box center [282, 159] width 565 height 318
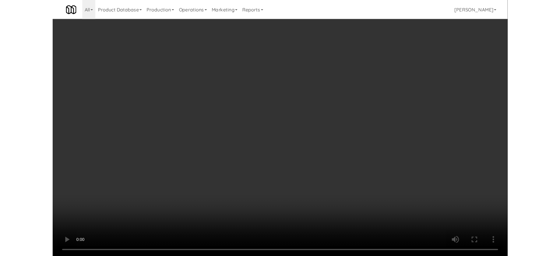
scroll to position [30, 0]
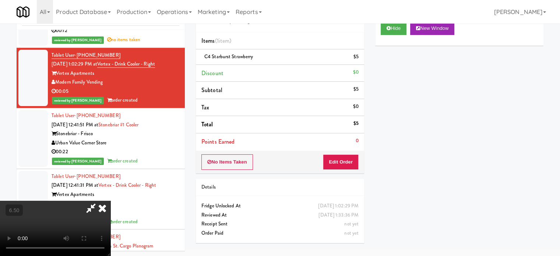
click at [336, 71] on li "Discount $0" at bounding box center [280, 73] width 168 height 17
click at [110, 201] on icon at bounding box center [102, 208] width 16 height 15
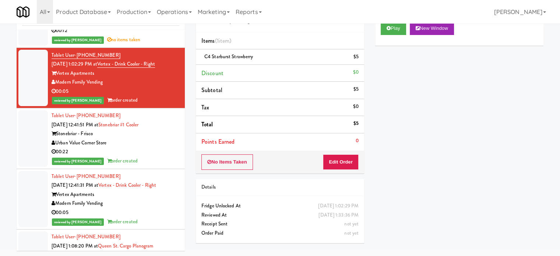
click at [152, 156] on div "reviewed by [PERSON_NAME] order created" at bounding box center [116, 160] width 128 height 9
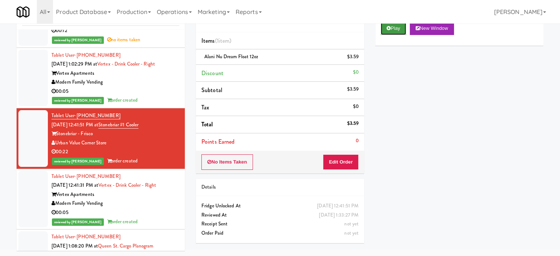
click at [388, 29] on icon at bounding box center [388, 28] width 4 height 5
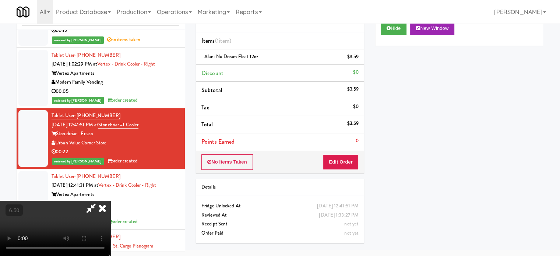
click at [110, 201] on video at bounding box center [55, 228] width 110 height 55
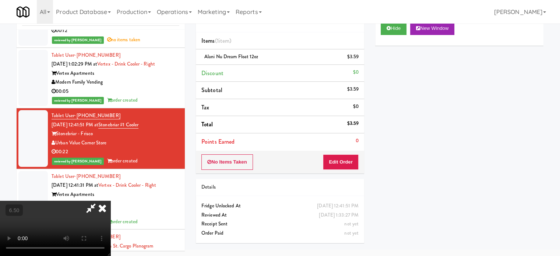
click at [110, 201] on video at bounding box center [55, 228] width 110 height 55
drag, startPoint x: 265, startPoint y: 135, endPoint x: 316, endPoint y: 128, distance: 51.5
click at [110, 201] on video at bounding box center [55, 228] width 110 height 55
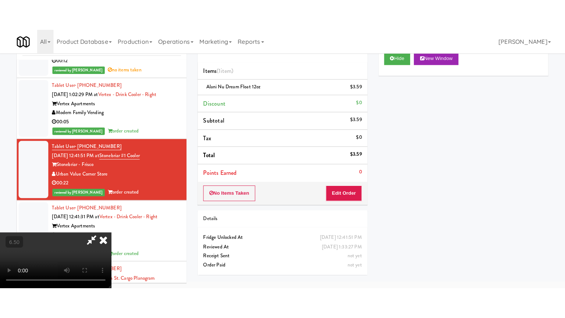
scroll to position [24, 0]
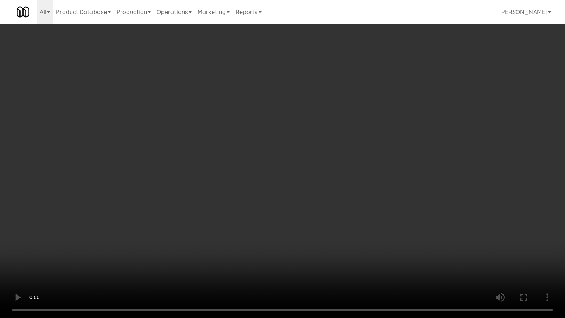
click at [326, 135] on video at bounding box center [282, 159] width 565 height 318
click at [339, 144] on video at bounding box center [282, 159] width 565 height 318
click at [318, 145] on video at bounding box center [282, 159] width 565 height 318
click at [320, 139] on video at bounding box center [282, 159] width 565 height 318
click at [320, 140] on video at bounding box center [282, 159] width 565 height 318
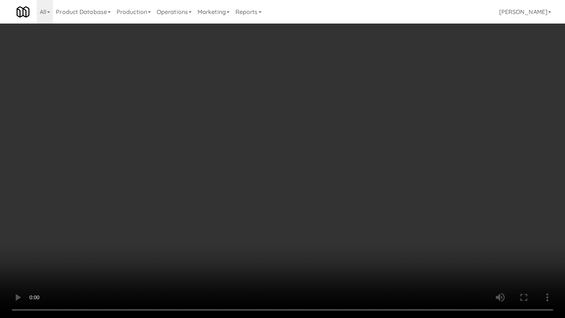
click at [330, 145] on video at bounding box center [282, 159] width 565 height 318
click at [331, 146] on video at bounding box center [282, 159] width 565 height 318
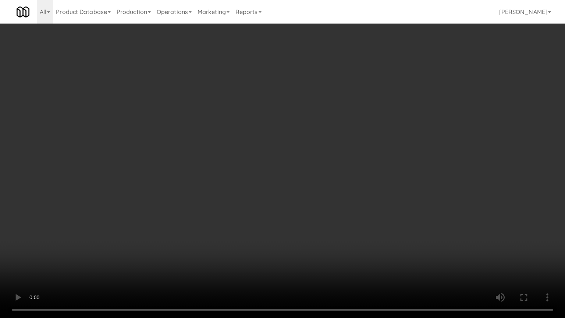
click at [332, 146] on video at bounding box center [282, 159] width 565 height 318
click at [340, 148] on video at bounding box center [282, 159] width 565 height 318
drag, startPoint x: 342, startPoint y: 146, endPoint x: 343, endPoint y: 142, distance: 3.8
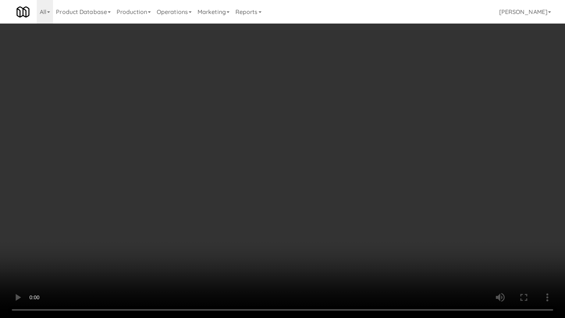
click at [343, 142] on video at bounding box center [282, 159] width 565 height 318
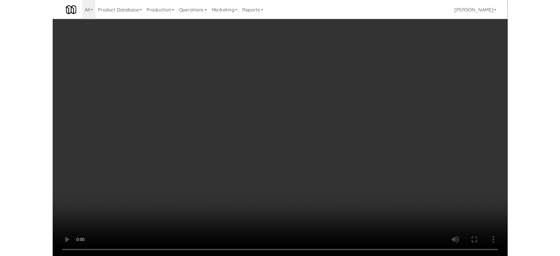
scroll to position [30, 0]
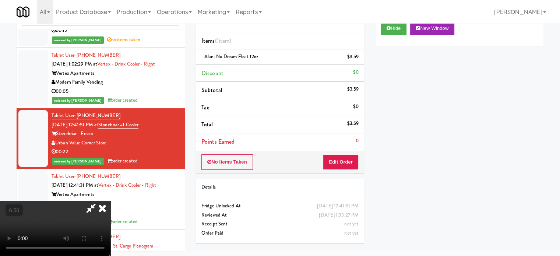
click at [110, 201] on icon at bounding box center [102, 208] width 16 height 15
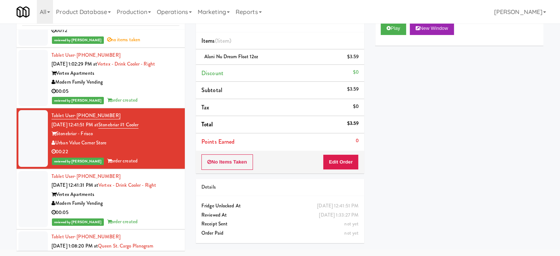
click at [166, 208] on div "00:05" at bounding box center [116, 212] width 128 height 9
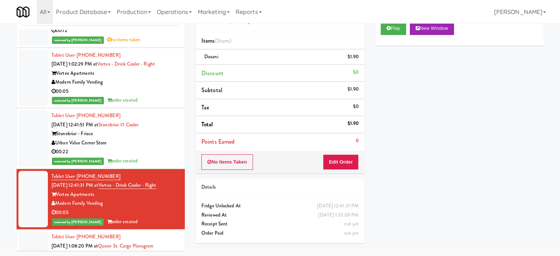
scroll to position [920, 0]
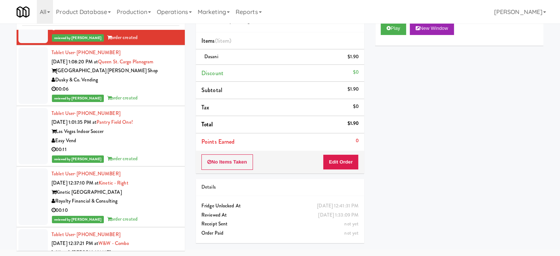
click at [149, 197] on div "Royalty Financial & Consulting" at bounding box center [116, 201] width 128 height 9
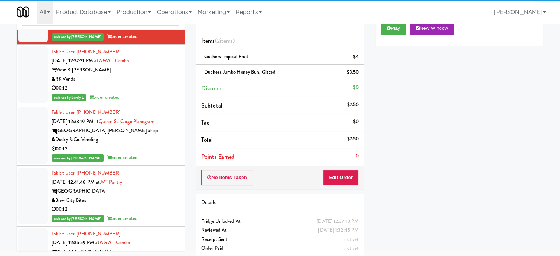
scroll to position [1104, 0]
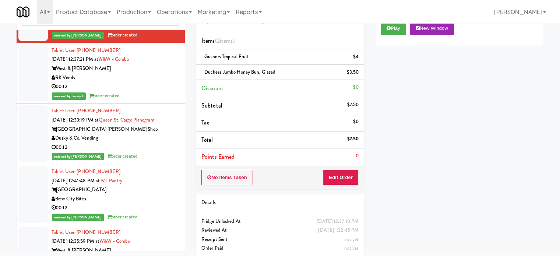
click at [145, 134] on div "Dusky & Co. Vending" at bounding box center [116, 138] width 128 height 9
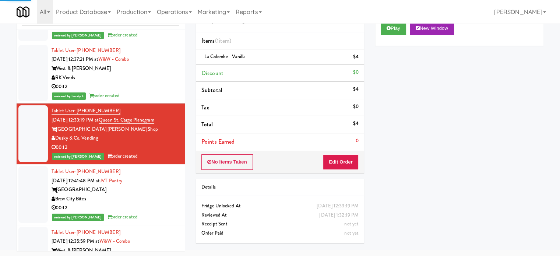
click at [148, 194] on div "Brew City Bites" at bounding box center [116, 198] width 128 height 9
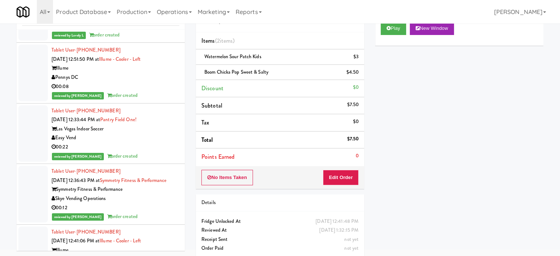
scroll to position [1472, 0]
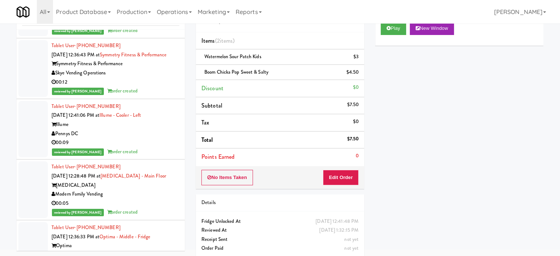
click at [153, 129] on div "Pennys DC" at bounding box center [116, 133] width 128 height 9
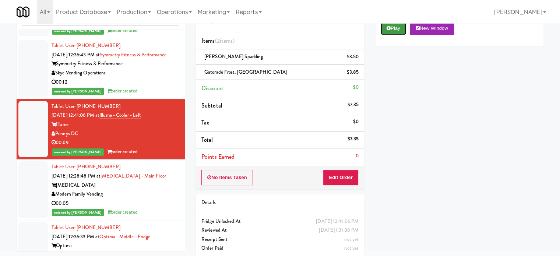
click at [396, 26] on button "Play" at bounding box center [393, 28] width 25 height 13
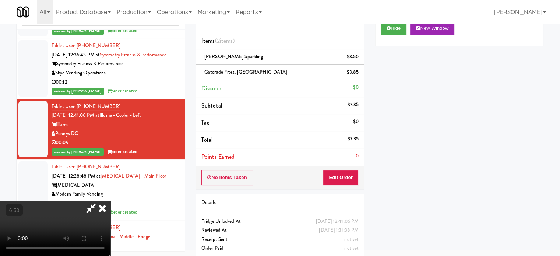
click at [110, 201] on video at bounding box center [55, 228] width 110 height 55
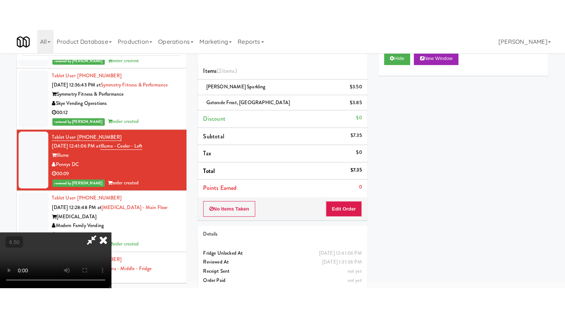
scroll to position [24, 0]
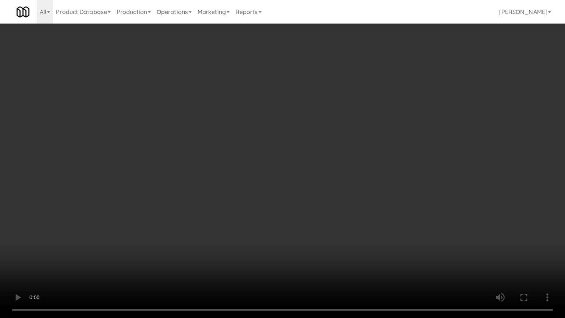
click at [236, 170] on video at bounding box center [282, 159] width 565 height 318
click at [259, 169] on video at bounding box center [282, 159] width 565 height 318
click at [258, 169] on video at bounding box center [282, 159] width 565 height 318
click at [259, 170] on video at bounding box center [282, 159] width 565 height 318
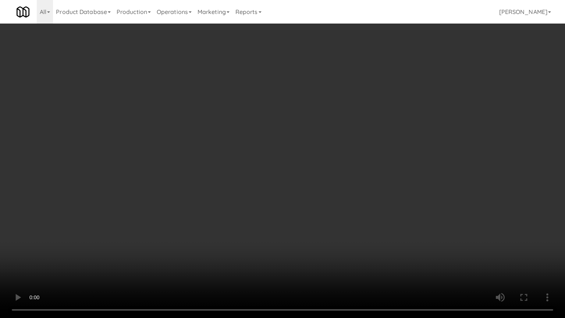
click at [272, 174] on video at bounding box center [282, 159] width 565 height 318
click at [269, 177] on video at bounding box center [282, 159] width 565 height 318
click at [269, 173] on video at bounding box center [282, 159] width 565 height 318
drag, startPoint x: 271, startPoint y: 172, endPoint x: 275, endPoint y: 165, distance: 8.4
click at [271, 171] on video at bounding box center [282, 159] width 565 height 318
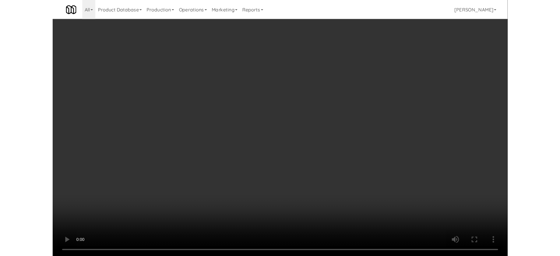
scroll to position [30, 0]
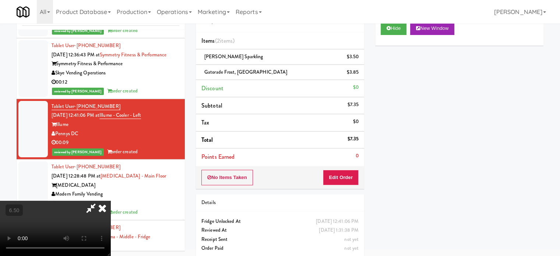
click at [110, 201] on icon at bounding box center [102, 208] width 16 height 15
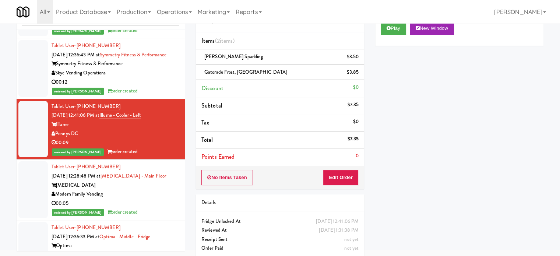
click at [150, 190] on div "Modern Family Vending" at bounding box center [116, 194] width 128 height 9
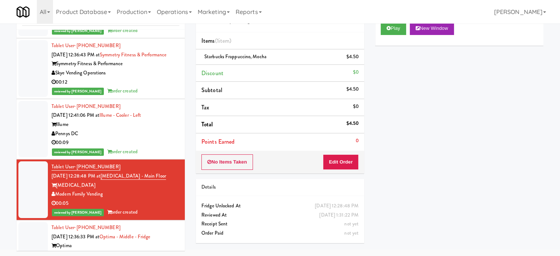
scroll to position [1656, 0]
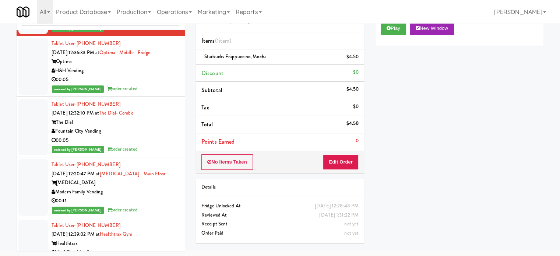
click at [139, 75] on div "00:05" at bounding box center [116, 79] width 128 height 9
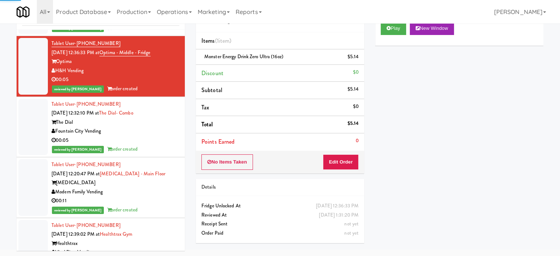
click at [149, 136] on div "00:05" at bounding box center [116, 140] width 128 height 9
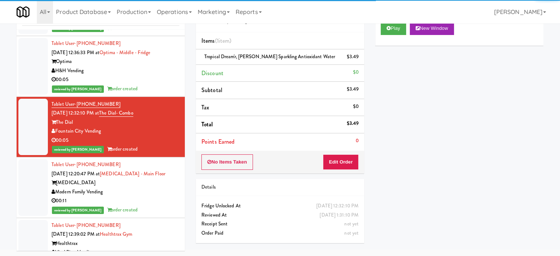
click at [152, 187] on div "Modern Family Vending" at bounding box center [116, 191] width 128 height 9
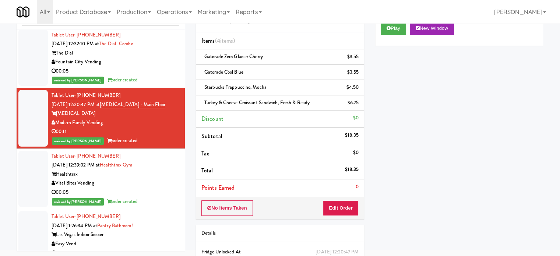
scroll to position [1749, 0]
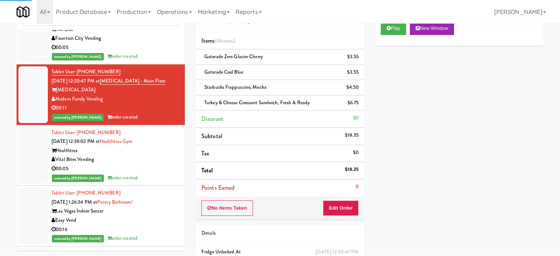
click at [155, 164] on div "00:05" at bounding box center [116, 168] width 128 height 9
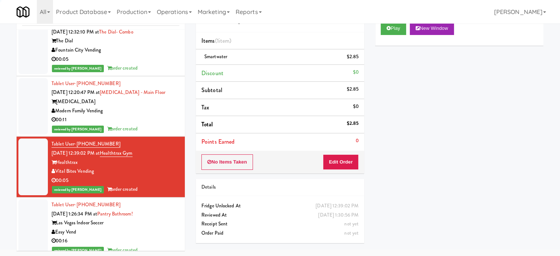
scroll to position [2828, 0]
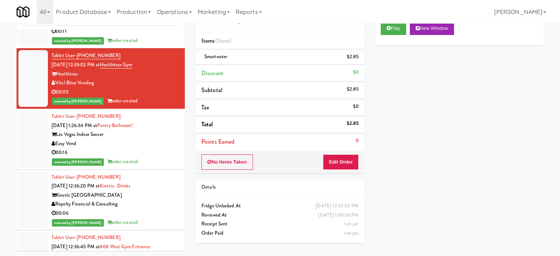
click at [149, 148] on div "00:16" at bounding box center [116, 152] width 128 height 9
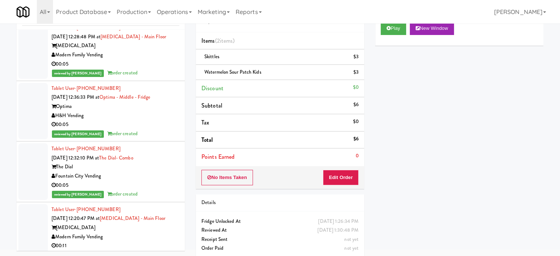
scroll to position [2798, 0]
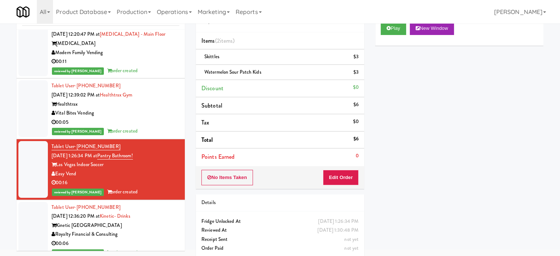
drag, startPoint x: 142, startPoint y: 238, endPoint x: 144, endPoint y: 228, distance: 10.2
click at [142, 248] on div "reviewed by [PERSON_NAME] order created" at bounding box center [116, 252] width 128 height 9
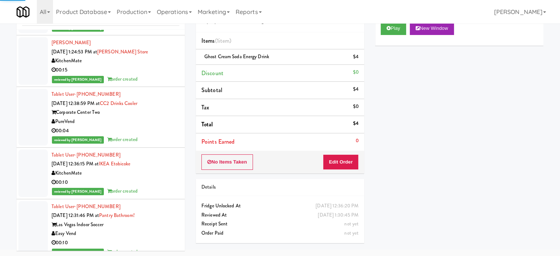
scroll to position [3410, 0]
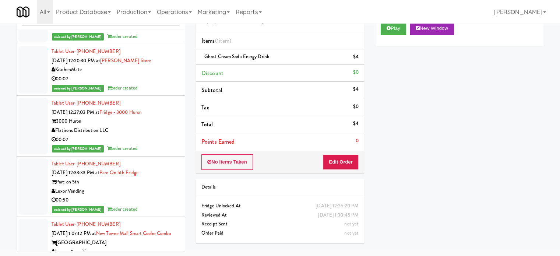
click at [160, 144] on div "reviewed by [PERSON_NAME] order created" at bounding box center [116, 148] width 128 height 9
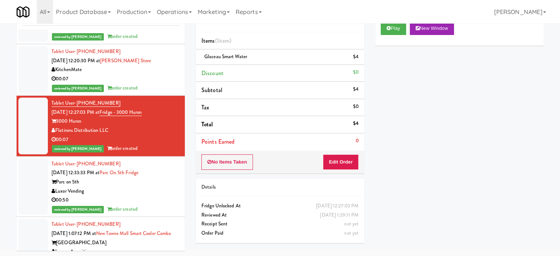
click at [158, 195] on div "00:50" at bounding box center [116, 199] width 128 height 9
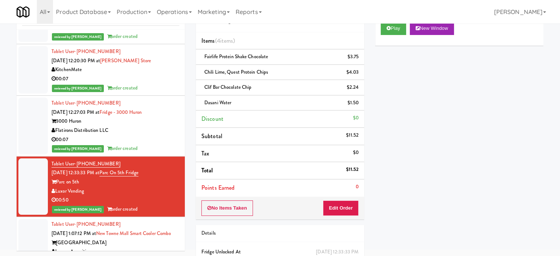
scroll to position [3594, 0]
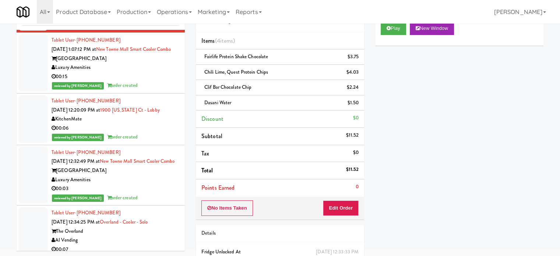
click at [151, 86] on div "reviewed by [PERSON_NAME] A order created" at bounding box center [116, 85] width 128 height 9
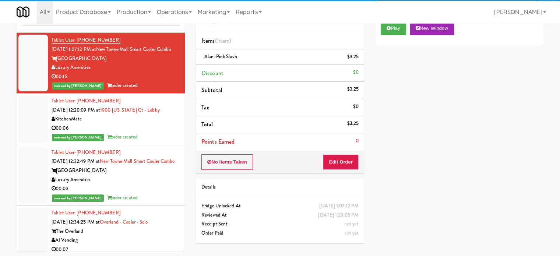
click at [151, 129] on div "00:06" at bounding box center [116, 128] width 128 height 9
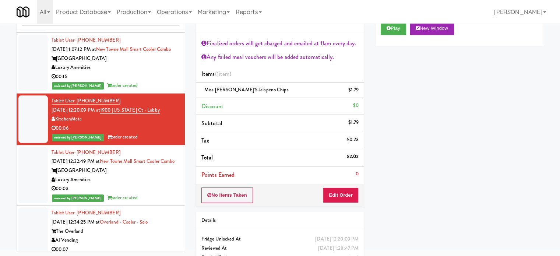
click at [163, 175] on div "[GEOGRAPHIC_DATA]" at bounding box center [116, 170] width 128 height 9
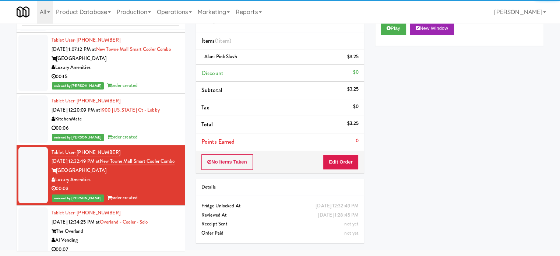
scroll to position [3778, 0]
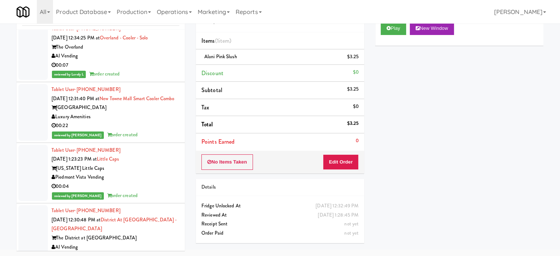
click at [151, 121] on div "Luxury Amenities" at bounding box center [116, 116] width 128 height 9
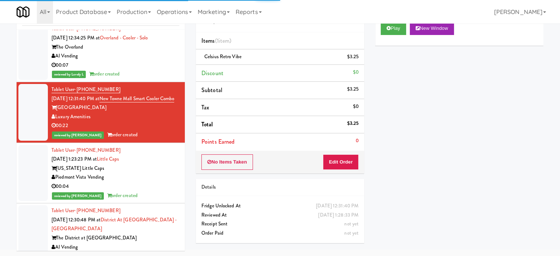
click at [168, 70] on div "00:07" at bounding box center [116, 65] width 128 height 9
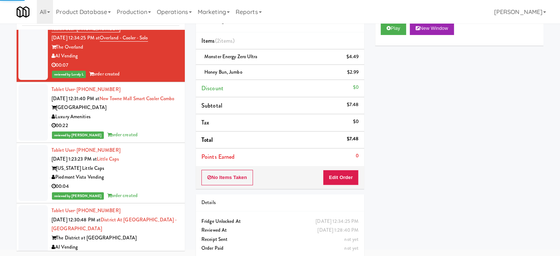
click at [149, 173] on div "[US_STATE] Little Caps" at bounding box center [116, 168] width 128 height 9
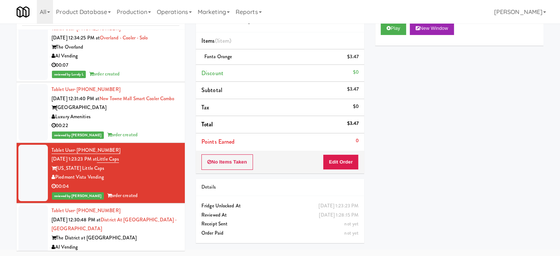
scroll to position [3962, 0]
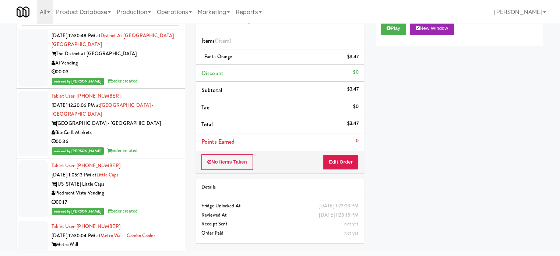
click at [141, 86] on div "reviewed by [PERSON_NAME] order created" at bounding box center [116, 81] width 128 height 9
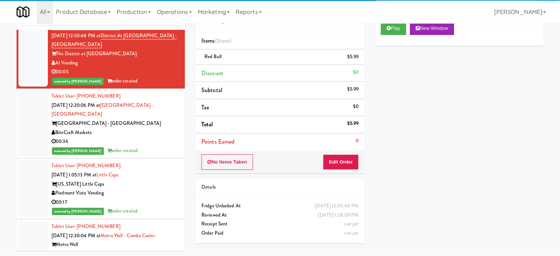
click at [149, 137] on div "BiteCraft Markets" at bounding box center [116, 132] width 128 height 9
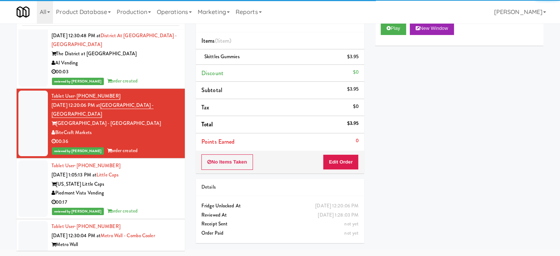
click at [156, 196] on div "Piedmont Vista Vending" at bounding box center [116, 192] width 128 height 9
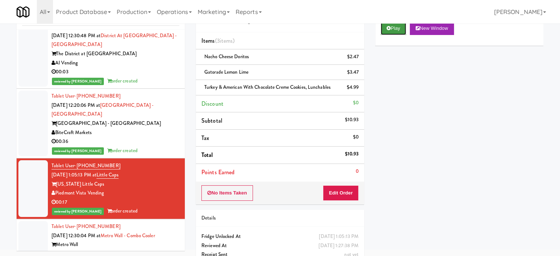
click at [398, 26] on button "Play" at bounding box center [393, 28] width 25 height 13
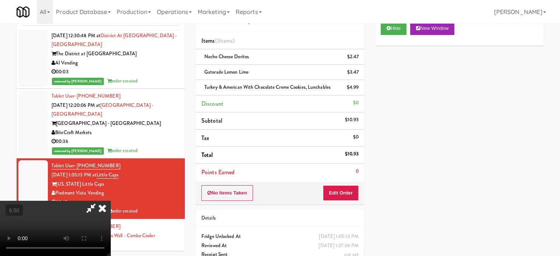
click at [99, 201] on icon at bounding box center [90, 208] width 17 height 15
drag, startPoint x: 178, startPoint y: 88, endPoint x: 187, endPoint y: 88, distance: 9.2
click at [110, 201] on video at bounding box center [55, 228] width 110 height 55
drag, startPoint x: 187, startPoint y: 88, endPoint x: 255, endPoint y: 126, distance: 77.6
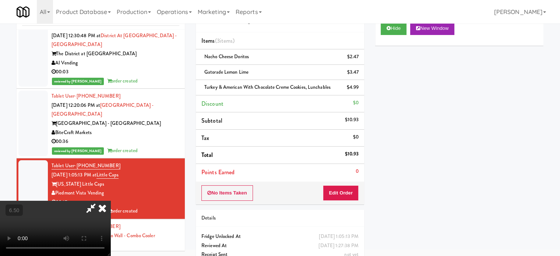
click at [110, 201] on video at bounding box center [55, 228] width 110 height 55
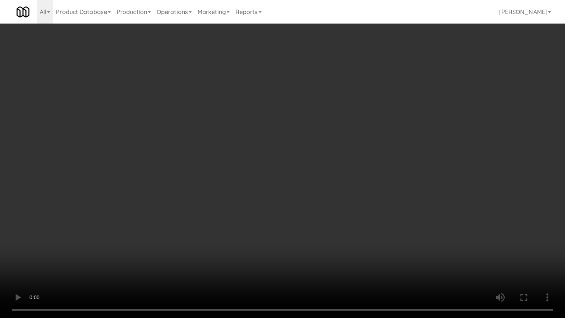
drag, startPoint x: 265, startPoint y: 166, endPoint x: 287, endPoint y: 156, distance: 24.4
click at [265, 166] on video at bounding box center [282, 159] width 565 height 318
click at [331, 151] on video at bounding box center [282, 159] width 565 height 318
click at [335, 149] on video at bounding box center [282, 159] width 565 height 318
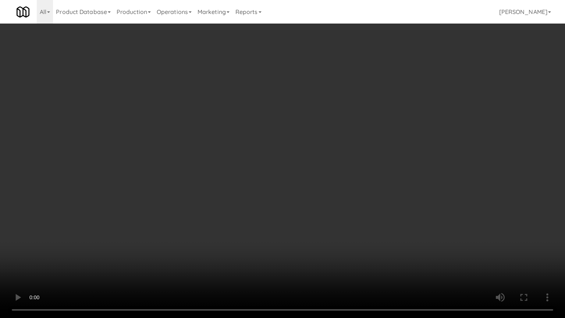
click at [335, 149] on video at bounding box center [282, 159] width 565 height 318
click at [346, 150] on video at bounding box center [282, 159] width 565 height 318
click at [344, 152] on video at bounding box center [282, 159] width 565 height 318
click at [354, 153] on video at bounding box center [282, 159] width 565 height 318
click at [353, 155] on video at bounding box center [282, 159] width 565 height 318
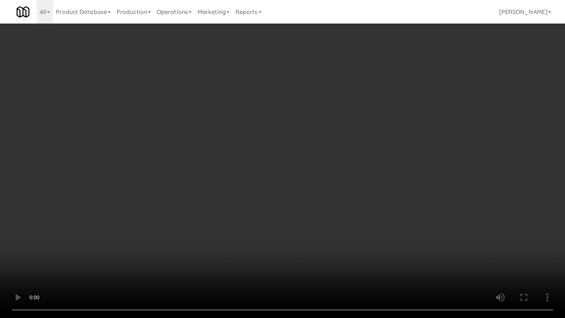
click at [353, 154] on video at bounding box center [282, 159] width 565 height 318
click at [353, 155] on video at bounding box center [282, 159] width 565 height 318
click at [357, 157] on video at bounding box center [282, 159] width 565 height 318
click at [367, 159] on video at bounding box center [282, 159] width 565 height 318
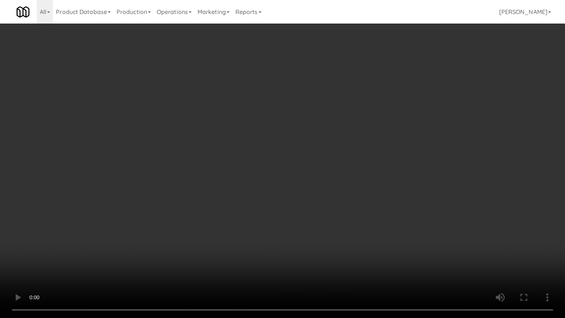
click at [367, 159] on video at bounding box center [282, 159] width 565 height 318
click at [369, 159] on video at bounding box center [282, 159] width 565 height 318
click at [368, 156] on video at bounding box center [282, 159] width 565 height 318
click at [368, 158] on video at bounding box center [282, 159] width 565 height 318
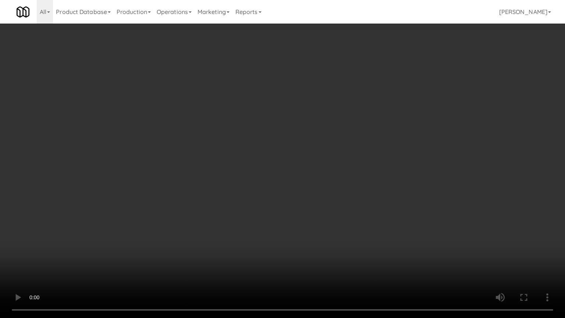
click at [367, 156] on video at bounding box center [282, 159] width 565 height 318
drag, startPoint x: 374, startPoint y: 262, endPoint x: 371, endPoint y: 258, distance: 4.0
click at [373, 255] on video at bounding box center [282, 159] width 565 height 318
click at [352, 247] on video at bounding box center [282, 159] width 565 height 318
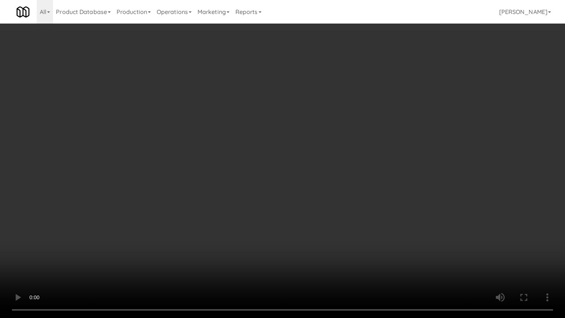
click at [342, 230] on video at bounding box center [282, 159] width 565 height 318
click at [344, 223] on video at bounding box center [282, 159] width 565 height 318
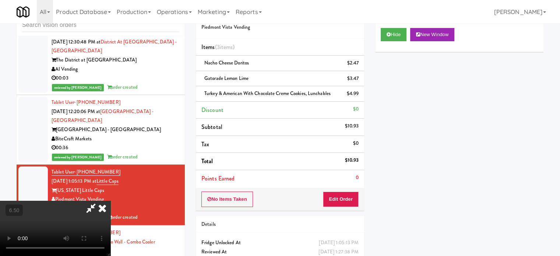
click at [110, 201] on icon at bounding box center [102, 208] width 16 height 15
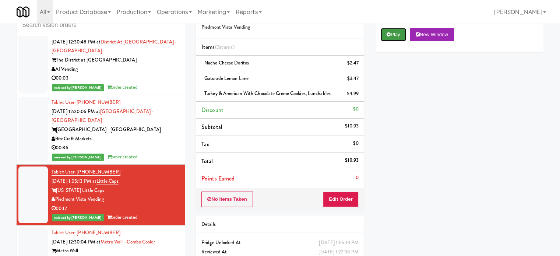
click at [394, 33] on button "Play" at bounding box center [393, 34] width 25 height 13
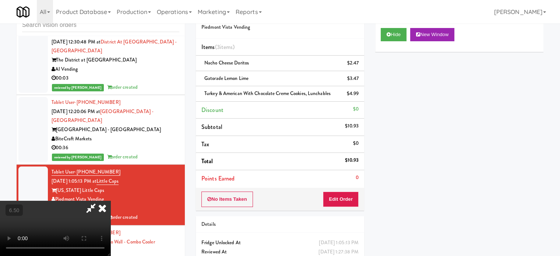
click at [110, 201] on video at bounding box center [55, 228] width 110 height 55
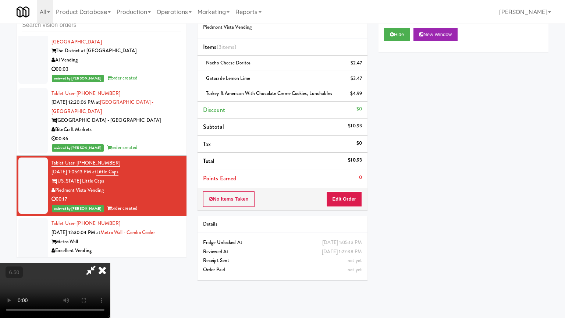
click at [110, 255] on video at bounding box center [55, 290] width 110 height 55
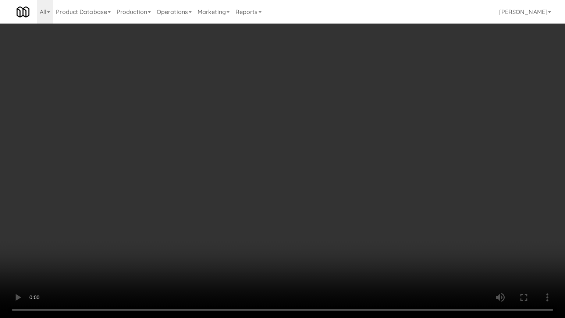
click at [258, 166] on video at bounding box center [282, 159] width 565 height 318
click at [270, 167] on video at bounding box center [282, 159] width 565 height 318
click at [270, 168] on video at bounding box center [282, 159] width 565 height 318
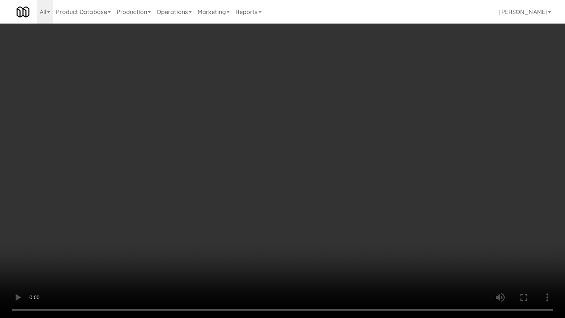
click at [282, 171] on video at bounding box center [282, 159] width 565 height 318
click at [283, 171] on video at bounding box center [282, 159] width 565 height 318
click at [290, 167] on video at bounding box center [282, 159] width 565 height 318
drag, startPoint x: 290, startPoint y: 167, endPoint x: 313, endPoint y: 152, distance: 27.4
click at [291, 167] on video at bounding box center [282, 159] width 565 height 318
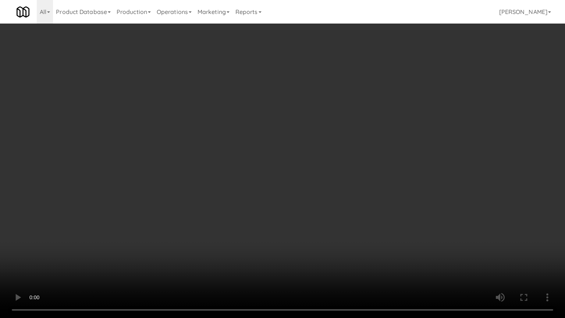
click at [307, 141] on video at bounding box center [282, 159] width 565 height 318
click at [304, 140] on video at bounding box center [282, 159] width 565 height 318
click at [305, 138] on video at bounding box center [282, 159] width 565 height 318
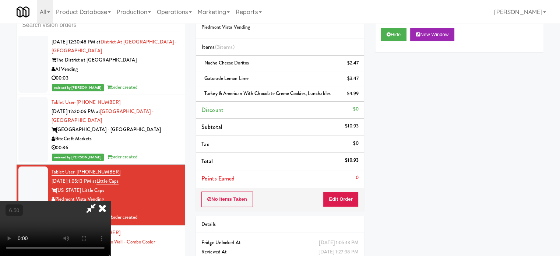
click at [110, 201] on icon at bounding box center [102, 208] width 16 height 15
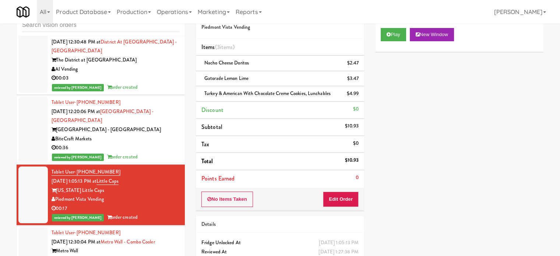
scroll to position [4146, 0]
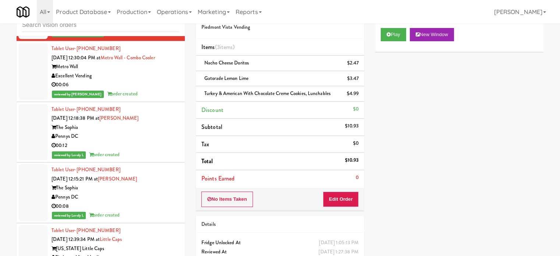
click at [156, 99] on div "reviewed by [PERSON_NAME] order created" at bounding box center [116, 93] width 128 height 9
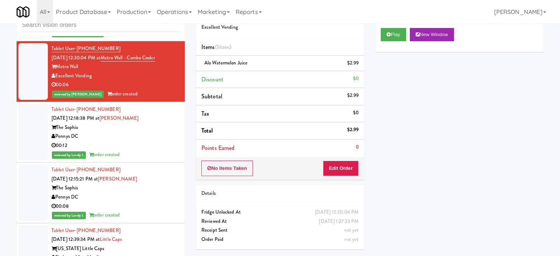
click at [163, 141] on div "Pennys DC" at bounding box center [116, 136] width 128 height 9
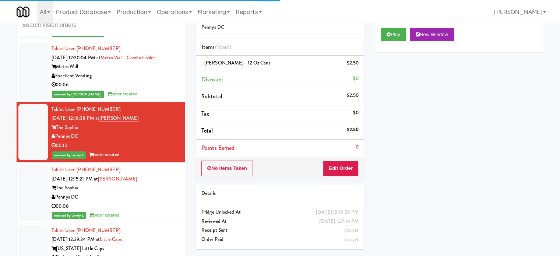
click at [158, 192] on div "The Sophia" at bounding box center [116, 187] width 128 height 9
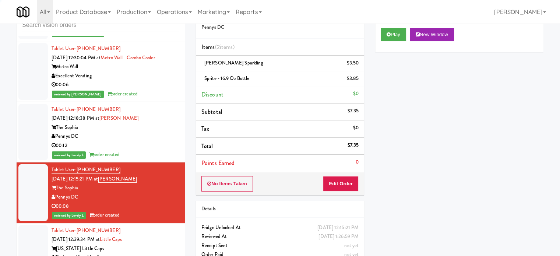
scroll to position [4330, 0]
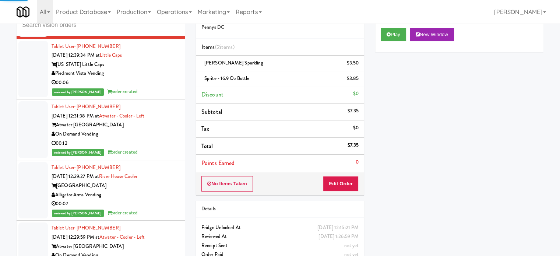
click at [158, 118] on div "Tablet User · (317) 697-6736 [DATE] 12:31:38 PM at [GEOGRAPHIC_DATA] - Left Atw…" at bounding box center [116, 129] width 128 height 54
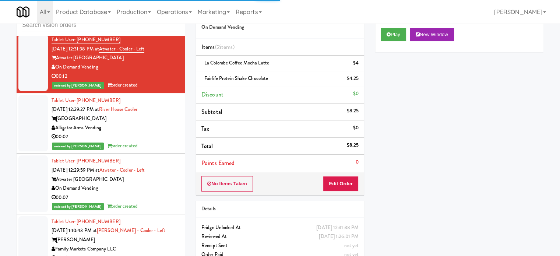
scroll to position [4825, 0]
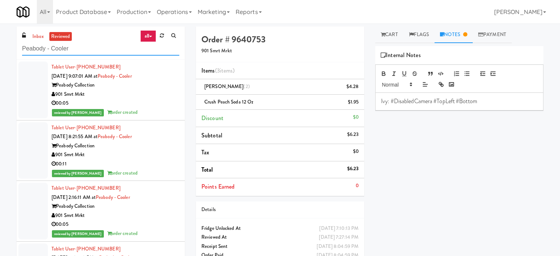
click at [79, 49] on input "Peabody - Cooler" at bounding box center [100, 49] width 157 height 14
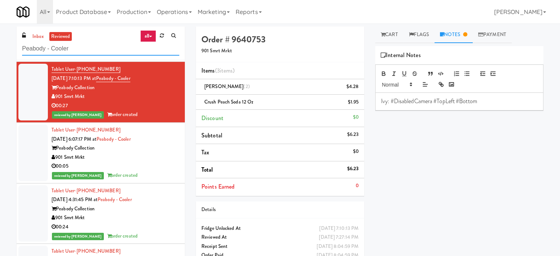
click at [79, 48] on input "Peabody - Cooler" at bounding box center [100, 49] width 157 height 14
paste input "VB Vending Company LLC"
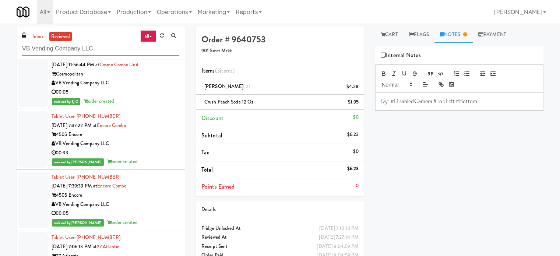
scroll to position [0, 0]
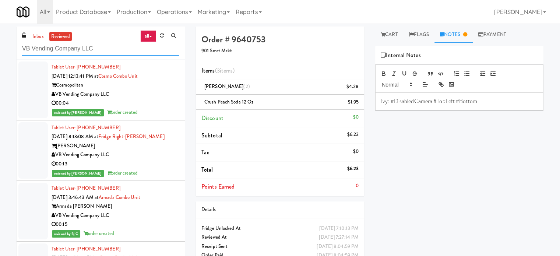
type input "VB Vending Company LLC"
click at [162, 108] on div "Tablet User · (571) 550-5583 Oct 11, 2025 12:13:41 PM at Cosmo Combo Unit Cosmo…" at bounding box center [116, 90] width 128 height 54
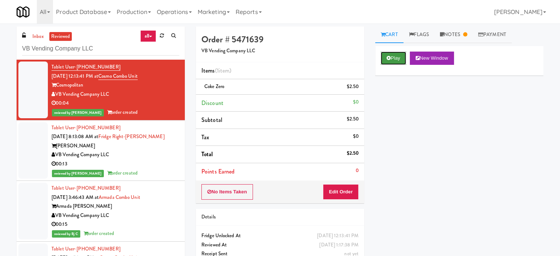
click at [399, 63] on button "Play" at bounding box center [393, 58] width 25 height 13
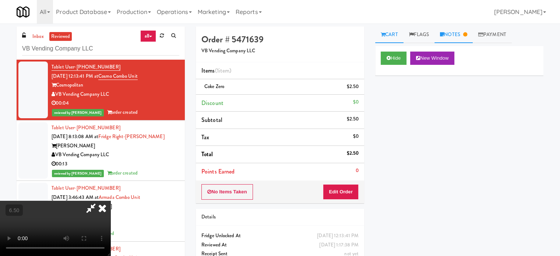
click at [453, 30] on link "Notes" at bounding box center [453, 34] width 38 height 17
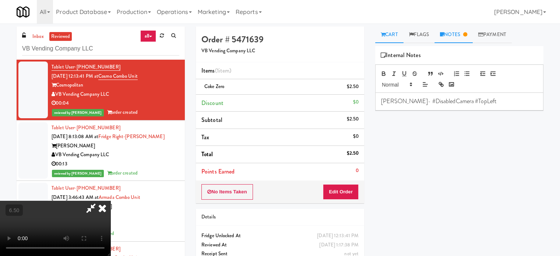
drag, startPoint x: 389, startPoint y: 32, endPoint x: 391, endPoint y: 38, distance: 5.8
click at [389, 33] on link "Cart" at bounding box center [389, 34] width 28 height 17
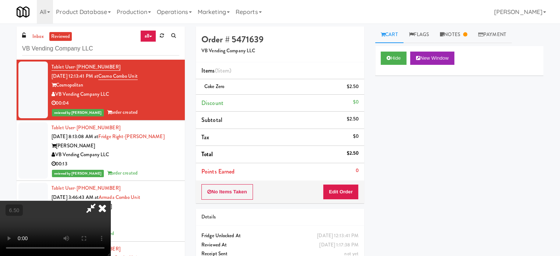
click at [110, 201] on video at bounding box center [55, 228] width 110 height 55
drag, startPoint x: 197, startPoint y: 150, endPoint x: 198, endPoint y: 146, distance: 3.8
click at [110, 201] on video at bounding box center [55, 228] width 110 height 55
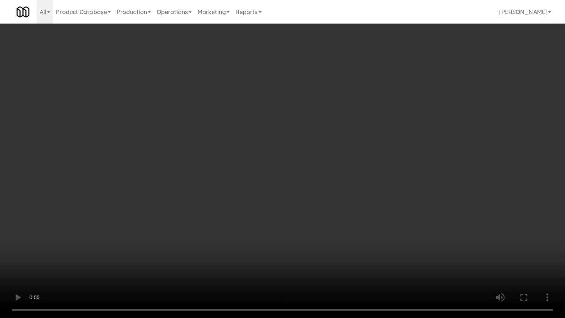
click at [230, 144] on video at bounding box center [282, 159] width 565 height 318
click at [231, 149] on video at bounding box center [282, 159] width 565 height 318
click at [244, 140] on video at bounding box center [282, 159] width 565 height 318
drag, startPoint x: 244, startPoint y: 140, endPoint x: 289, endPoint y: 84, distance: 72.2
click at [244, 140] on video at bounding box center [282, 159] width 565 height 318
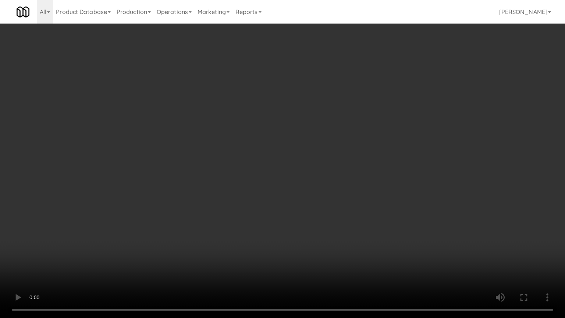
click at [249, 92] on video at bounding box center [282, 159] width 565 height 318
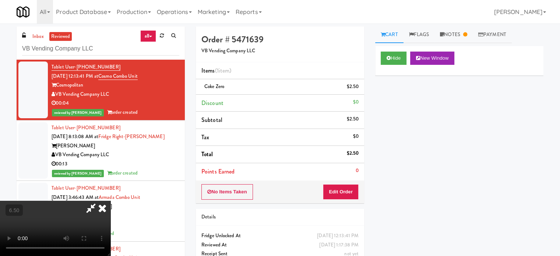
click at [110, 201] on icon at bounding box center [102, 208] width 16 height 15
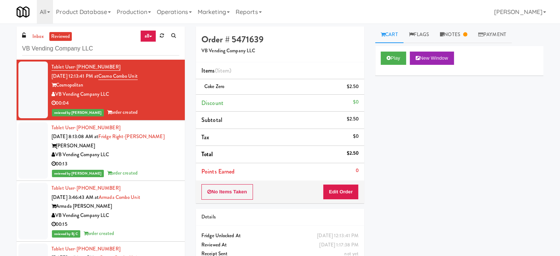
click at [147, 165] on div "00:13" at bounding box center [116, 163] width 128 height 9
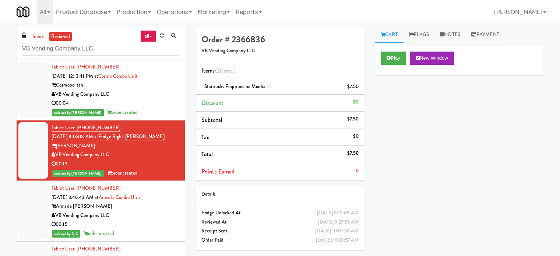
drag, startPoint x: 144, startPoint y: 209, endPoint x: 146, endPoint y: 202, distance: 6.8
click at [144, 209] on div "Armada Hoffler" at bounding box center [116, 206] width 128 height 9
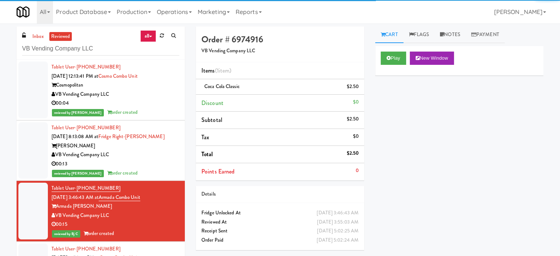
scroll to position [184, 0]
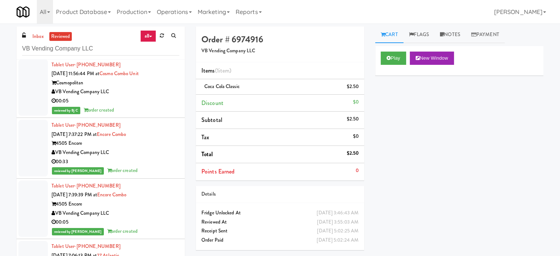
click at [156, 111] on div "reviewed by Bj C order created" at bounding box center [116, 110] width 128 height 9
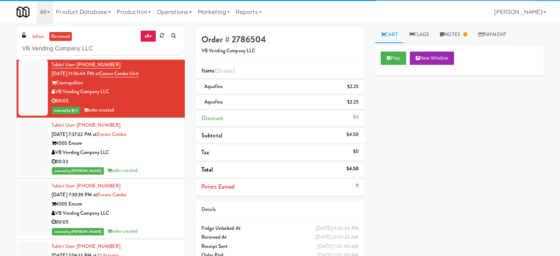
click at [160, 147] on div "4505 Encore" at bounding box center [116, 143] width 128 height 9
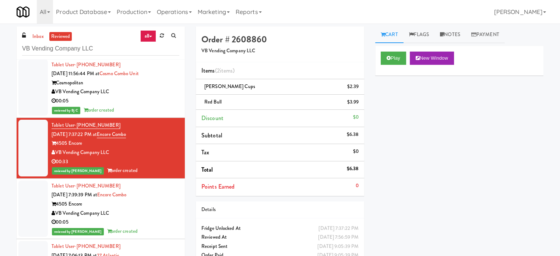
click at [156, 198] on div "Tablet User · (757) 654-4768 Oct 10, 2025 7:39:39 PM at Encore Combo 4505 Encor…" at bounding box center [116, 208] width 128 height 54
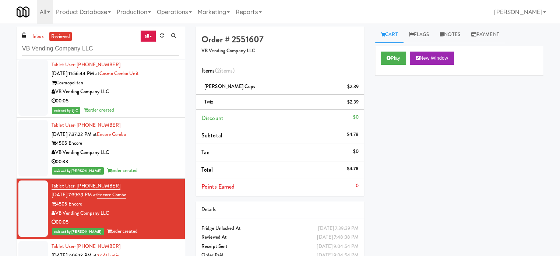
scroll to position [368, 0]
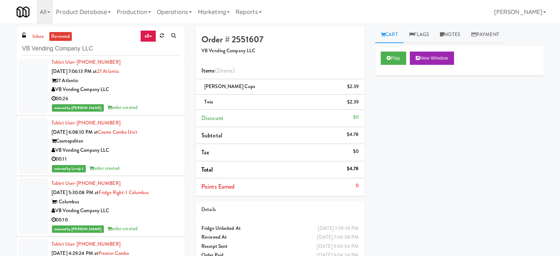
click at [139, 89] on div "VB Vending Company LLC" at bounding box center [116, 89] width 128 height 9
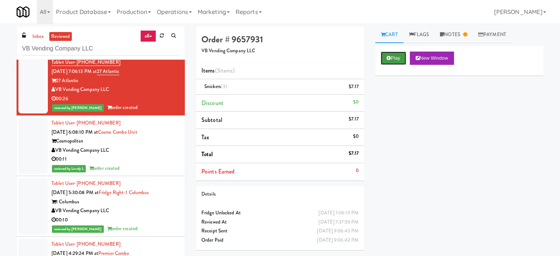
click at [392, 60] on button "Play" at bounding box center [393, 58] width 25 height 13
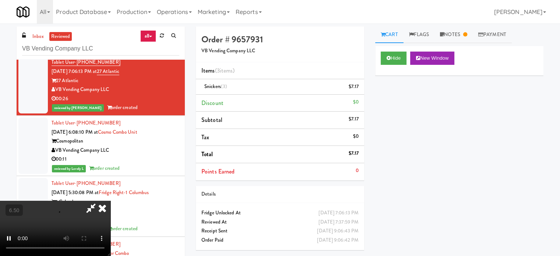
click at [459, 43] on div "Cart Flags Notes Payment Hide New Window Primary Flag Clear Flag if unable to d…" at bounding box center [458, 139] width 179 height 226
click at [457, 36] on link "Notes" at bounding box center [453, 34] width 38 height 17
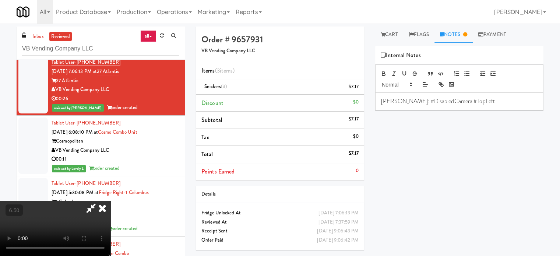
click at [459, 36] on link "Notes" at bounding box center [453, 34] width 38 height 17
click at [110, 201] on video at bounding box center [55, 228] width 110 height 55
drag, startPoint x: 215, startPoint y: 139, endPoint x: 234, endPoint y: 158, distance: 26.3
click at [110, 201] on video at bounding box center [55, 228] width 110 height 55
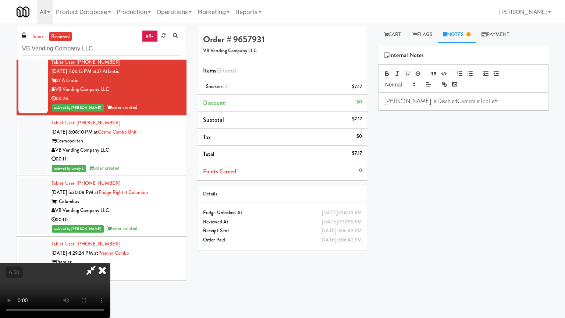
click at [110, 255] on video at bounding box center [55, 290] width 110 height 55
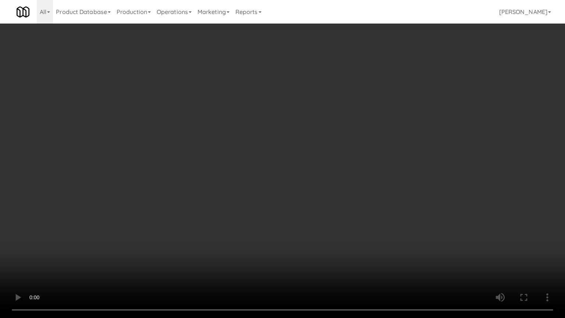
click at [269, 158] on video at bounding box center [282, 159] width 565 height 318
click at [274, 159] on video at bounding box center [282, 159] width 565 height 318
click at [284, 162] on video at bounding box center [282, 159] width 565 height 318
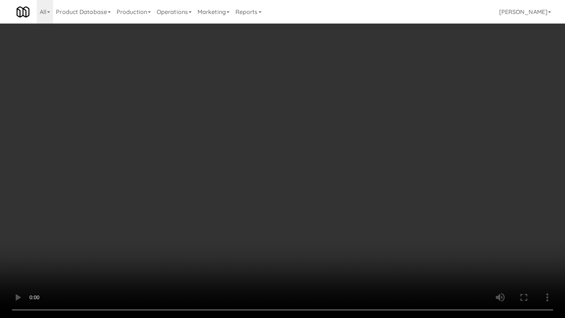
click at [288, 162] on video at bounding box center [282, 159] width 565 height 318
click at [290, 160] on video at bounding box center [282, 159] width 565 height 318
click at [297, 159] on video at bounding box center [282, 159] width 565 height 318
click at [302, 155] on video at bounding box center [282, 159] width 565 height 318
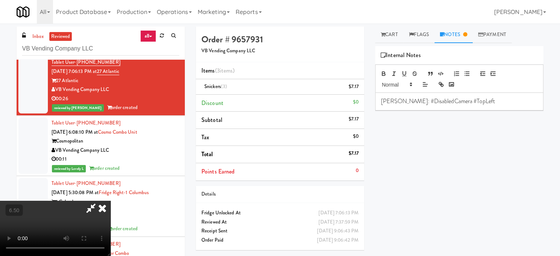
click at [110, 201] on icon at bounding box center [102, 208] width 16 height 15
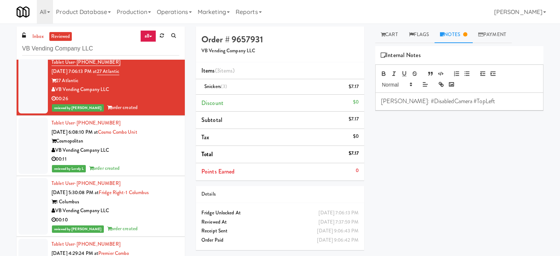
drag, startPoint x: 159, startPoint y: 153, endPoint x: 233, endPoint y: 123, distance: 80.1
click at [160, 152] on div "VB Vending Company LLC" at bounding box center [116, 150] width 128 height 9
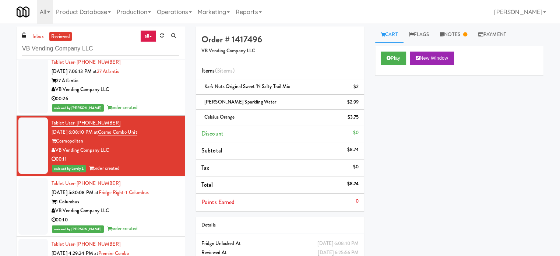
click at [150, 221] on div "00:10" at bounding box center [116, 219] width 128 height 9
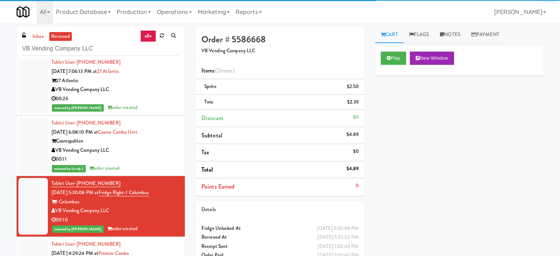
scroll to position [552, 0]
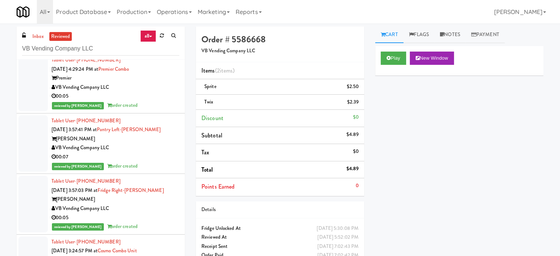
click at [152, 104] on div "reviewed by Britney M order created" at bounding box center [116, 105] width 128 height 9
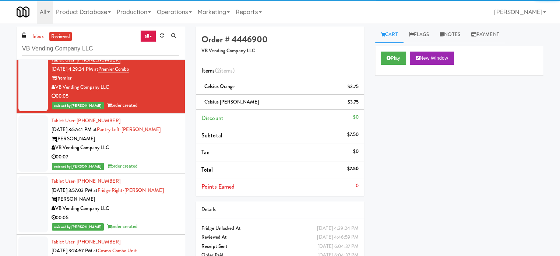
click at [160, 158] on div "00:07" at bounding box center [116, 156] width 128 height 9
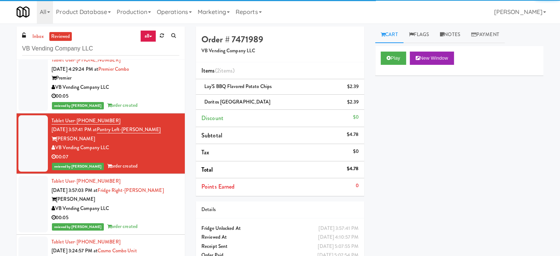
drag, startPoint x: 161, startPoint y: 210, endPoint x: 168, endPoint y: 201, distance: 11.0
click at [162, 209] on div "VB Vending Company LLC" at bounding box center [116, 208] width 128 height 9
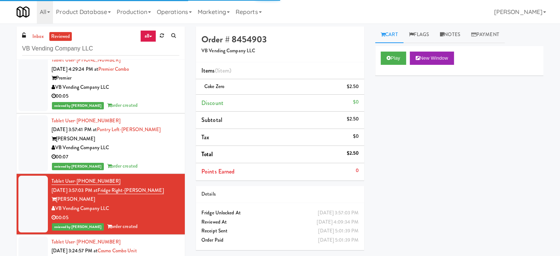
scroll to position [736, 0]
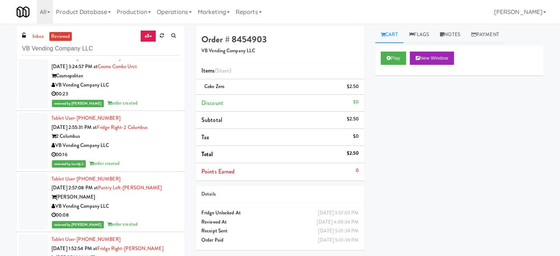
click at [159, 96] on div "00:23" at bounding box center [116, 93] width 128 height 9
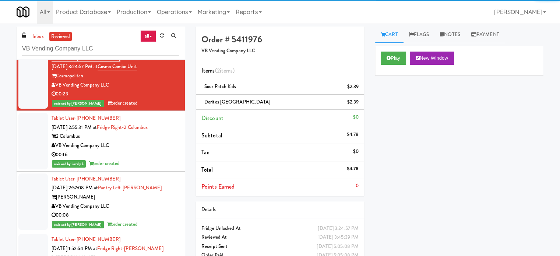
drag, startPoint x: 153, startPoint y: 150, endPoint x: 162, endPoint y: 148, distance: 8.7
click at [153, 150] on div "00:16" at bounding box center [116, 154] width 128 height 9
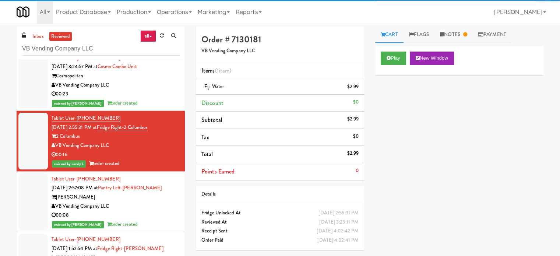
click at [156, 207] on div "VB Vending Company LLC" at bounding box center [116, 206] width 128 height 9
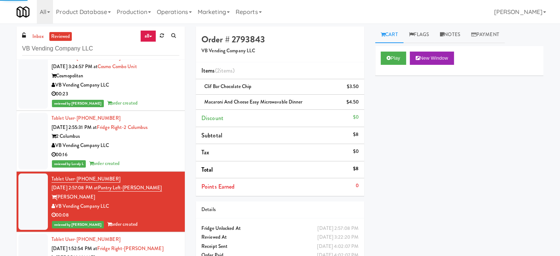
scroll to position [920, 0]
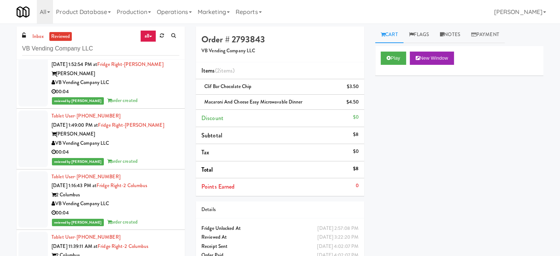
click at [153, 96] on div "reviewed by [PERSON_NAME] order created" at bounding box center [116, 100] width 128 height 9
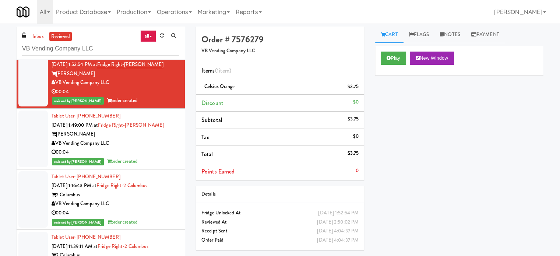
click at [154, 140] on div "VB Vending Company LLC" at bounding box center [116, 143] width 128 height 9
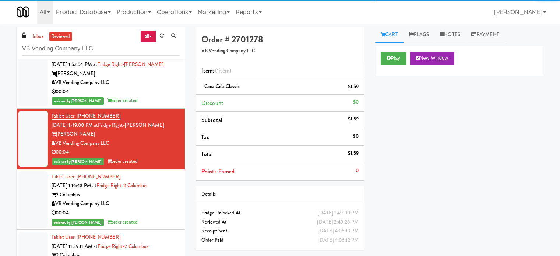
click at [158, 200] on div "VB Vending Company LLC" at bounding box center [116, 203] width 128 height 9
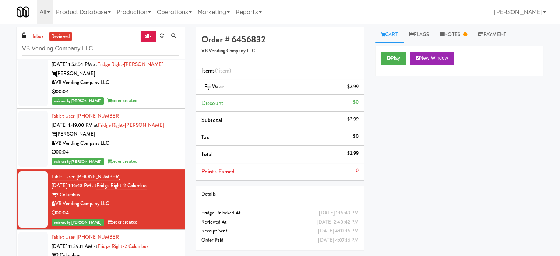
scroll to position [1104, 0]
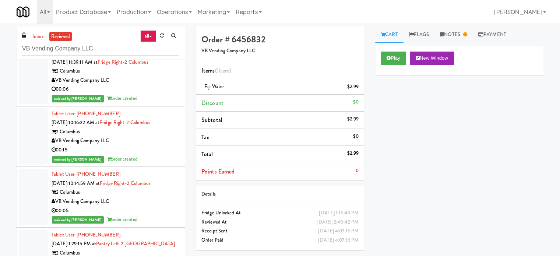
click at [159, 100] on div "reviewed by [PERSON_NAME] L order created" at bounding box center [116, 98] width 128 height 9
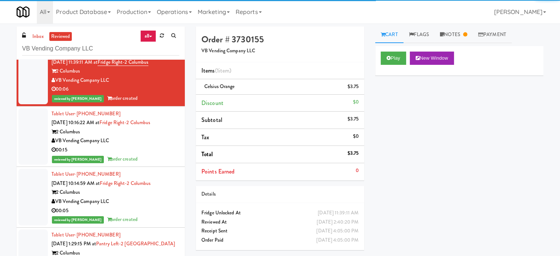
click at [162, 144] on div "VB Vending Company LLC" at bounding box center [116, 140] width 128 height 9
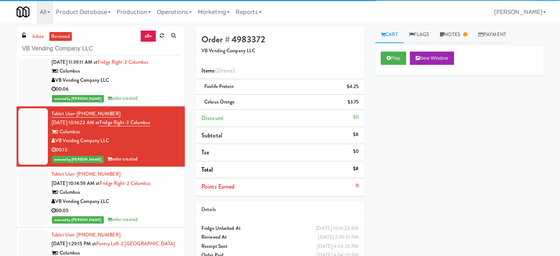
click at [167, 203] on div "VB Vending Company LLC" at bounding box center [116, 201] width 128 height 9
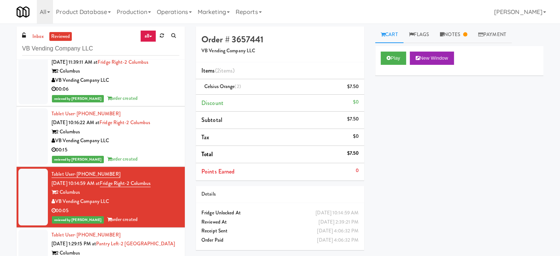
scroll to position [1288, 0]
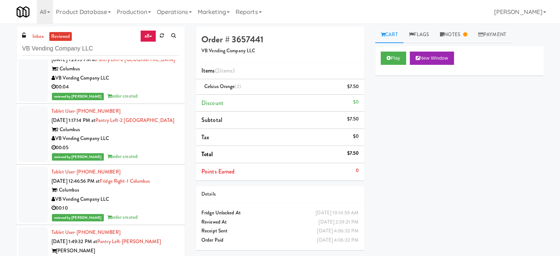
drag, startPoint x: 158, startPoint y: 91, endPoint x: 158, endPoint y: 96, distance: 4.8
click at [158, 92] on div "reviewed by [PERSON_NAME] order created" at bounding box center [116, 96] width 128 height 9
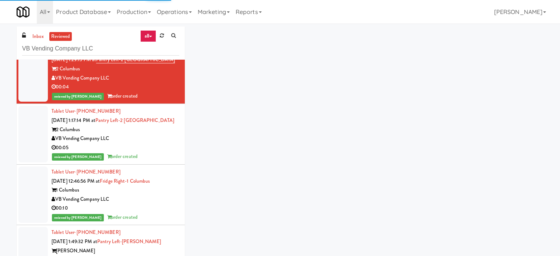
click at [162, 134] on div "VB Vending Company LLC" at bounding box center [116, 138] width 128 height 9
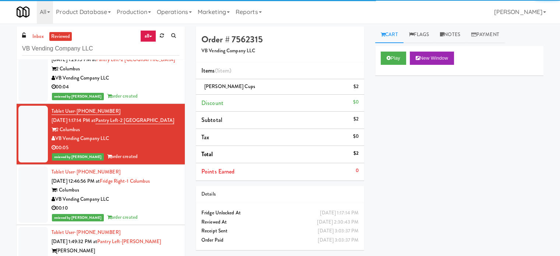
click at [154, 211] on div "00:10" at bounding box center [116, 208] width 128 height 9
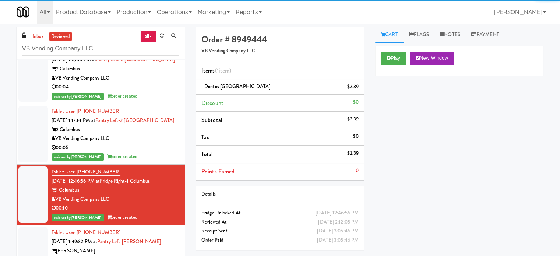
scroll to position [1472, 0]
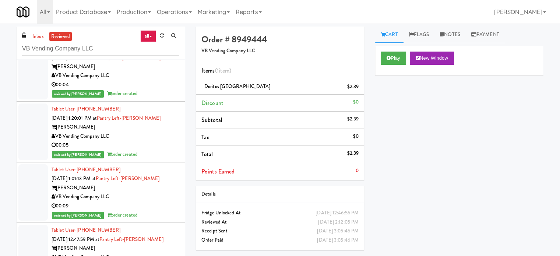
click at [156, 90] on div "reviewed by [PERSON_NAME] order created" at bounding box center [116, 93] width 128 height 9
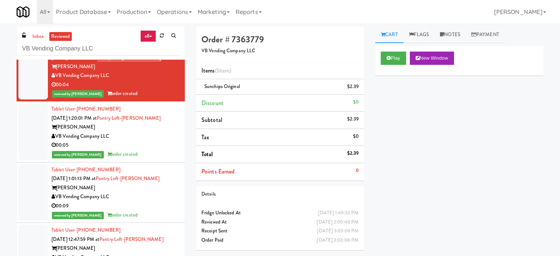
drag, startPoint x: 153, startPoint y: 138, endPoint x: 161, endPoint y: 132, distance: 10.1
click at [155, 137] on div "VB Vending Company LLC" at bounding box center [116, 136] width 128 height 9
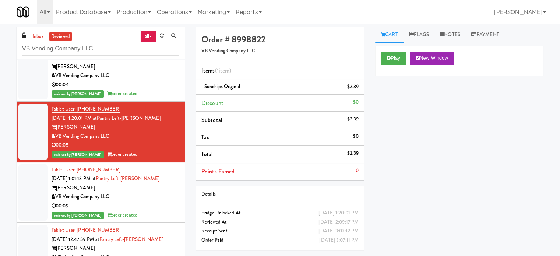
drag, startPoint x: 135, startPoint y: 200, endPoint x: 185, endPoint y: 169, distance: 58.6
click at [135, 201] on div "00:09" at bounding box center [116, 205] width 128 height 9
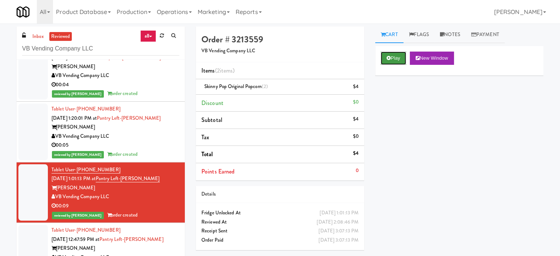
click at [394, 54] on button "Play" at bounding box center [393, 58] width 25 height 13
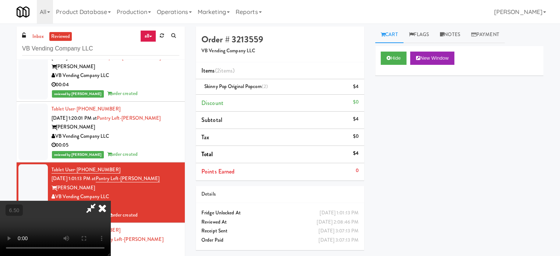
click at [110, 201] on video at bounding box center [55, 228] width 110 height 55
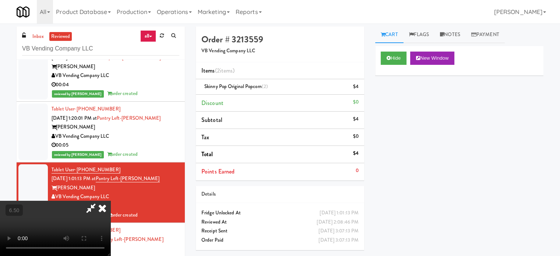
click at [110, 201] on video at bounding box center [55, 228] width 110 height 55
click at [110, 201] on icon at bounding box center [102, 208] width 16 height 15
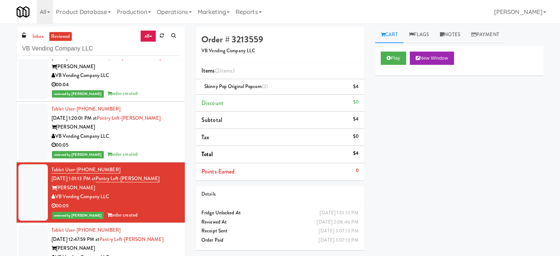
scroll to position [1656, 0]
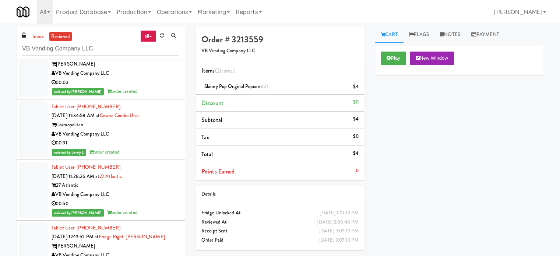
click at [158, 88] on div "reviewed by [PERSON_NAME] order created" at bounding box center [116, 91] width 128 height 9
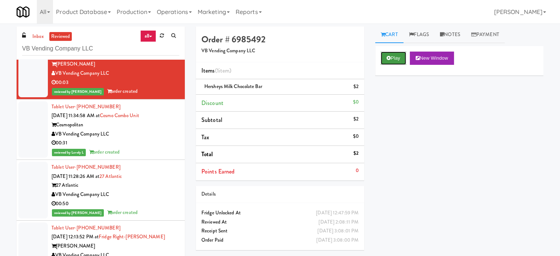
click at [389, 56] on icon at bounding box center [388, 58] width 4 height 5
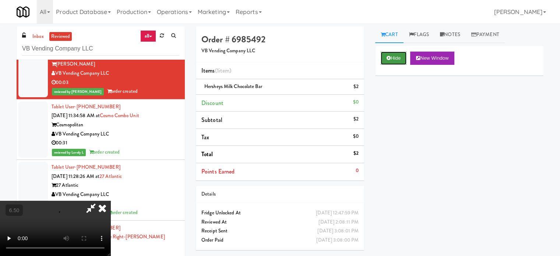
click at [396, 56] on button "Hide" at bounding box center [394, 58] width 26 height 13
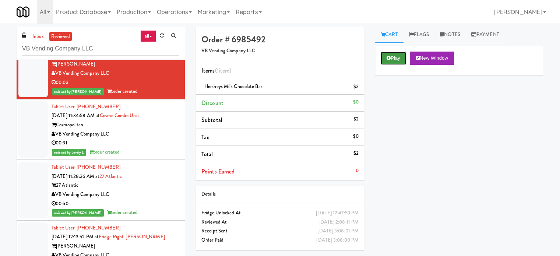
click at [394, 59] on button "Play" at bounding box center [393, 58] width 25 height 13
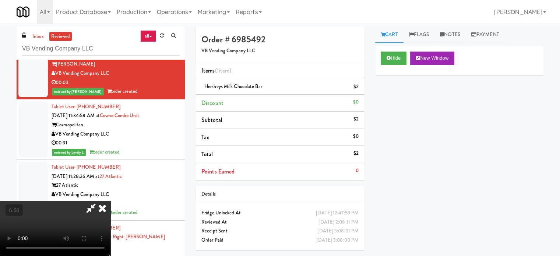
click at [110, 201] on video at bounding box center [55, 228] width 110 height 55
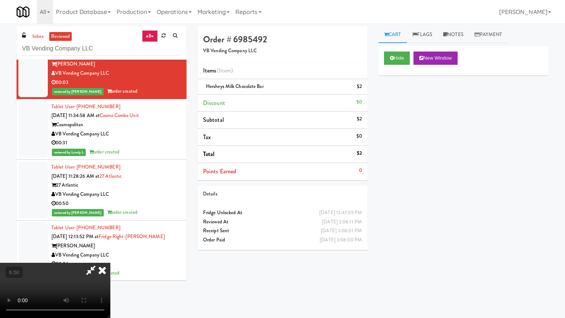
click at [110, 255] on video at bounding box center [55, 290] width 110 height 55
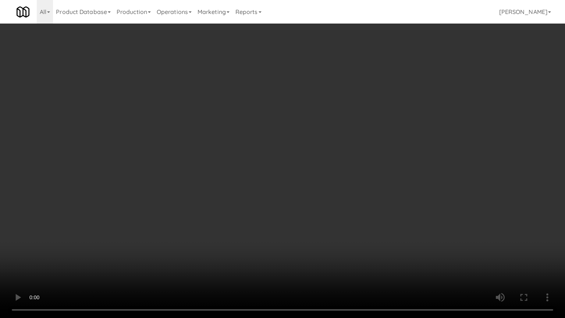
click at [194, 223] on video at bounding box center [282, 159] width 565 height 318
click at [261, 178] on video at bounding box center [282, 159] width 565 height 318
click at [269, 178] on video at bounding box center [282, 159] width 565 height 318
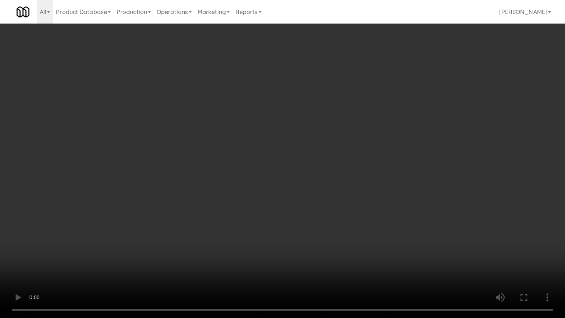
click at [280, 180] on video at bounding box center [282, 159] width 565 height 318
click at [278, 179] on video at bounding box center [282, 159] width 565 height 318
click at [286, 173] on video at bounding box center [282, 159] width 565 height 318
click at [289, 171] on video at bounding box center [282, 159] width 565 height 318
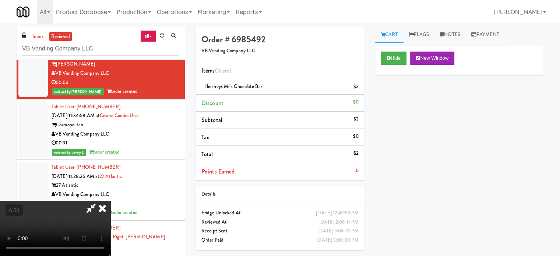
click at [110, 201] on icon at bounding box center [102, 208] width 16 height 15
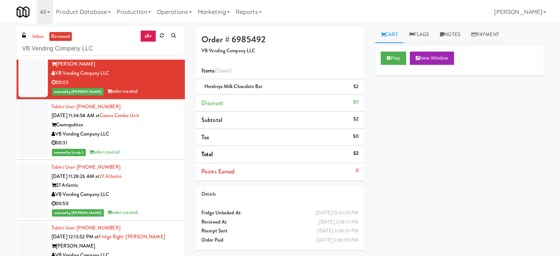
drag, startPoint x: 152, startPoint y: 148, endPoint x: 159, endPoint y: 143, distance: 9.0
click at [152, 148] on div "reviewed by Lovely L order created" at bounding box center [116, 152] width 128 height 9
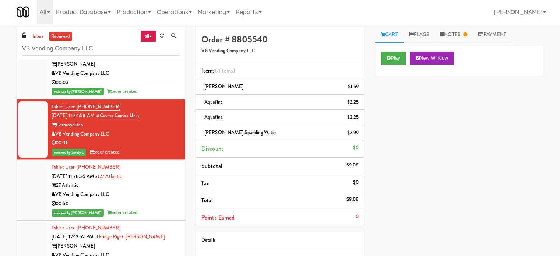
click at [154, 192] on div "VB Vending Company LLC" at bounding box center [116, 194] width 128 height 9
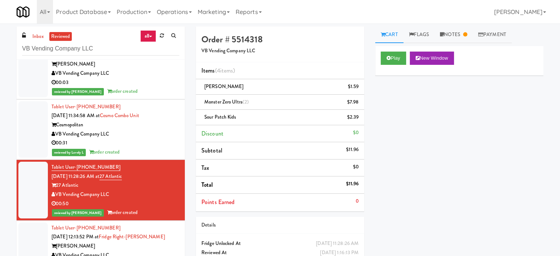
scroll to position [1840, 0]
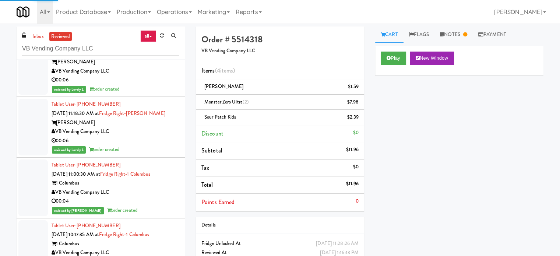
click at [141, 86] on div "reviewed by Lovely L order created" at bounding box center [116, 89] width 128 height 9
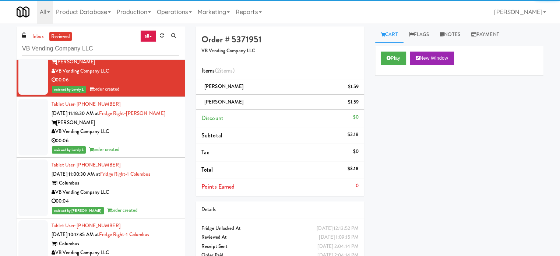
click at [144, 136] on div "00:06" at bounding box center [116, 140] width 128 height 9
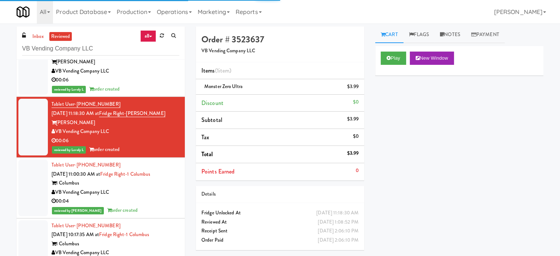
drag, startPoint x: 146, startPoint y: 198, endPoint x: 164, endPoint y: 170, distance: 33.0
click at [147, 197] on div "00:04" at bounding box center [116, 201] width 128 height 9
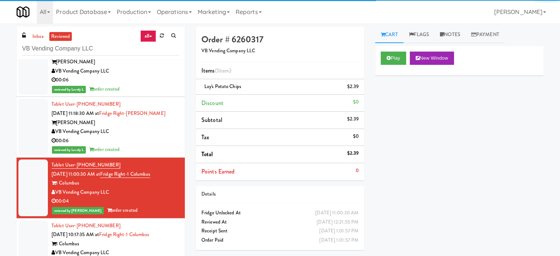
scroll to position [2024, 0]
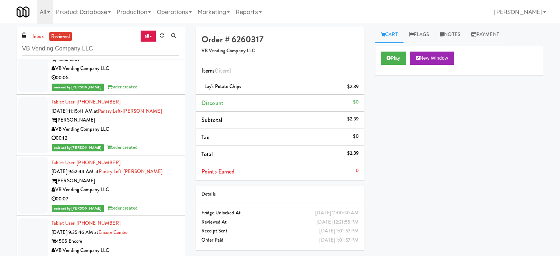
click at [158, 85] on div "reviewed by Knessa C order created" at bounding box center [116, 86] width 128 height 9
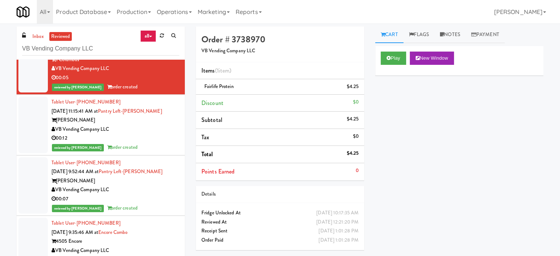
click at [152, 126] on div "VB Vending Company LLC" at bounding box center [116, 129] width 128 height 9
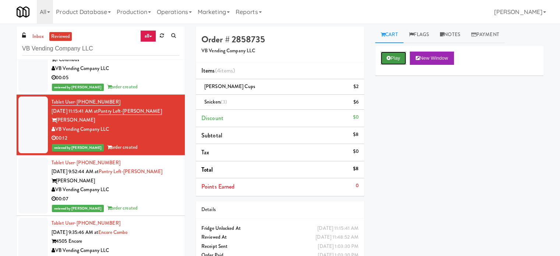
click at [395, 60] on button "Play" at bounding box center [393, 58] width 25 height 13
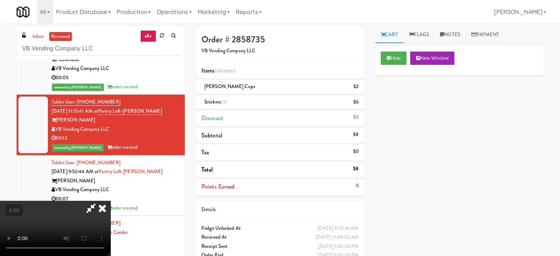
click at [110, 201] on video at bounding box center [55, 228] width 110 height 55
drag, startPoint x: 214, startPoint y: 149, endPoint x: 233, endPoint y: 165, distance: 24.3
click at [110, 201] on video at bounding box center [55, 228] width 110 height 55
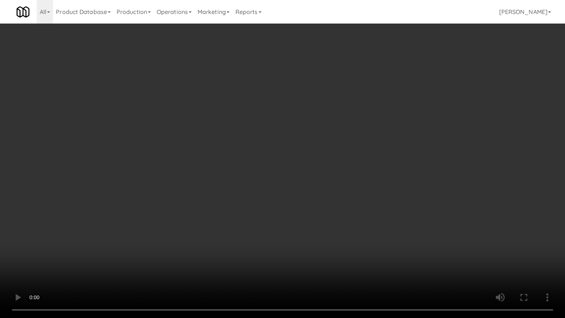
click at [243, 153] on video at bounding box center [282, 159] width 565 height 318
click at [243, 158] on video at bounding box center [282, 159] width 565 height 318
click at [245, 166] on video at bounding box center [282, 159] width 565 height 318
click at [264, 178] on video at bounding box center [282, 159] width 565 height 318
click at [153, 225] on video at bounding box center [282, 159] width 565 height 318
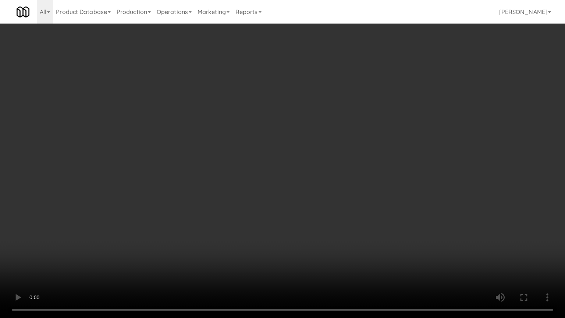
click at [208, 185] on video at bounding box center [282, 159] width 565 height 318
drag, startPoint x: 84, startPoint y: 248, endPoint x: 95, endPoint y: 240, distance: 14.0
click at [85, 247] on video at bounding box center [282, 159] width 565 height 318
click at [178, 197] on video at bounding box center [282, 159] width 565 height 318
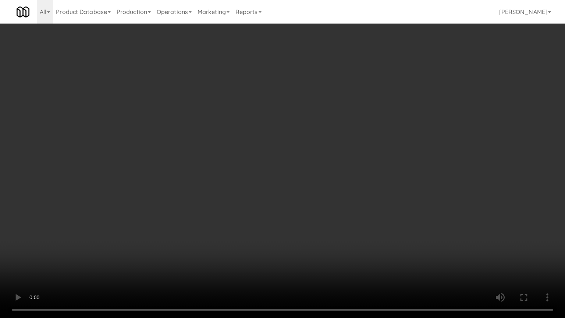
click at [197, 198] on video at bounding box center [282, 159] width 565 height 318
click at [205, 199] on video at bounding box center [282, 159] width 565 height 318
click at [217, 198] on video at bounding box center [282, 159] width 565 height 318
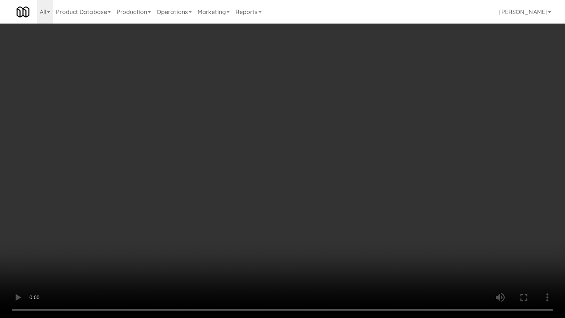
click at [217, 198] on video at bounding box center [282, 159] width 565 height 318
click at [223, 199] on video at bounding box center [282, 159] width 565 height 318
click at [223, 198] on video at bounding box center [282, 159] width 565 height 318
click at [237, 199] on video at bounding box center [282, 159] width 565 height 318
click at [236, 197] on video at bounding box center [282, 159] width 565 height 318
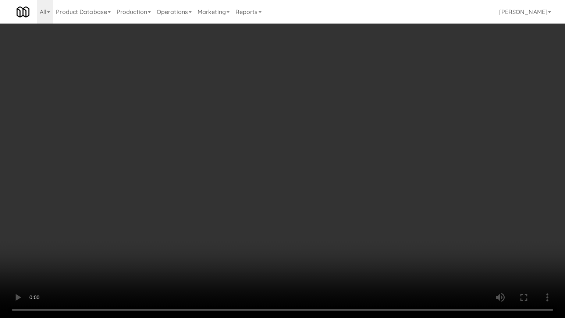
click at [238, 200] on video at bounding box center [282, 159] width 565 height 318
click at [238, 199] on video at bounding box center [282, 159] width 565 height 318
click at [244, 194] on video at bounding box center [282, 159] width 565 height 318
click at [158, 240] on video at bounding box center [282, 159] width 565 height 318
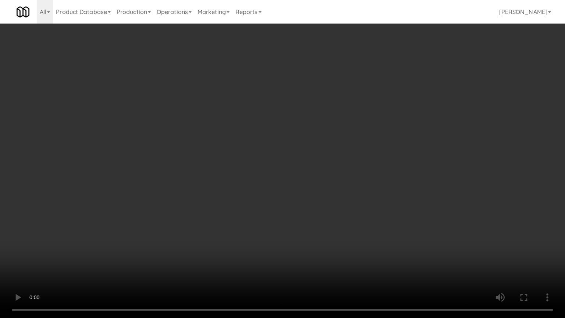
click at [221, 168] on video at bounding box center [282, 159] width 565 height 318
click at [224, 167] on video at bounding box center [282, 159] width 565 height 318
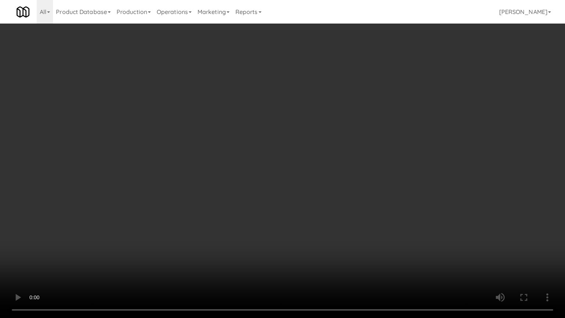
click at [224, 167] on video at bounding box center [282, 159] width 565 height 318
click at [235, 170] on video at bounding box center [282, 159] width 565 height 318
click at [233, 169] on video at bounding box center [282, 159] width 565 height 318
click at [251, 171] on video at bounding box center [282, 159] width 565 height 318
click at [250, 171] on video at bounding box center [282, 159] width 565 height 318
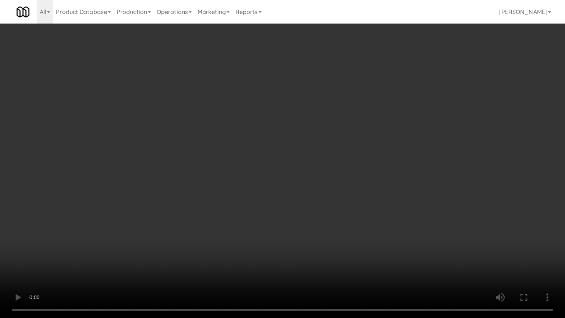
click at [250, 171] on video at bounding box center [282, 159] width 565 height 318
click at [251, 171] on video at bounding box center [282, 159] width 565 height 318
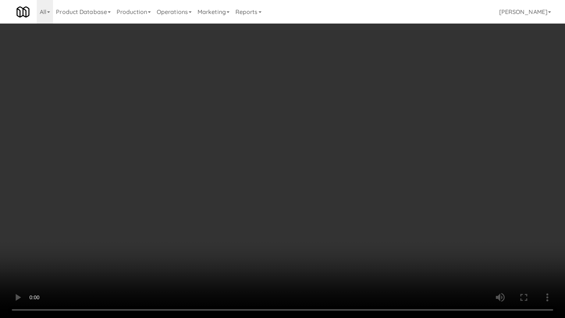
click at [251, 171] on video at bounding box center [282, 159] width 565 height 318
click at [256, 170] on video at bounding box center [282, 159] width 565 height 318
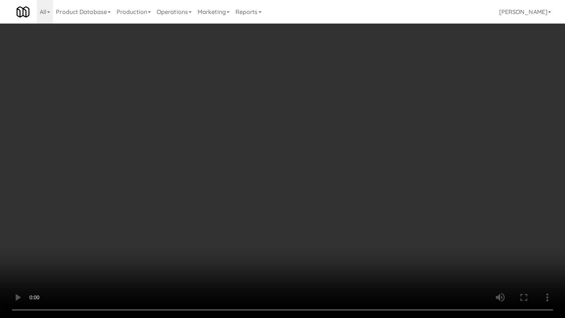
click at [259, 172] on video at bounding box center [282, 159] width 565 height 318
click at [260, 172] on video at bounding box center [282, 159] width 565 height 318
click at [269, 174] on video at bounding box center [282, 159] width 565 height 318
click at [301, 176] on video at bounding box center [282, 159] width 565 height 318
click at [282, 156] on video at bounding box center [282, 159] width 565 height 318
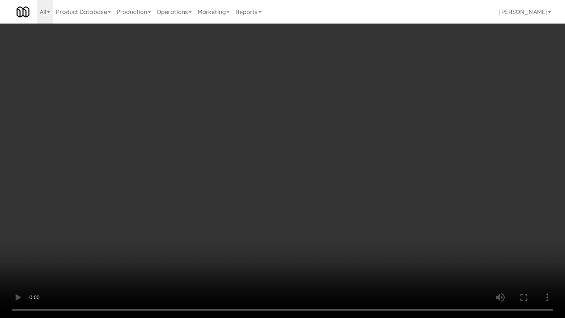
drag, startPoint x: 282, startPoint y: 156, endPoint x: 290, endPoint y: 149, distance: 11.2
click at [283, 155] on video at bounding box center [282, 159] width 565 height 318
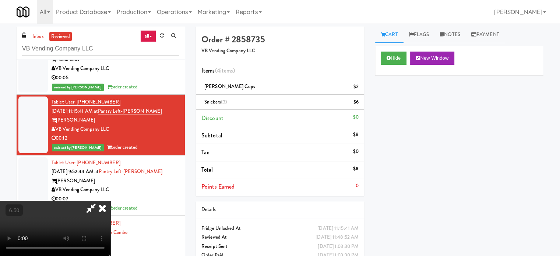
click at [110, 201] on icon at bounding box center [102, 208] width 16 height 15
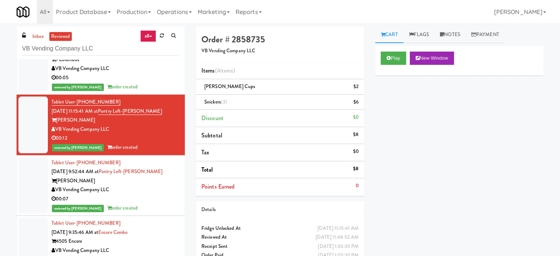
drag, startPoint x: 160, startPoint y: 195, endPoint x: 166, endPoint y: 193, distance: 6.4
click at [160, 195] on div "00:07" at bounding box center [116, 198] width 128 height 9
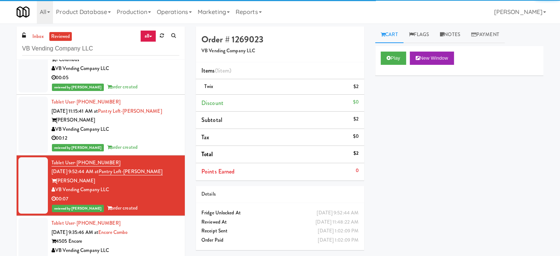
scroll to position [2208, 0]
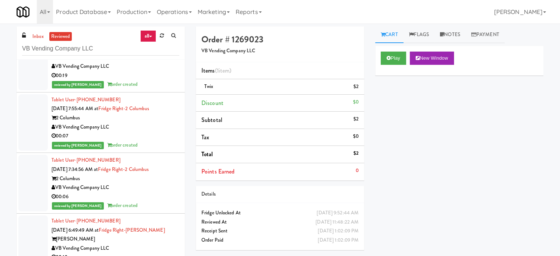
click at [157, 85] on div "reviewed by [PERSON_NAME] L order created" at bounding box center [116, 84] width 128 height 9
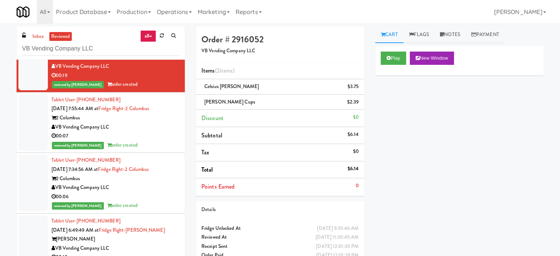
click at [158, 137] on div "00:07" at bounding box center [116, 135] width 128 height 9
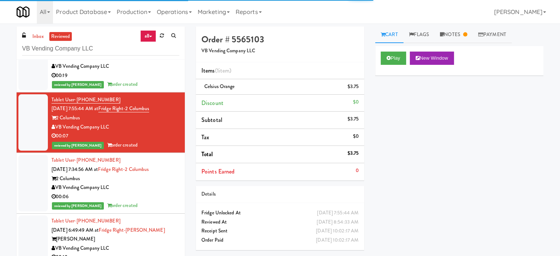
click at [152, 187] on div "VB Vending Company LLC" at bounding box center [116, 187] width 128 height 9
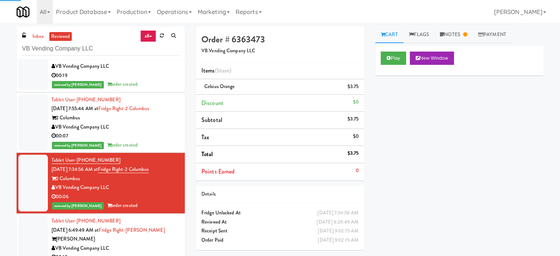
scroll to position [2392, 0]
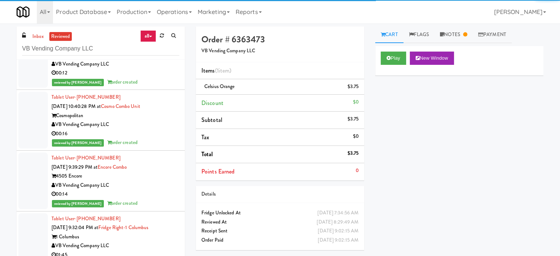
click at [149, 85] on li "Tablet User · (757) 927-1877 Oct 10, 2025 6:49:49 AM at Fridge Right-Clark Nexs…" at bounding box center [101, 59] width 168 height 61
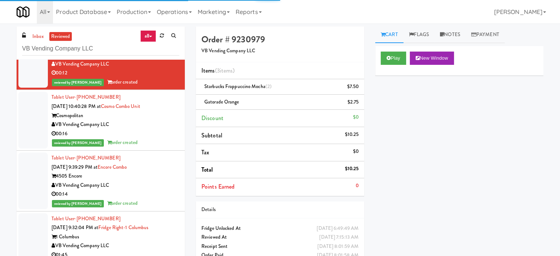
click at [153, 125] on div "VB Vending Company LLC" at bounding box center [116, 124] width 128 height 9
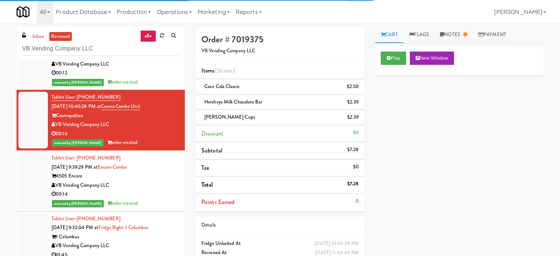
click at [156, 80] on div "reviewed by Jenet R order created" at bounding box center [116, 82] width 128 height 9
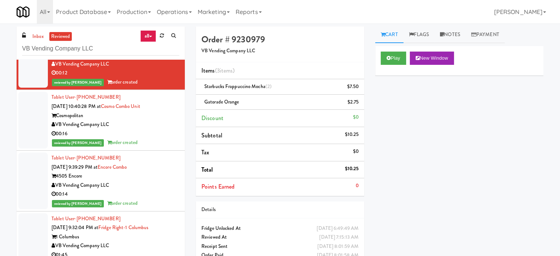
click at [164, 121] on div "VB Vending Company LLC" at bounding box center [116, 124] width 128 height 9
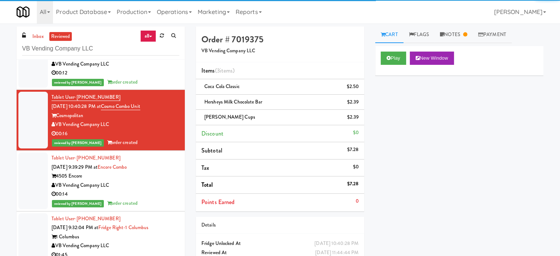
click at [155, 171] on div "4505 Encore" at bounding box center [116, 175] width 128 height 9
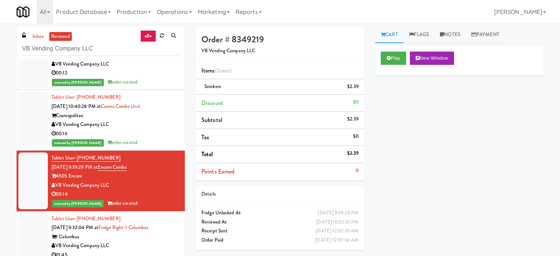
scroll to position [2576, 0]
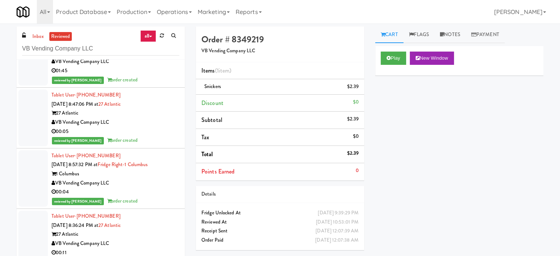
click at [150, 122] on div "VB Vending Company LLC" at bounding box center [116, 122] width 128 height 9
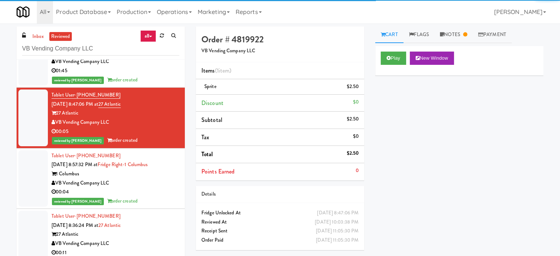
click at [151, 178] on div "VB Vending Company LLC" at bounding box center [116, 182] width 128 height 9
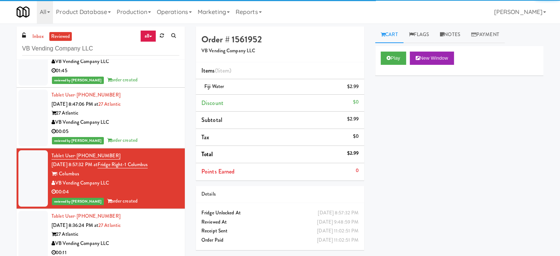
click at [154, 212] on div "Tablet User · (757) 338-4190 Oct 9, 2025 8:36:24 PM at 27 Atlantic 27 Atlantic …" at bounding box center [116, 239] width 128 height 54
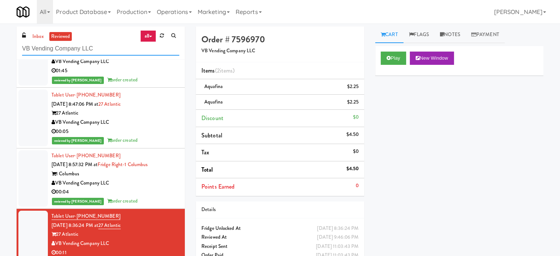
click at [113, 52] on input "VB Vending Company LLC" at bounding box center [100, 49] width 157 height 14
click at [114, 48] on input "VB Vending Company LLC" at bounding box center [100, 49] width 157 height 14
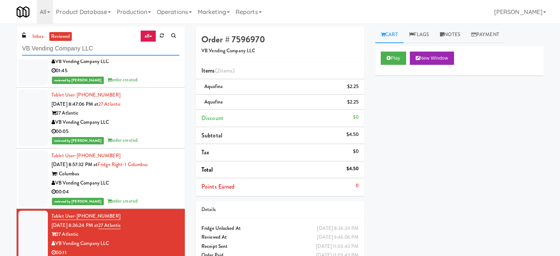
paste input "[PERSON_NAME] Distribution"
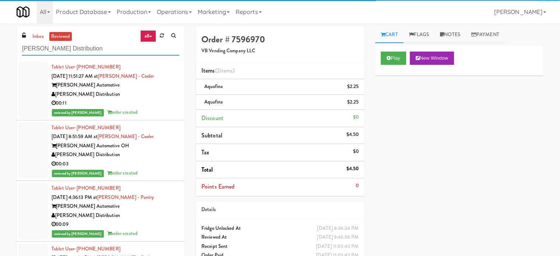
type input "[PERSON_NAME] Distribution"
click at [155, 99] on div "00:11" at bounding box center [116, 103] width 128 height 9
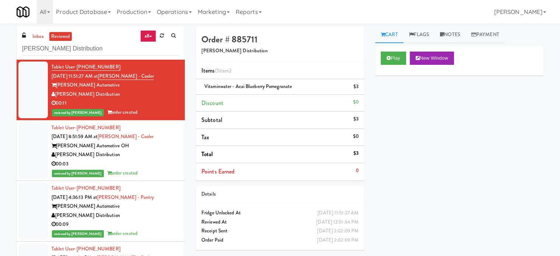
click at [159, 154] on div "[PERSON_NAME] Distribution" at bounding box center [116, 154] width 128 height 9
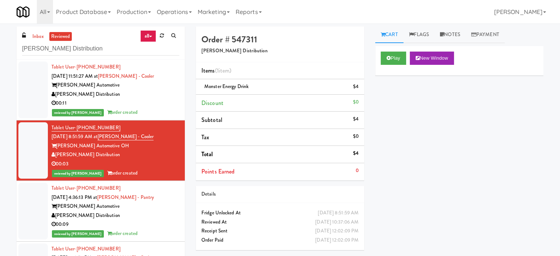
click at [156, 202] on div "Gerry Raymond Automotive" at bounding box center [116, 206] width 128 height 9
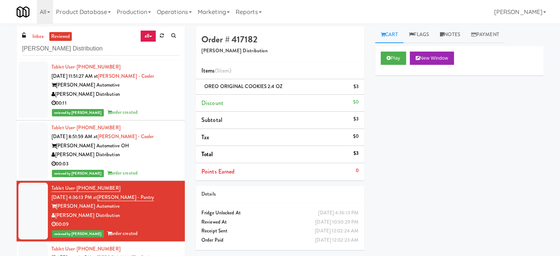
scroll to position [184, 0]
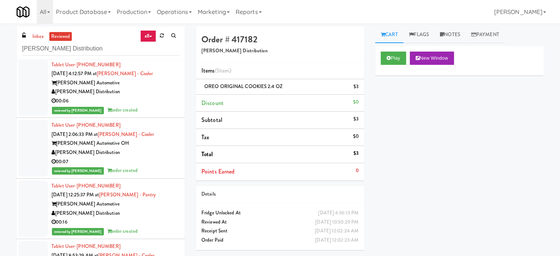
click at [154, 107] on div "reviewed by Lyn A order created" at bounding box center [116, 110] width 128 height 9
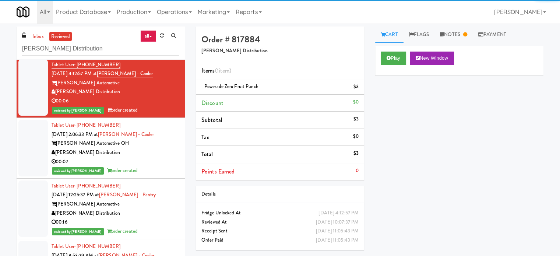
click at [159, 169] on div "reviewed by Britney M order created" at bounding box center [116, 170] width 128 height 9
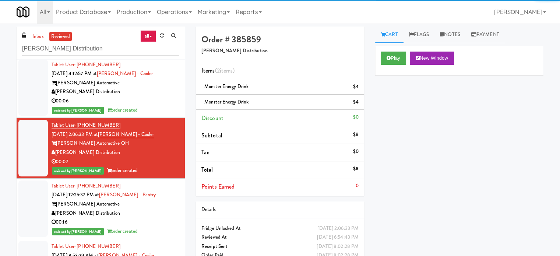
click at [163, 206] on div "Gerry Raymond Automotive" at bounding box center [116, 203] width 128 height 9
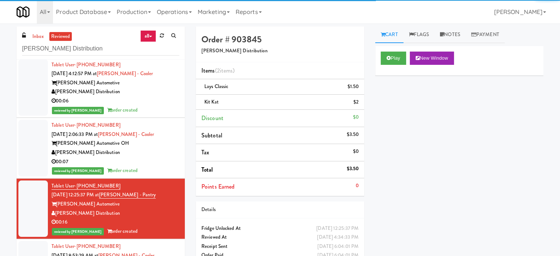
scroll to position [368, 0]
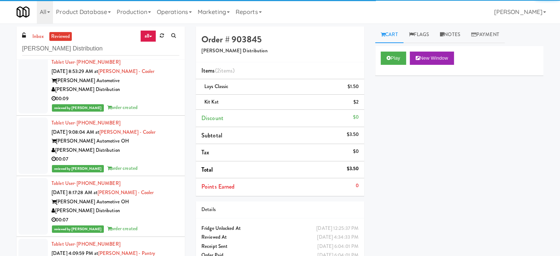
click at [146, 106] on div "reviewed by [PERSON_NAME] order created" at bounding box center [116, 107] width 128 height 9
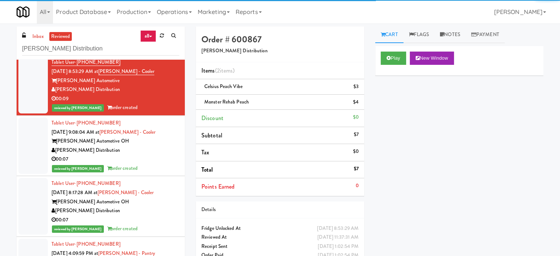
drag, startPoint x: 146, startPoint y: 146, endPoint x: 163, endPoint y: 145, distance: 17.7
click at [147, 146] on div "[PERSON_NAME] Distribution" at bounding box center [116, 150] width 128 height 9
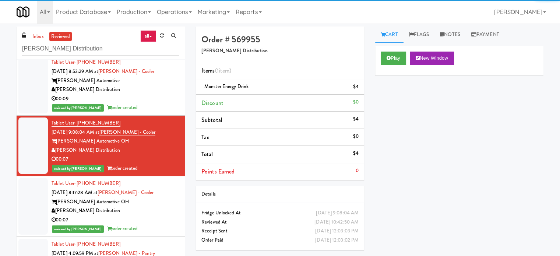
click at [166, 198] on div "Gerry Raymond Automotive OH" at bounding box center [116, 201] width 128 height 9
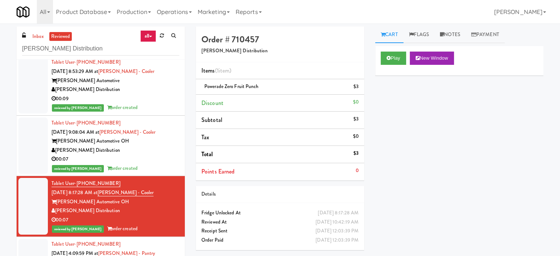
scroll to position [552, 0]
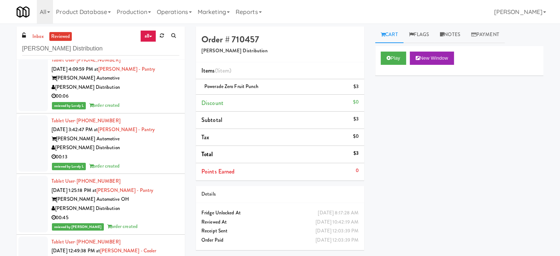
drag, startPoint x: 150, startPoint y: 149, endPoint x: 163, endPoint y: 147, distance: 13.0
click at [150, 149] on div "[PERSON_NAME] Distribution" at bounding box center [116, 147] width 128 height 9
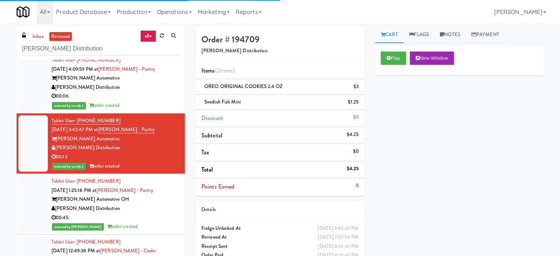
scroll to position [736, 0]
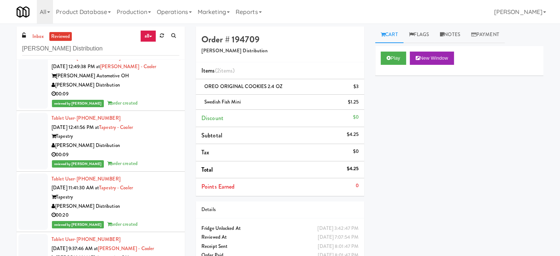
drag, startPoint x: 146, startPoint y: 151, endPoint x: 148, endPoint y: 147, distance: 4.4
click at [147, 151] on div "00:09" at bounding box center [116, 154] width 128 height 9
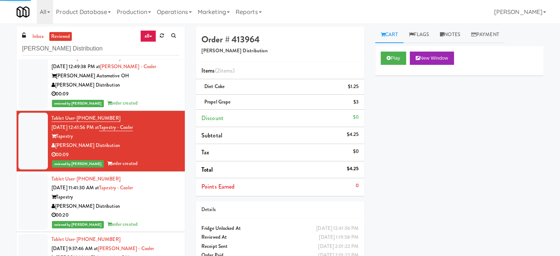
drag, startPoint x: 147, startPoint y: 204, endPoint x: 152, endPoint y: 202, distance: 5.4
click at [148, 204] on div "[PERSON_NAME] Distribution" at bounding box center [116, 206] width 128 height 9
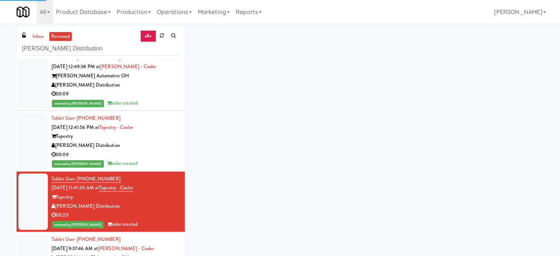
scroll to position [920, 0]
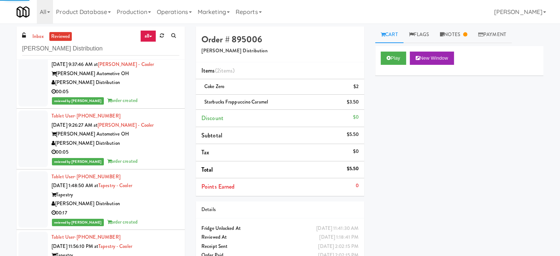
click at [153, 153] on div "00:05" at bounding box center [116, 152] width 128 height 9
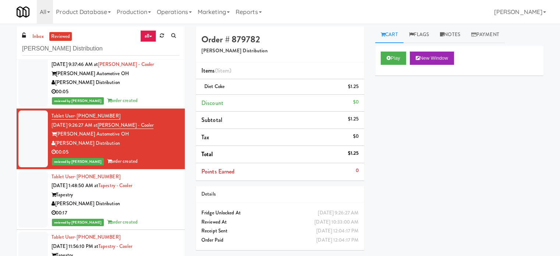
click at [170, 109] on li "Tablet User · (304) 551-6425 Jul 2, 2025 9:26:27 AM at Gerry OH - Cooler Gerry …" at bounding box center [101, 139] width 168 height 61
click at [168, 100] on div "reviewed by [PERSON_NAME] order created" at bounding box center [116, 100] width 128 height 9
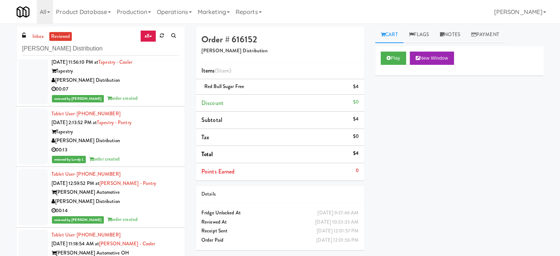
scroll to position [1288, 0]
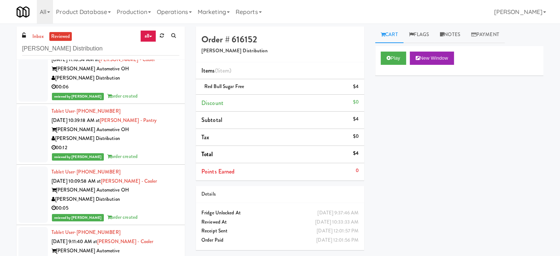
click at [131, 145] on div "00:12" at bounding box center [116, 147] width 128 height 9
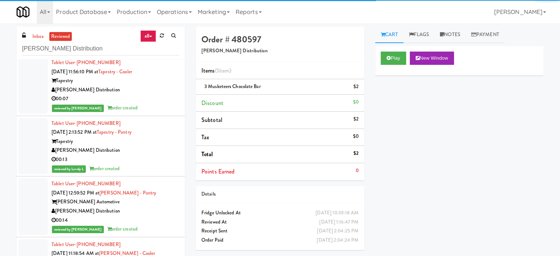
scroll to position [1104, 0]
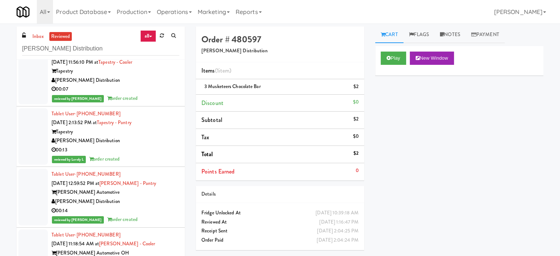
click at [140, 146] on div "00:13" at bounding box center [116, 149] width 128 height 9
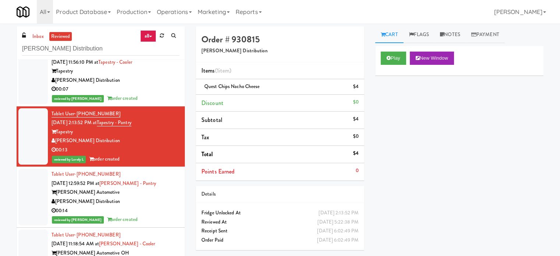
click at [155, 201] on div "[PERSON_NAME] Distribution" at bounding box center [116, 201] width 128 height 9
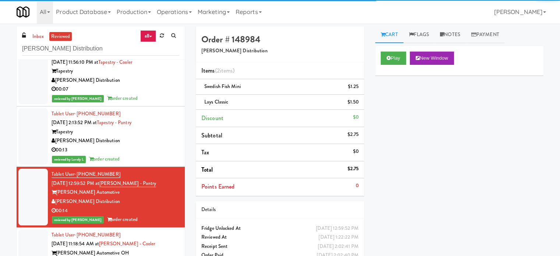
click at [159, 96] on div "reviewed by Sophia N order created" at bounding box center [116, 98] width 128 height 9
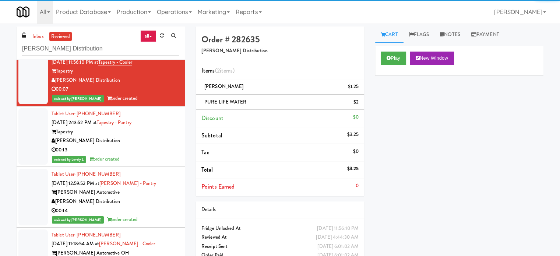
click at [165, 139] on div "[PERSON_NAME] Distribution" at bounding box center [116, 140] width 128 height 9
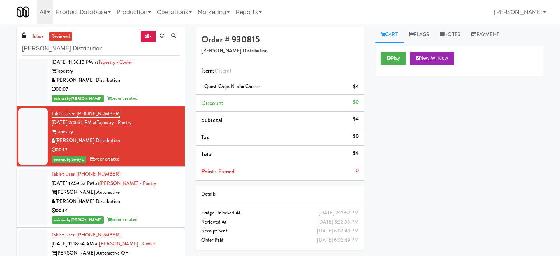
scroll to position [1840, 0]
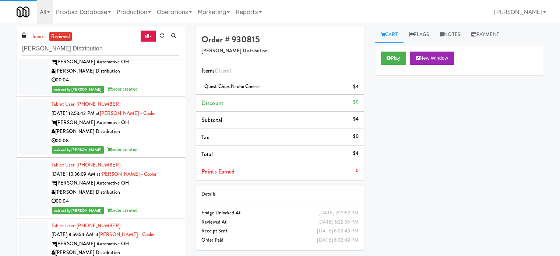
drag, startPoint x: 154, startPoint y: 193, endPoint x: 157, endPoint y: 187, distance: 6.6
click at [154, 193] on div "[PERSON_NAME] Distribution" at bounding box center [116, 192] width 128 height 9
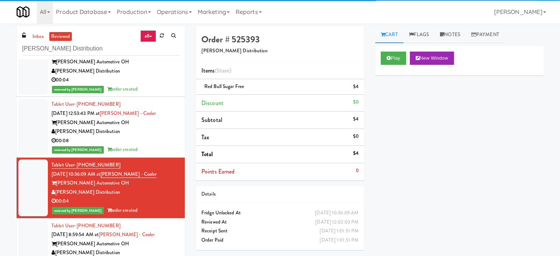
scroll to position [2208, 0]
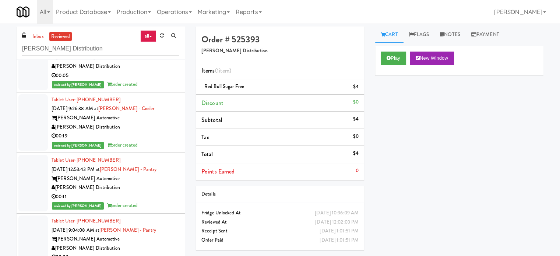
click at [153, 178] on div "Gerry Raymond Automotive" at bounding box center [116, 178] width 128 height 9
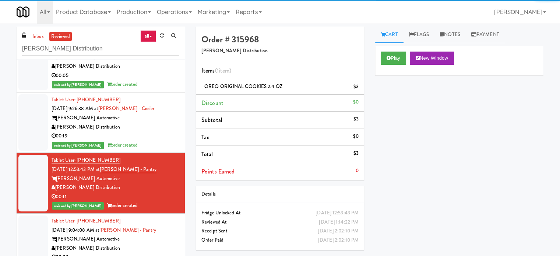
click at [160, 124] on div "[PERSON_NAME] Distribution" at bounding box center [116, 127] width 128 height 9
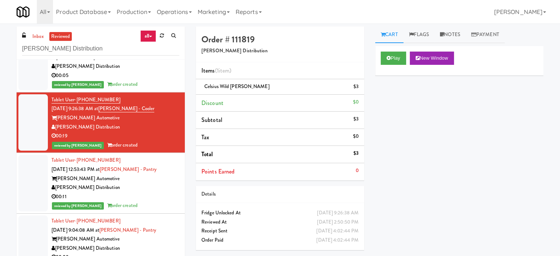
drag, startPoint x: 144, startPoint y: 197, endPoint x: 149, endPoint y: 194, distance: 5.1
click at [147, 195] on div "00:11" at bounding box center [116, 196] width 128 height 9
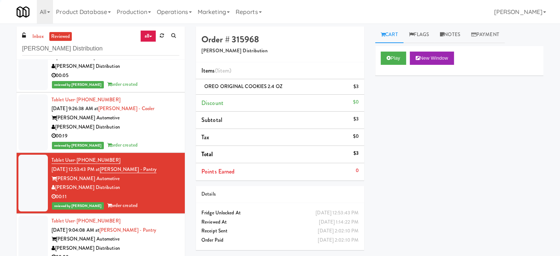
click at [161, 244] on div "[PERSON_NAME] Distribution" at bounding box center [116, 248] width 128 height 9
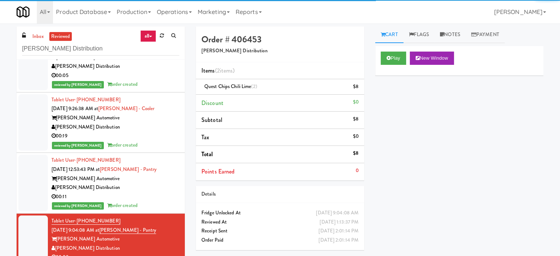
scroll to position [2392, 0]
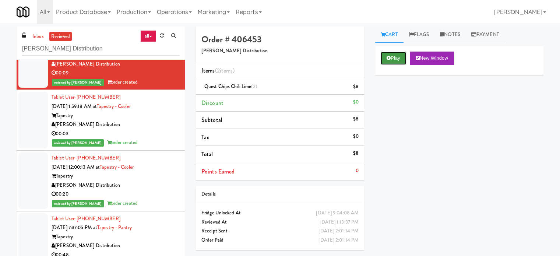
click at [395, 59] on button "Play" at bounding box center [393, 58] width 25 height 13
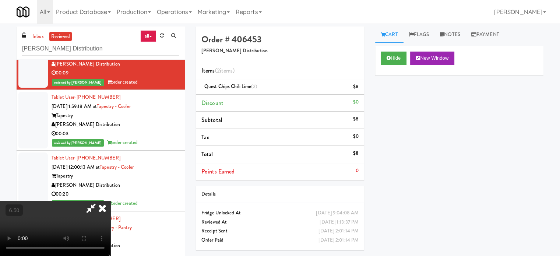
drag, startPoint x: 222, startPoint y: 163, endPoint x: 280, endPoint y: 54, distance: 122.8
click at [110, 201] on video at bounding box center [55, 228] width 110 height 55
click at [110, 201] on icon at bounding box center [102, 208] width 16 height 15
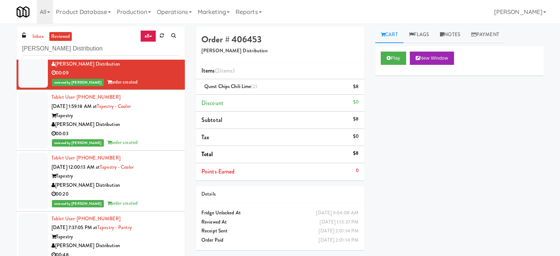
drag, startPoint x: 138, startPoint y: 125, endPoint x: 144, endPoint y: 125, distance: 6.3
click at [139, 125] on div "[PERSON_NAME] Distribution" at bounding box center [116, 124] width 128 height 9
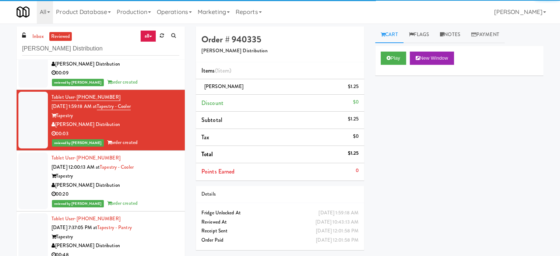
click at [165, 184] on div "[PERSON_NAME] Distribution" at bounding box center [116, 185] width 128 height 9
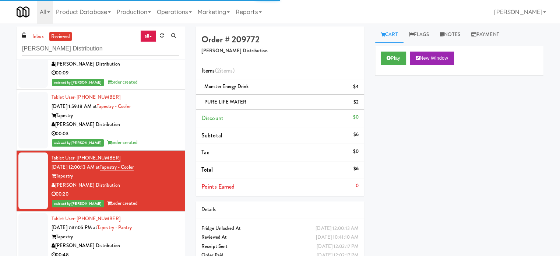
scroll to position [2576, 0]
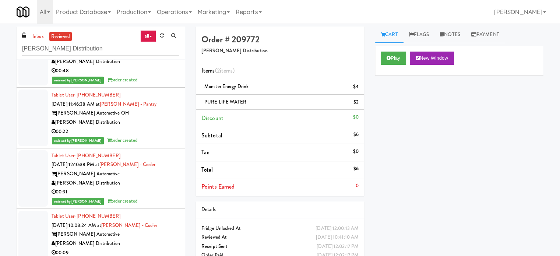
click at [163, 75] on div "reviewed by Jenet R order created" at bounding box center [116, 79] width 128 height 9
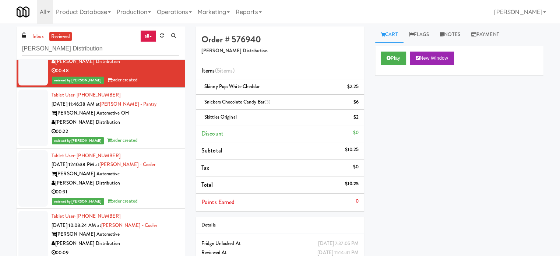
drag, startPoint x: 155, startPoint y: 122, endPoint x: 164, endPoint y: 123, distance: 8.5
click at [155, 124] on div "[PERSON_NAME] Distribution" at bounding box center [116, 122] width 128 height 9
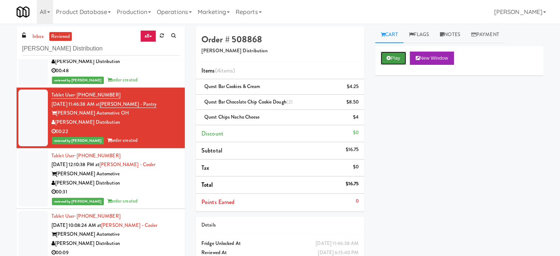
click at [399, 59] on button "Play" at bounding box center [393, 58] width 25 height 13
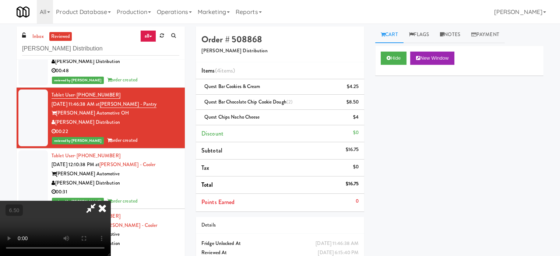
drag, startPoint x: 203, startPoint y: 173, endPoint x: 207, endPoint y: 172, distance: 4.0
click at [110, 201] on video at bounding box center [55, 228] width 110 height 55
drag, startPoint x: 207, startPoint y: 172, endPoint x: 251, endPoint y: 173, distance: 43.8
click at [110, 201] on video at bounding box center [55, 228] width 110 height 55
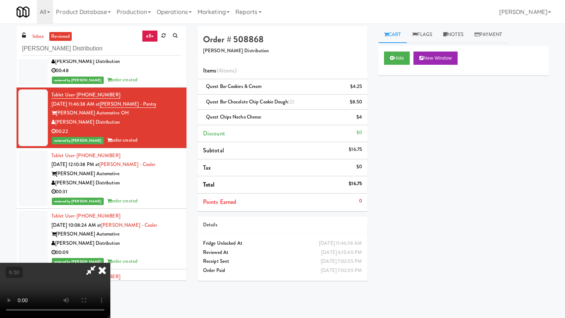
click at [110, 255] on video at bounding box center [55, 290] width 110 height 55
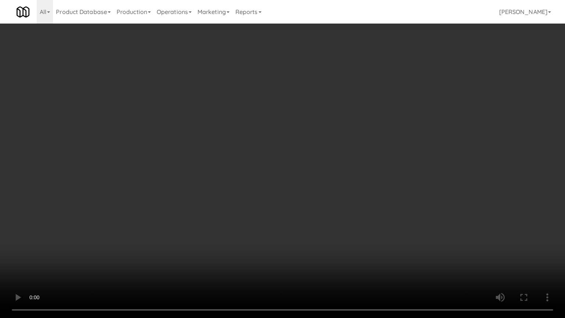
click at [253, 172] on video at bounding box center [282, 159] width 565 height 318
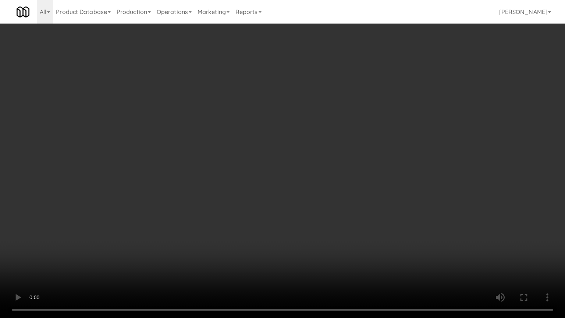
click at [253, 172] on video at bounding box center [282, 159] width 565 height 318
click at [254, 172] on video at bounding box center [282, 159] width 565 height 318
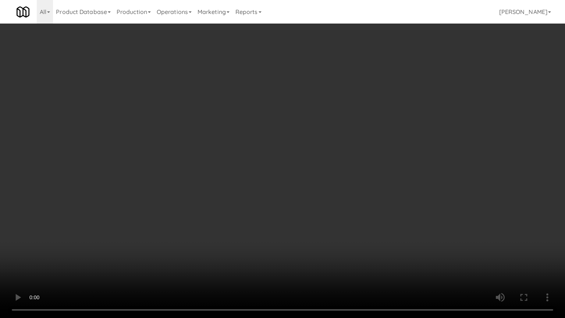
click at [254, 172] on video at bounding box center [282, 159] width 565 height 318
click at [312, 191] on video at bounding box center [282, 159] width 565 height 318
click at [347, 190] on video at bounding box center [282, 159] width 565 height 318
click at [244, 255] on video at bounding box center [282, 159] width 565 height 318
click at [271, 199] on video at bounding box center [282, 159] width 565 height 318
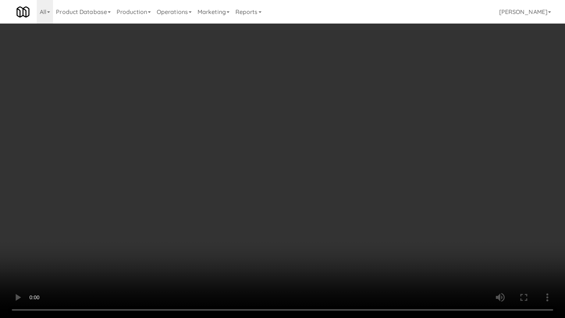
click at [271, 199] on video at bounding box center [282, 159] width 565 height 318
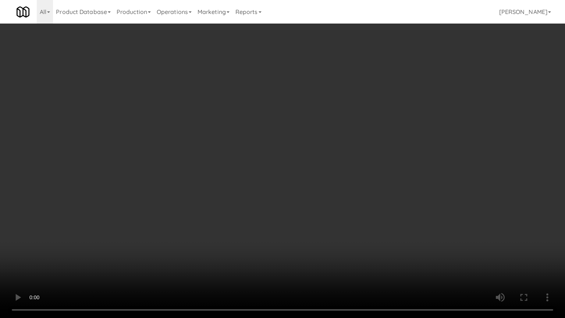
click at [272, 198] on video at bounding box center [282, 159] width 565 height 318
drag, startPoint x: 371, startPoint y: 251, endPoint x: 357, endPoint y: 224, distance: 30.3
click at [367, 243] on video at bounding box center [282, 159] width 565 height 318
click at [310, 156] on video at bounding box center [282, 159] width 565 height 318
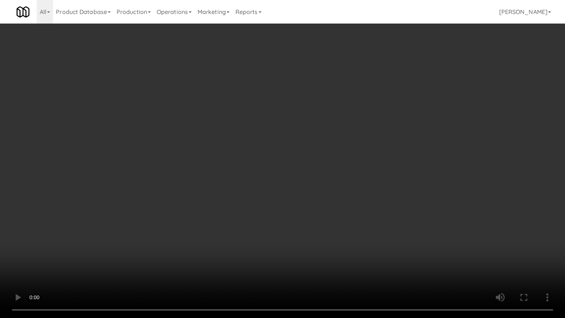
click at [273, 158] on video at bounding box center [282, 159] width 565 height 318
drag, startPoint x: 273, startPoint y: 158, endPoint x: 277, endPoint y: 76, distance: 81.8
click at [273, 156] on video at bounding box center [282, 159] width 565 height 318
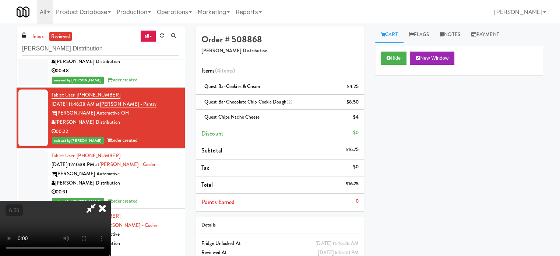
click at [99, 201] on icon at bounding box center [90, 208] width 17 height 15
click at [110, 201] on video at bounding box center [55, 228] width 110 height 55
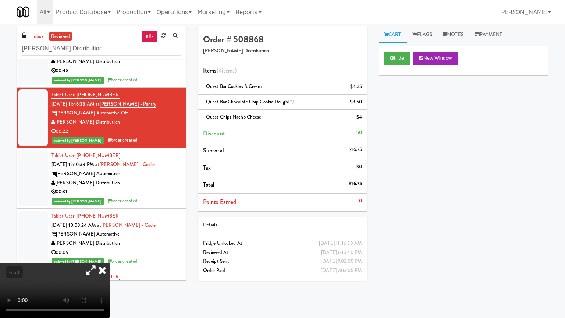
click at [110, 255] on video at bounding box center [55, 290] width 110 height 55
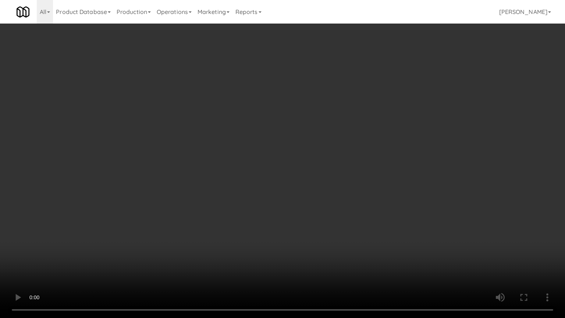
click at [221, 183] on video at bounding box center [282, 159] width 565 height 318
click at [223, 182] on video at bounding box center [282, 159] width 565 height 318
click at [226, 181] on video at bounding box center [282, 159] width 565 height 318
click at [230, 183] on video at bounding box center [282, 159] width 565 height 318
click at [244, 187] on video at bounding box center [282, 159] width 565 height 318
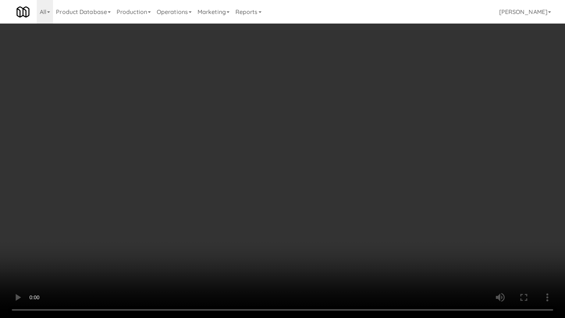
click at [242, 187] on video at bounding box center [282, 159] width 565 height 318
click at [247, 191] on video at bounding box center [282, 159] width 565 height 318
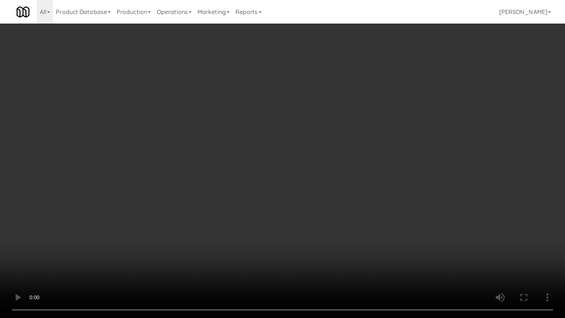
click at [247, 191] on video at bounding box center [282, 159] width 565 height 318
click at [252, 193] on video at bounding box center [282, 159] width 565 height 318
drag, startPoint x: 252, startPoint y: 190, endPoint x: 251, endPoint y: 184, distance: 6.3
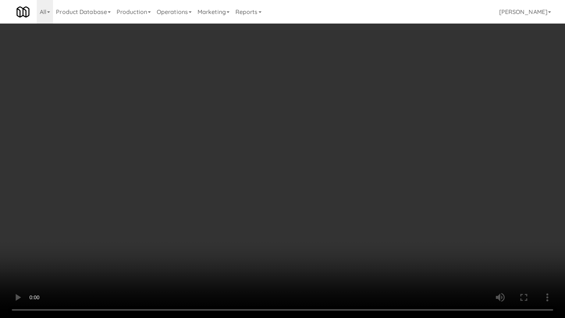
click at [252, 190] on video at bounding box center [282, 159] width 565 height 318
click at [251, 185] on video at bounding box center [282, 159] width 565 height 318
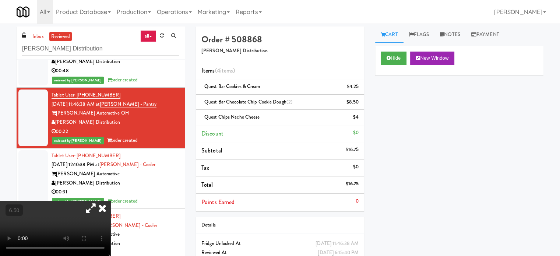
drag, startPoint x: 194, startPoint y: 58, endPoint x: 177, endPoint y: 69, distance: 19.6
click at [110, 201] on icon at bounding box center [102, 208] width 16 height 15
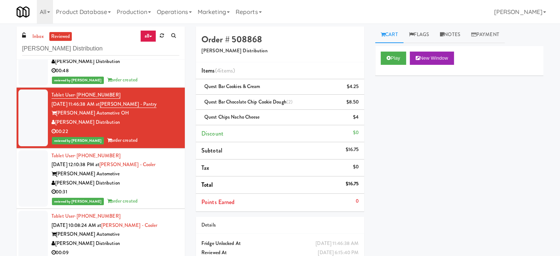
drag, startPoint x: 144, startPoint y: 201, endPoint x: 148, endPoint y: 188, distance: 13.7
click at [145, 201] on div "reviewed by Ela P order created" at bounding box center [116, 201] width 128 height 9
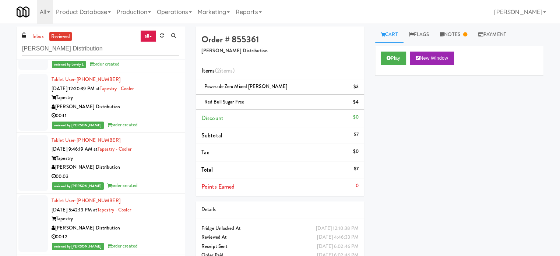
scroll to position [2944, 0]
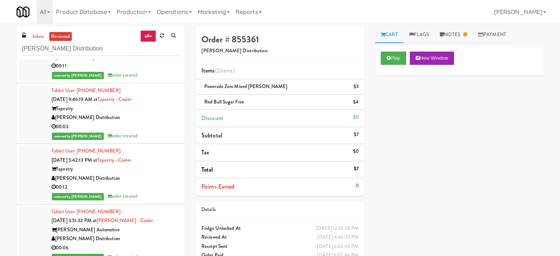
click at [146, 124] on div "00:03" at bounding box center [116, 126] width 128 height 9
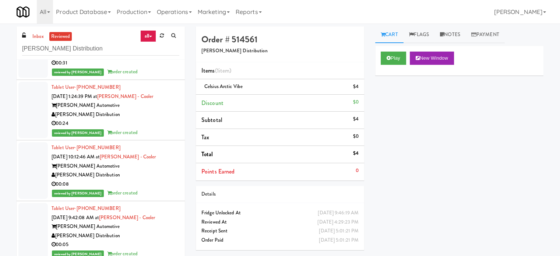
scroll to position [3496, 0]
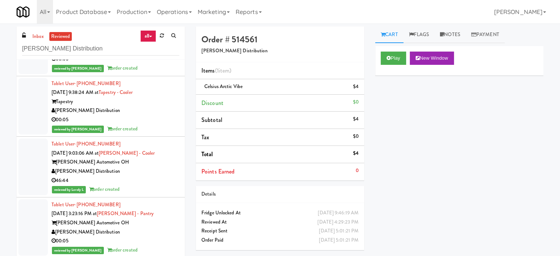
click at [153, 173] on div "[PERSON_NAME] Distribution" at bounding box center [116, 171] width 128 height 9
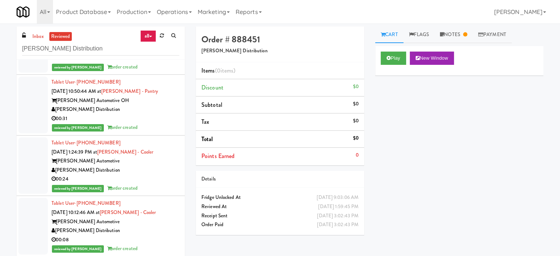
scroll to position [3128, 0]
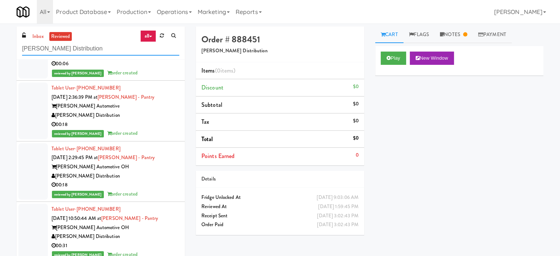
click at [89, 50] on input "[PERSON_NAME] Distribution" at bounding box center [100, 49] width 157 height 14
click at [90, 49] on input "[PERSON_NAME] Distribution" at bounding box center [100, 49] width 157 height 14
click at [91, 48] on input "[PERSON_NAME] Distribution" at bounding box center [100, 49] width 157 height 14
click at [91, 49] on input "[PERSON_NAME] Distribution" at bounding box center [100, 49] width 157 height 14
click at [91, 46] on input "[PERSON_NAME] Distribution" at bounding box center [100, 49] width 157 height 14
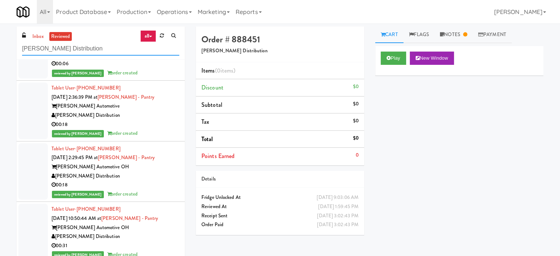
click at [91, 45] on input "[PERSON_NAME] Distribution" at bounding box center [100, 49] width 157 height 14
click at [91, 44] on input "[PERSON_NAME] Distribution" at bounding box center [100, 49] width 157 height 14
click at [90, 42] on input "[PERSON_NAME] Distribution" at bounding box center [100, 49] width 157 height 14
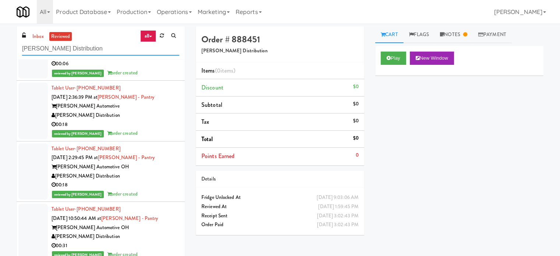
click at [90, 42] on input "[PERSON_NAME] Distribution" at bounding box center [100, 49] width 157 height 14
paste input "TopVendCo"
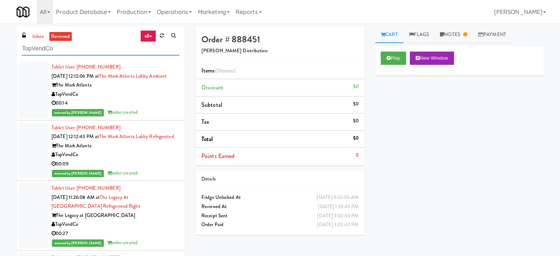
type input "TopVendCo"
click at [150, 108] on div "00:14" at bounding box center [116, 103] width 128 height 9
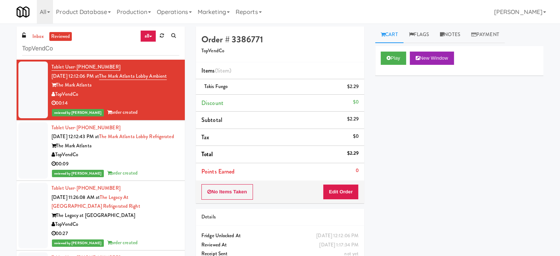
click at [158, 159] on div "TopVendCo" at bounding box center [116, 154] width 128 height 9
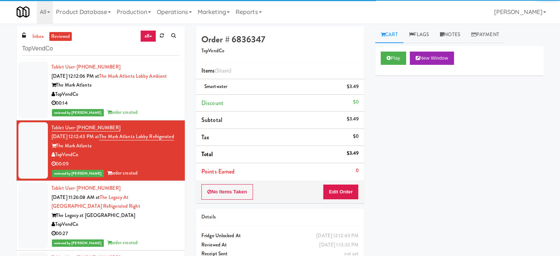
click at [158, 220] on div "The Legacy at Centennial" at bounding box center [116, 215] width 128 height 9
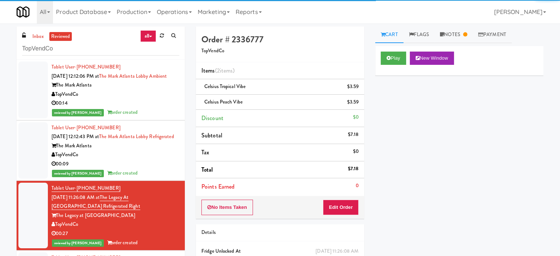
scroll to position [184, 0]
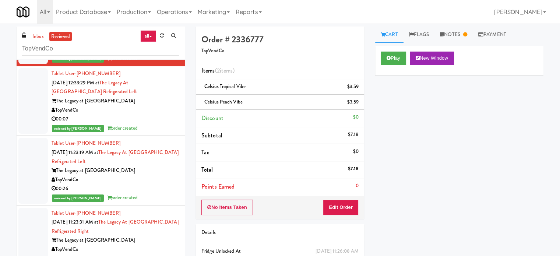
click at [151, 124] on div "00:07" at bounding box center [116, 118] width 128 height 9
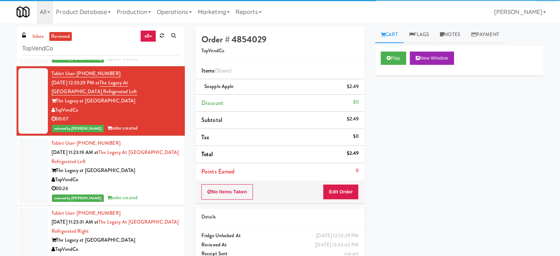
click at [150, 175] on div "The Legacy at Centennial" at bounding box center [116, 170] width 128 height 9
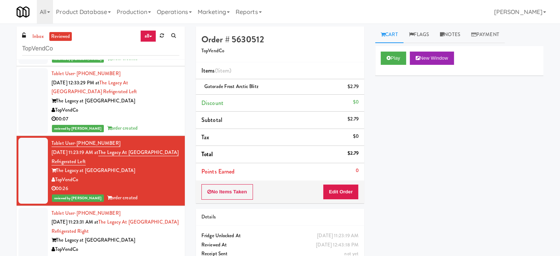
scroll to position [368, 0]
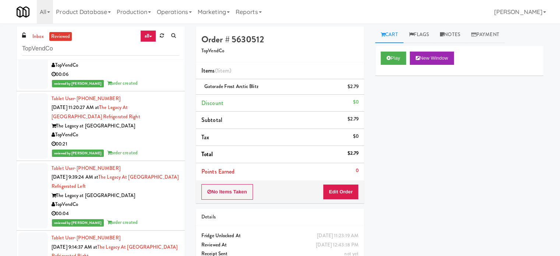
click at [147, 70] on div "TopVendCo" at bounding box center [116, 65] width 128 height 9
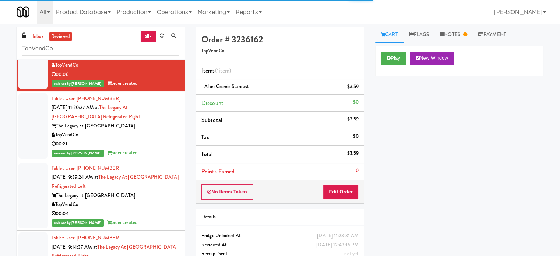
click at [155, 149] on div "Tablet User · (470) 495-2793 Oct 11, 2025 11:20:27 AM at The Legacy at Centenni…" at bounding box center [116, 125] width 128 height 63
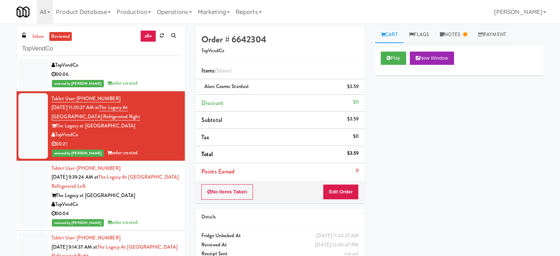
click at [152, 200] on div "The Legacy at Centennial" at bounding box center [116, 195] width 128 height 9
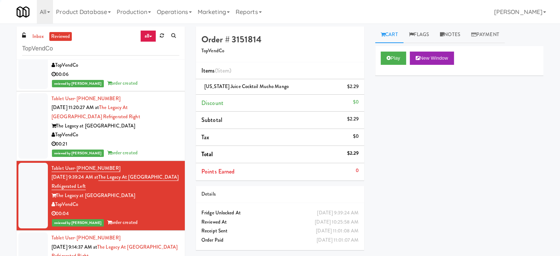
scroll to position [552, 0]
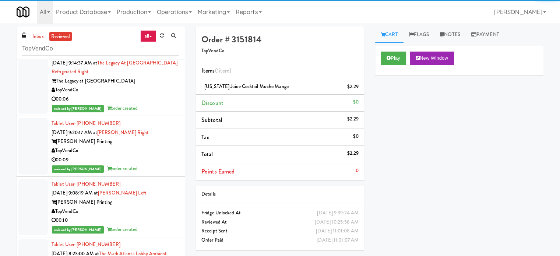
click at [150, 104] on div "00:06" at bounding box center [116, 99] width 128 height 9
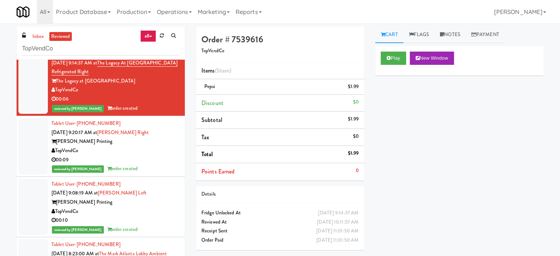
drag, startPoint x: 152, startPoint y: 170, endPoint x: 155, endPoint y: 176, distance: 7.4
click at [153, 155] on div "TopVendCo" at bounding box center [116, 150] width 128 height 9
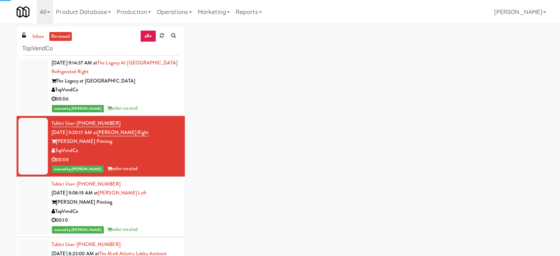
click at [153, 204] on div "Tablet User · (229) 633-0981 Oct 11, 2025 9:08:19 AM at Taylor Left Taylor Prin…" at bounding box center [116, 207] width 128 height 54
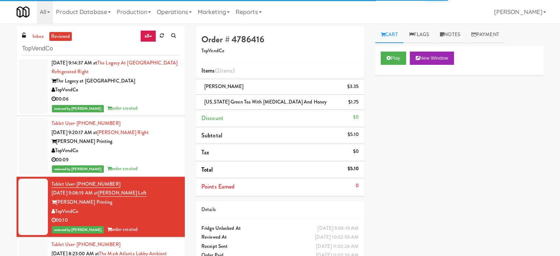
scroll to position [920, 0]
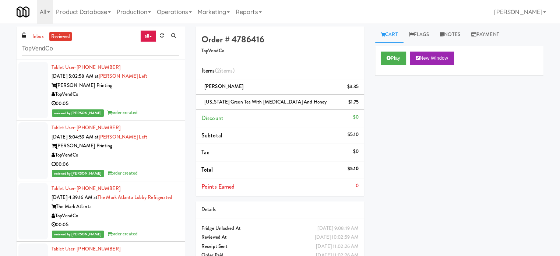
click at [161, 108] on div "00:05" at bounding box center [116, 103] width 128 height 9
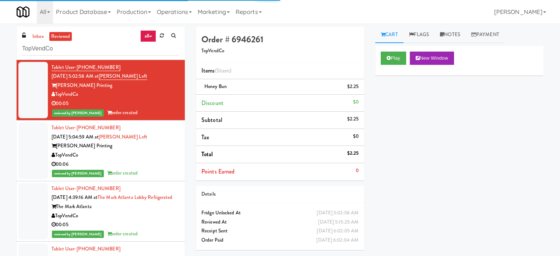
click at [158, 151] on div "Taylor Printing" at bounding box center [116, 145] width 128 height 9
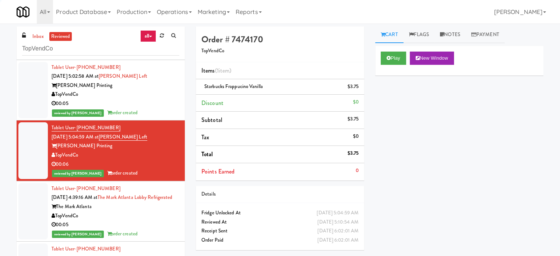
click at [156, 117] on div "reviewed by Yael P order created" at bounding box center [116, 112] width 128 height 9
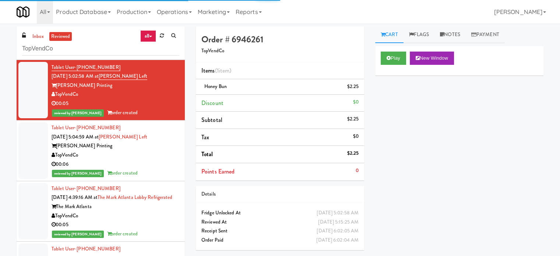
click at [158, 173] on div "Tablet User · (770) 653-5470 Oct 11, 2025 5:04:59 AM at Taylor Left Taylor Prin…" at bounding box center [116, 150] width 128 height 54
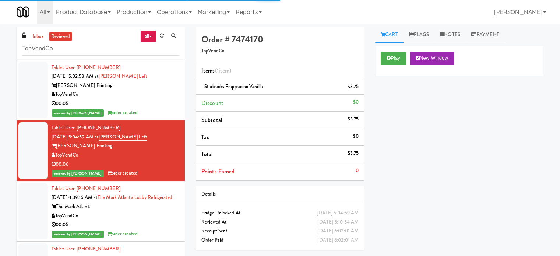
click at [159, 238] on div "Tablet User · (513) 224-8489 Oct 11, 2025 4:39:16 AM at The Mark Atlanta Lobby …" at bounding box center [116, 211] width 128 height 54
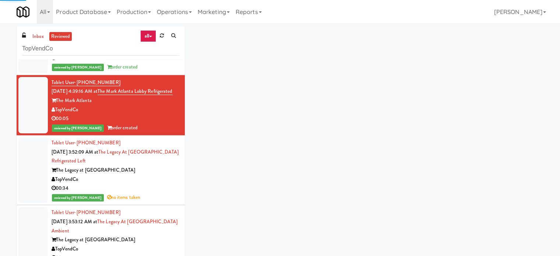
scroll to position [1069, 0]
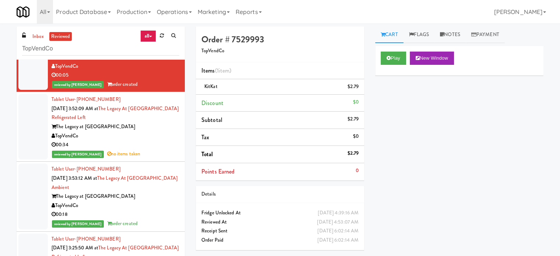
drag, startPoint x: 142, startPoint y: 176, endPoint x: 179, endPoint y: 160, distance: 39.7
click at [142, 141] on div "TopVendCo" at bounding box center [116, 135] width 128 height 9
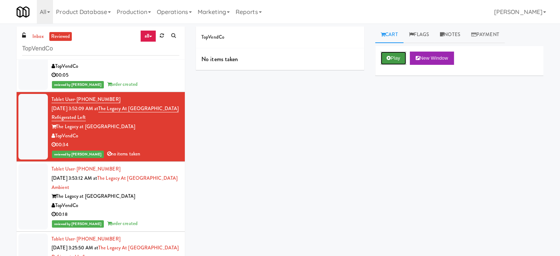
click at [394, 56] on button "Play" at bounding box center [393, 58] width 25 height 13
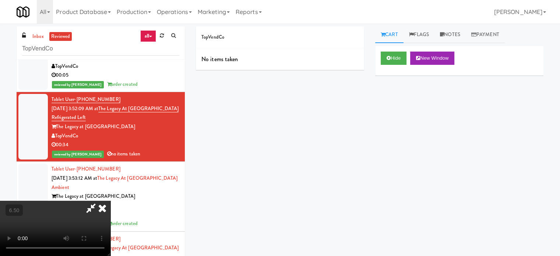
click at [110, 201] on icon at bounding box center [102, 208] width 16 height 15
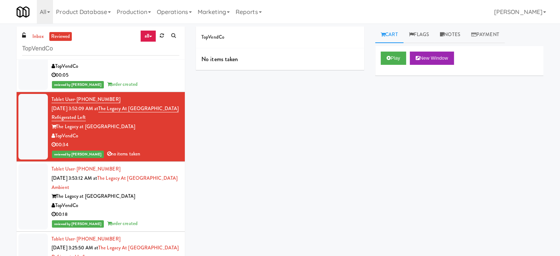
drag, startPoint x: 152, startPoint y: 252, endPoint x: 154, endPoint y: 245, distance: 7.8
click at [152, 210] on div "TopVendCo" at bounding box center [116, 205] width 128 height 9
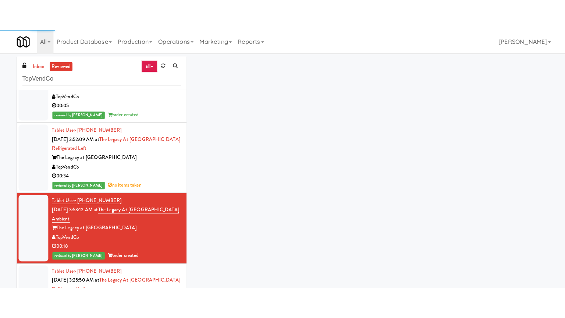
scroll to position [1253, 0]
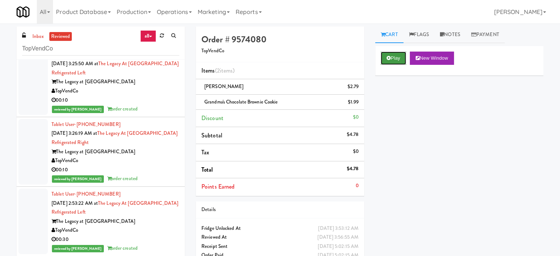
click at [394, 57] on button "Play" at bounding box center [393, 58] width 25 height 13
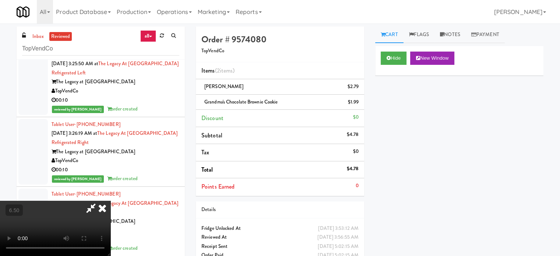
click at [110, 201] on video at bounding box center [55, 228] width 110 height 55
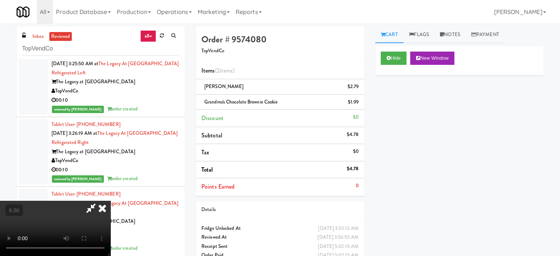
click at [110, 201] on video at bounding box center [55, 228] width 110 height 55
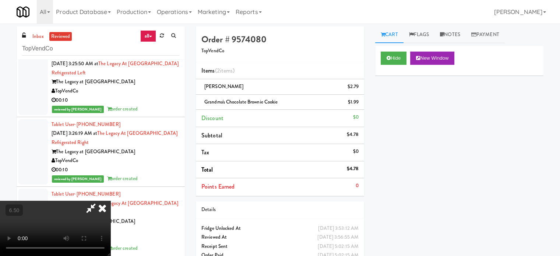
click at [110, 201] on video at bounding box center [55, 228] width 110 height 55
drag, startPoint x: 277, startPoint y: 153, endPoint x: 276, endPoint y: 148, distance: 5.1
click at [110, 201] on video at bounding box center [55, 228] width 110 height 55
drag, startPoint x: 276, startPoint y: 148, endPoint x: 275, endPoint y: 187, distance: 38.6
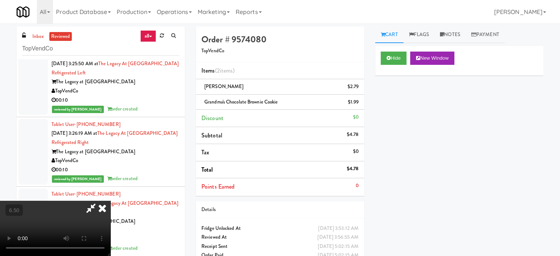
click at [110, 201] on video at bounding box center [55, 228] width 110 height 55
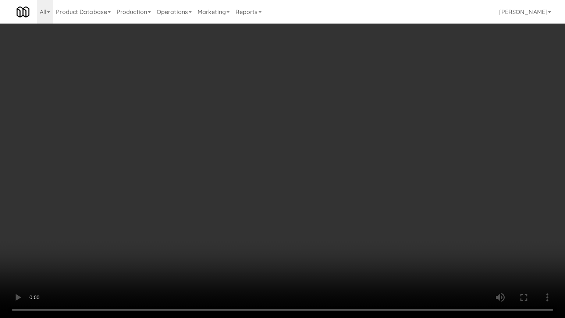
click at [275, 187] on video at bounding box center [282, 159] width 565 height 318
click at [351, 231] on video at bounding box center [282, 159] width 565 height 318
click at [340, 216] on video at bounding box center [282, 159] width 565 height 318
click at [326, 215] on video at bounding box center [282, 159] width 565 height 318
click at [273, 224] on video at bounding box center [282, 159] width 565 height 318
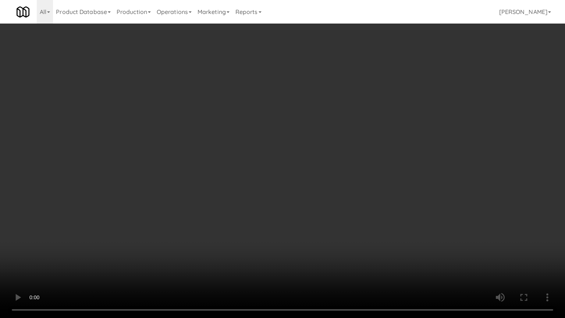
click at [276, 201] on video at bounding box center [282, 159] width 565 height 318
click at [277, 200] on video at bounding box center [282, 159] width 565 height 318
click at [289, 197] on video at bounding box center [282, 159] width 565 height 318
drag, startPoint x: 290, startPoint y: 196, endPoint x: 309, endPoint y: 118, distance: 80.5
click at [290, 195] on video at bounding box center [282, 159] width 565 height 318
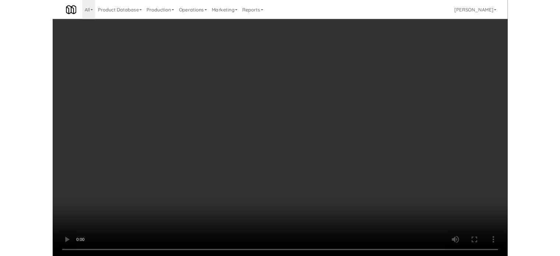
scroll to position [1253, 0]
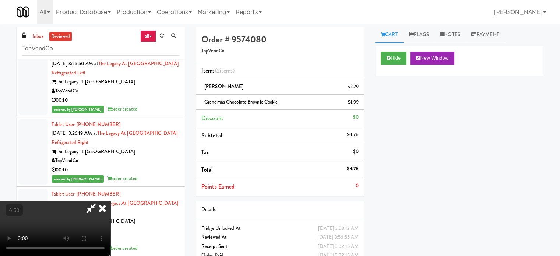
click at [110, 201] on icon at bounding box center [102, 208] width 16 height 15
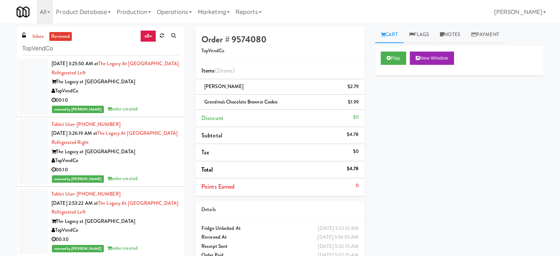
drag, startPoint x: 149, startPoint y: 151, endPoint x: 244, endPoint y: 114, distance: 102.0
click at [150, 114] on div "Tablet User · (410) 375-0711 Oct 11, 2025 3:25:50 AM at The Legacy at Centennia…" at bounding box center [116, 81] width 128 height 63
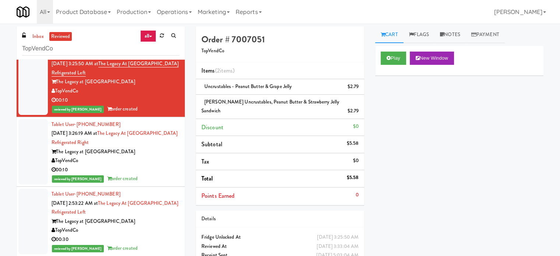
click at [144, 183] on div "Tablet User · (404) 948-7515 Oct 11, 2025 3:26:19 AM at The Legacy at Centennia…" at bounding box center [116, 151] width 128 height 63
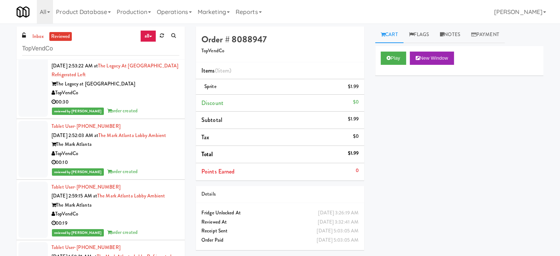
scroll to position [1398, 0]
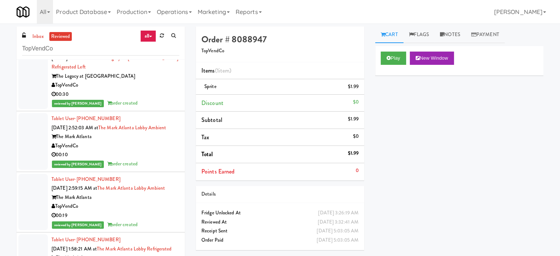
click at [149, 99] on div "00:30" at bounding box center [116, 94] width 128 height 9
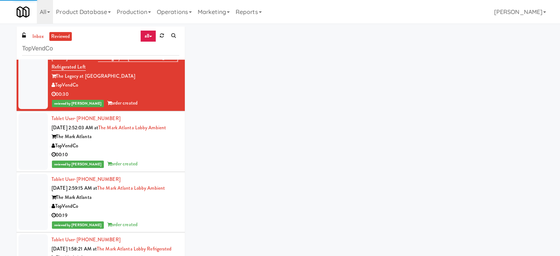
click at [162, 159] on div "00:10" at bounding box center [116, 154] width 128 height 9
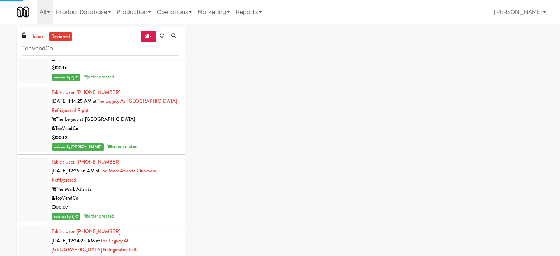
scroll to position [1766, 0]
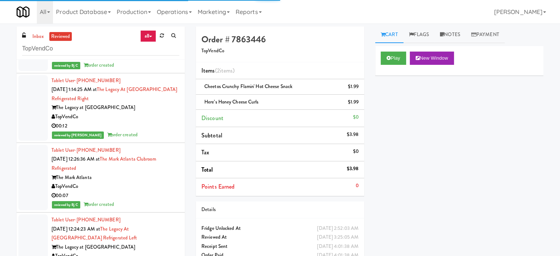
drag, startPoint x: 141, startPoint y: 187, endPoint x: 146, endPoint y: 182, distance: 6.8
click at [142, 139] on div "reviewed by Yael P order created" at bounding box center [116, 134] width 128 height 9
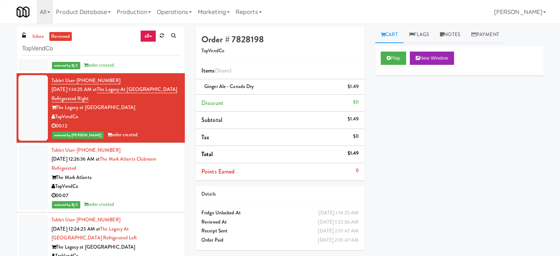
scroll to position [1950, 0]
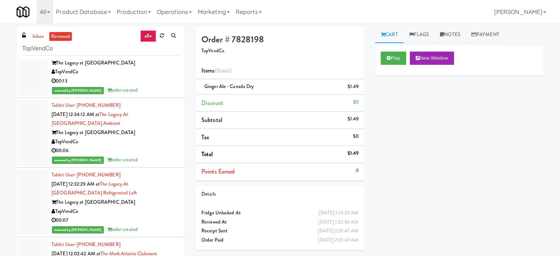
click at [150, 86] on div "00:13" at bounding box center [116, 81] width 128 height 9
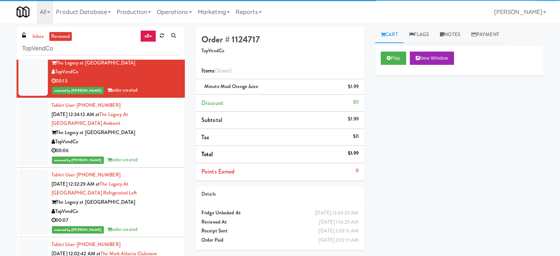
click at [145, 146] on div "TopVendCo" at bounding box center [116, 141] width 128 height 9
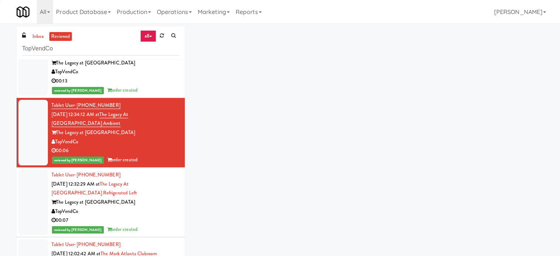
scroll to position [2134, 0]
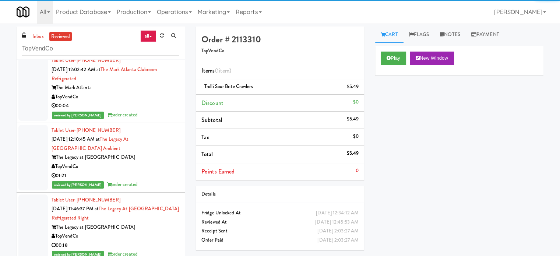
drag, startPoint x: 144, startPoint y: 88, endPoint x: 145, endPoint y: 106, distance: 18.0
click at [144, 41] on div "00:07" at bounding box center [116, 36] width 128 height 9
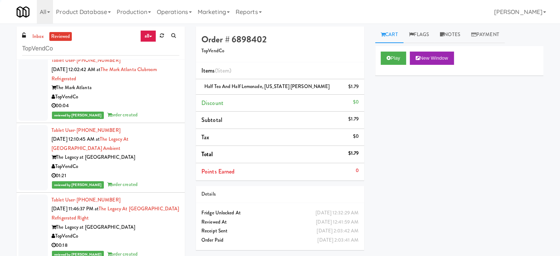
drag, startPoint x: 130, startPoint y: 157, endPoint x: 143, endPoint y: 155, distance: 13.9
click at [131, 110] on div "00:04" at bounding box center [116, 105] width 128 height 9
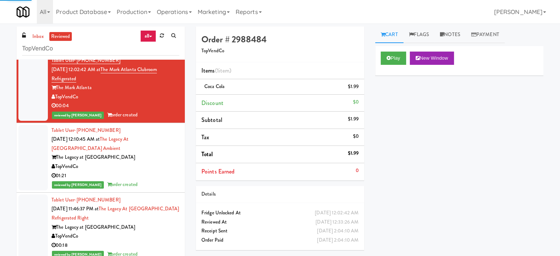
drag, startPoint x: 145, startPoint y: 207, endPoint x: 149, endPoint y: 199, distance: 8.6
click at [147, 162] on div "The Legacy at Centennial" at bounding box center [116, 157] width 128 height 9
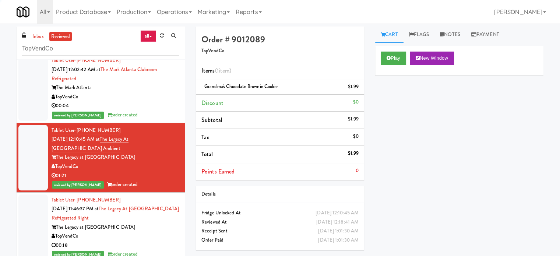
scroll to position [2318, 0]
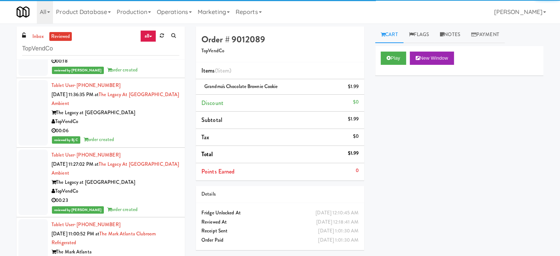
click at [156, 48] on div "The Legacy at Centennial" at bounding box center [116, 43] width 128 height 9
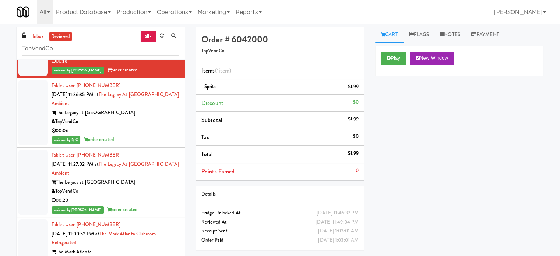
click at [146, 135] on div "00:06" at bounding box center [116, 130] width 128 height 9
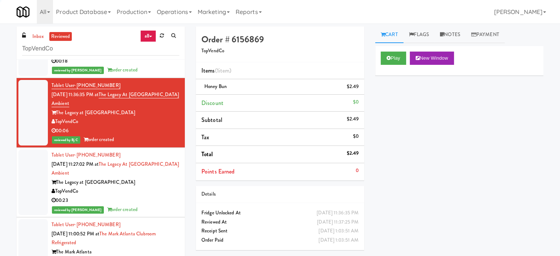
scroll to position [2502, 0]
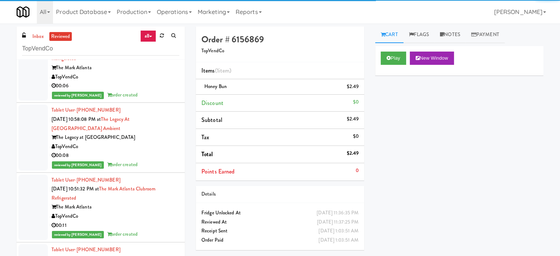
click at [142, 72] on div "The Mark Atlanta" at bounding box center [116, 67] width 128 height 9
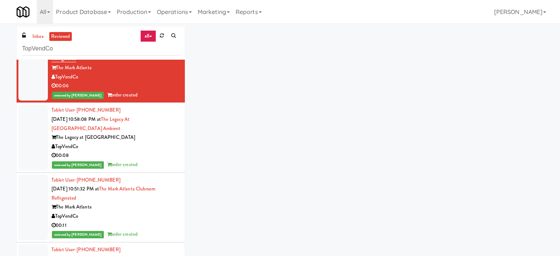
click at [155, 30] on div "reviewed by Mark P order created" at bounding box center [116, 25] width 128 height 9
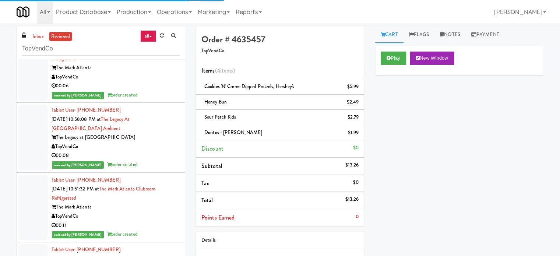
drag, startPoint x: 122, startPoint y: 201, endPoint x: 146, endPoint y: 155, distance: 51.8
click at [124, 151] on div "TopVendCo" at bounding box center [116, 146] width 128 height 9
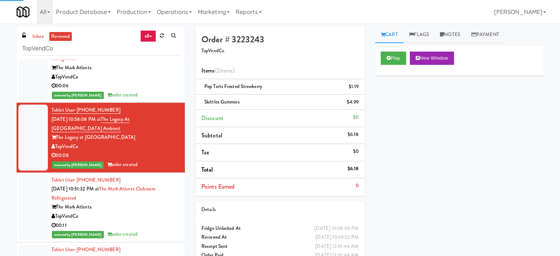
scroll to position [2686, 0]
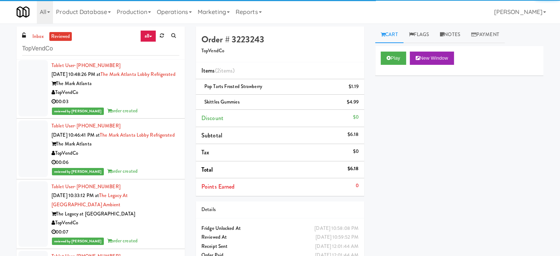
click at [147, 37] on div "TopVendCo" at bounding box center [116, 32] width 128 height 9
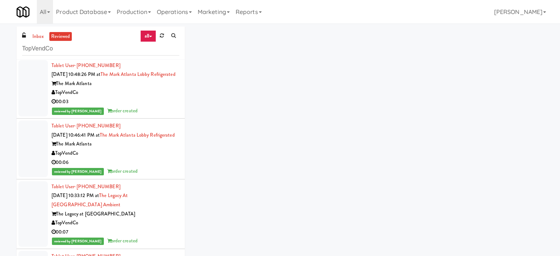
click at [143, 88] on div "The Mark Atlanta" at bounding box center [116, 83] width 128 height 9
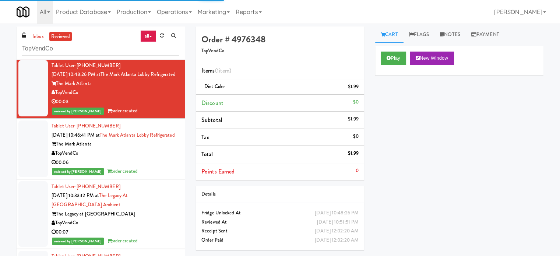
click at [145, 176] on div "Tablet User · (678) 995-9459 Oct 10, 2025 10:46:41 PM at The Mark Atlanta Lobby…" at bounding box center [116, 148] width 128 height 54
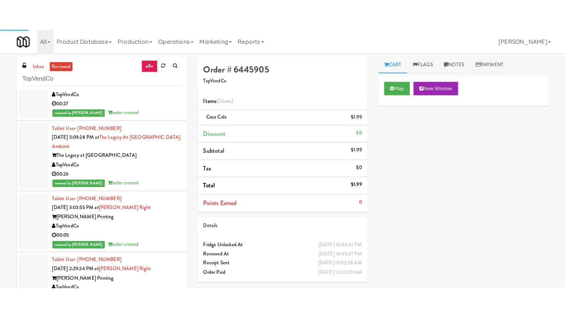
scroll to position [5078, 0]
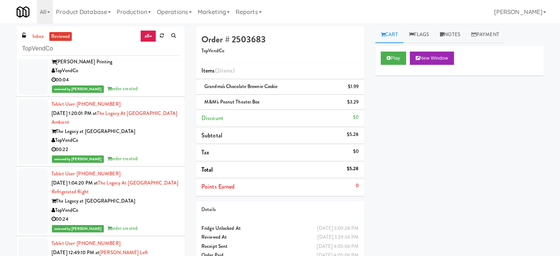
click at [397, 66] on div "Play New Window" at bounding box center [459, 60] width 168 height 29
click at [394, 59] on button "Play" at bounding box center [393, 58] width 25 height 13
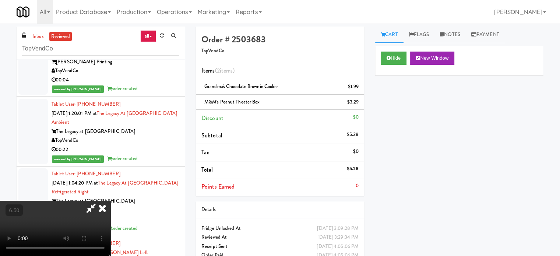
click at [110, 201] on video at bounding box center [55, 228] width 110 height 55
drag, startPoint x: 200, startPoint y: 173, endPoint x: 208, endPoint y: 209, distance: 36.6
click at [110, 201] on video at bounding box center [55, 228] width 110 height 55
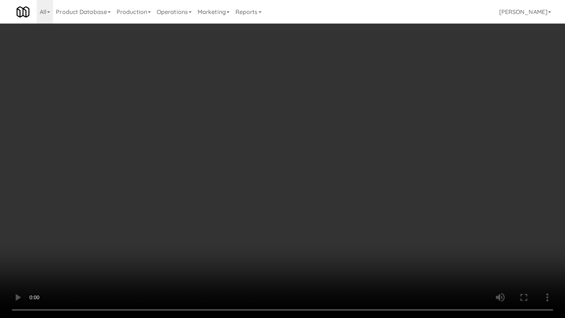
drag, startPoint x: 126, startPoint y: 222, endPoint x: 252, endPoint y: 165, distance: 138.3
click at [130, 219] on video at bounding box center [282, 159] width 565 height 318
click at [255, 163] on video at bounding box center [282, 159] width 565 height 318
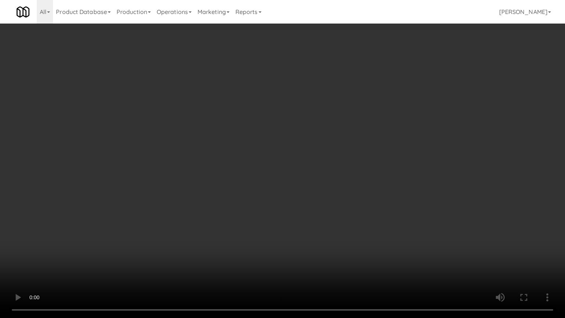
click at [255, 163] on video at bounding box center [282, 159] width 565 height 318
drag, startPoint x: 251, startPoint y: 163, endPoint x: 253, endPoint y: 152, distance: 12.1
click at [252, 157] on video at bounding box center [282, 159] width 565 height 318
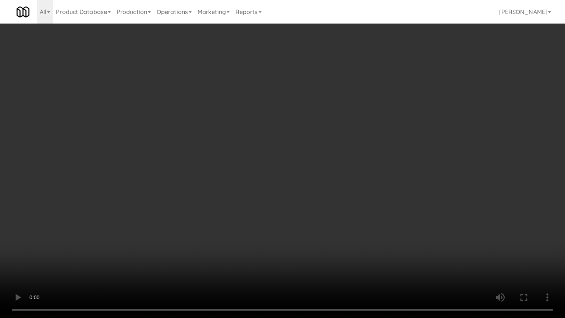
drag, startPoint x: 254, startPoint y: 149, endPoint x: 280, endPoint y: 68, distance: 85.8
click at [254, 148] on video at bounding box center [282, 159] width 565 height 318
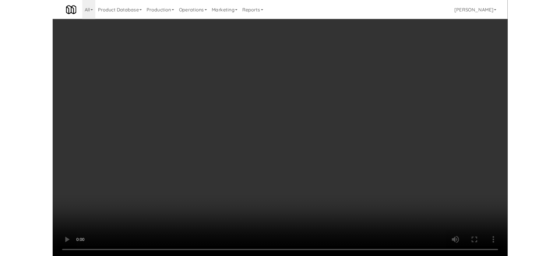
scroll to position [5078, 0]
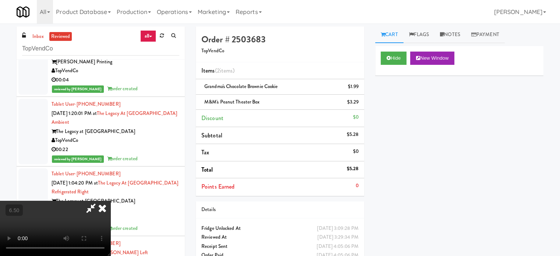
click at [110, 201] on icon at bounding box center [102, 208] width 16 height 15
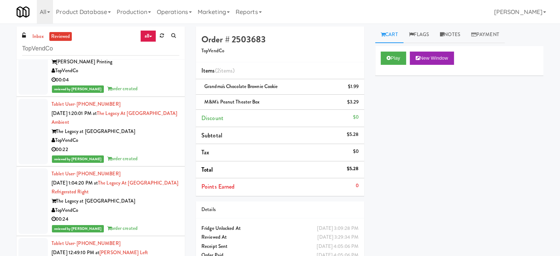
drag, startPoint x: 142, startPoint y: 160, endPoint x: 170, endPoint y: 146, distance: 30.8
click at [145, 15] on div "TopVendCo" at bounding box center [116, 10] width 128 height 9
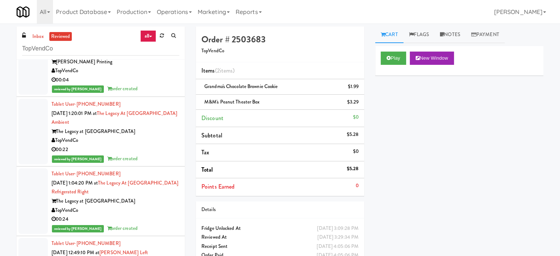
drag, startPoint x: 149, startPoint y: 167, endPoint x: 172, endPoint y: 158, distance: 24.1
click at [153, 33] on div "Tablet User · (404) 604-0530 Oct 10, 2025 3:03:55 PM at Taylor Right Taylor Pri…" at bounding box center [116, 6] width 128 height 54
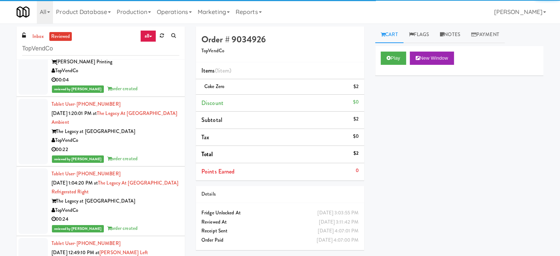
click at [166, 93] on div "Tablet User · (678) 668-5792 Oct 10, 2025 2:29:24 PM at Taylor Right Taylor Pri…" at bounding box center [116, 66] width 128 height 54
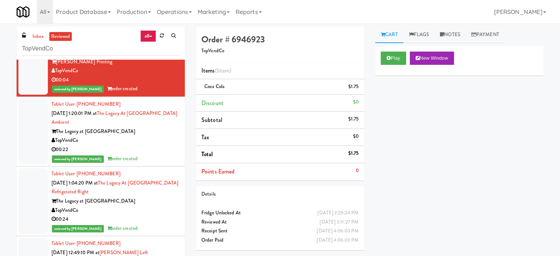
scroll to position [5262, 0]
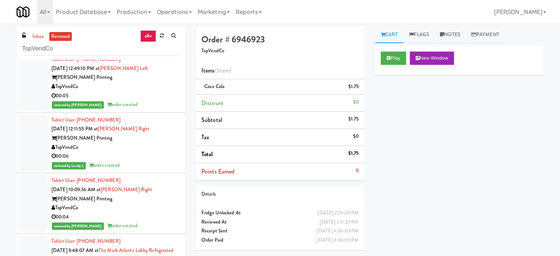
click at [163, 22] on div "The Legacy at Centennial" at bounding box center [116, 17] width 128 height 9
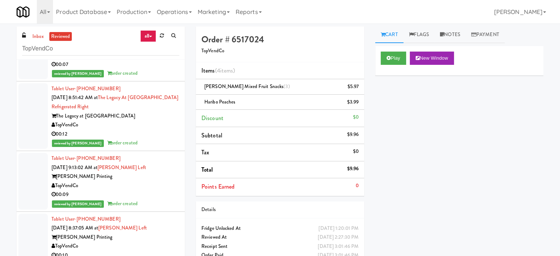
scroll to position [5814, 0]
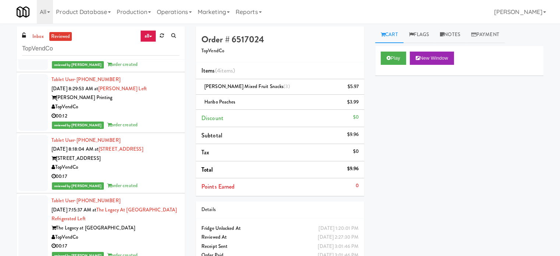
drag, startPoint x: 156, startPoint y: 203, endPoint x: 158, endPoint y: 198, distance: 4.7
click at [157, 51] on div "TopVendCo" at bounding box center [116, 46] width 128 height 9
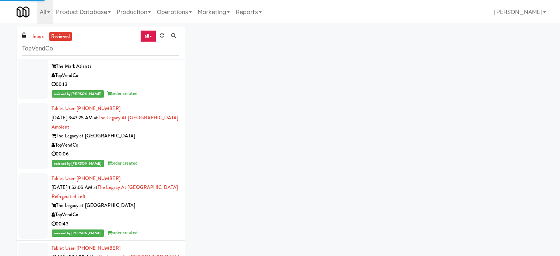
scroll to position [6550, 0]
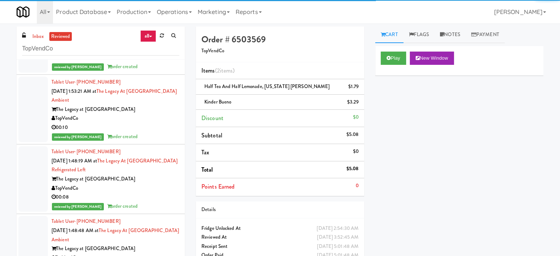
drag, startPoint x: 160, startPoint y: 218, endPoint x: 160, endPoint y: 194, distance: 23.6
click at [160, 53] on div "TopVendCo" at bounding box center [116, 48] width 128 height 9
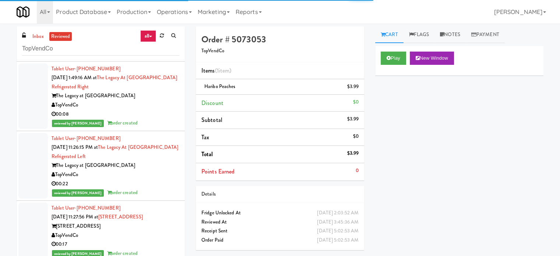
scroll to position [7654, 0]
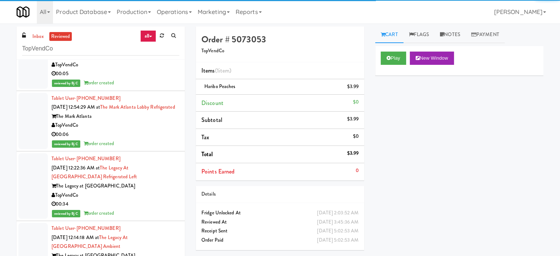
drag, startPoint x: 149, startPoint y: 203, endPoint x: 156, endPoint y: 187, distance: 17.3
click at [149, 9] on div "TopVendCo" at bounding box center [116, 4] width 128 height 9
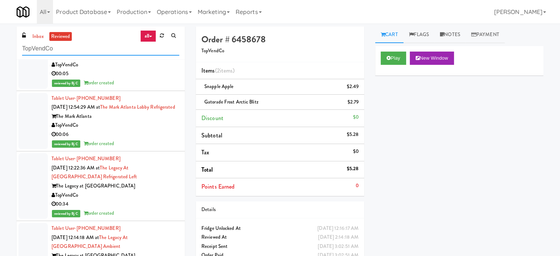
click at [78, 45] on input "TopVendCo" at bounding box center [100, 49] width 157 height 14
click at [78, 51] on input "TopVendCo" at bounding box center [100, 49] width 157 height 14
click at [78, 50] on input "TopVendCo" at bounding box center [100, 49] width 157 height 14
click at [87, 49] on input "TopVendCo" at bounding box center [100, 49] width 157 height 14
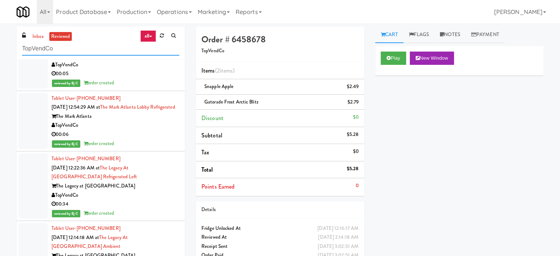
click at [87, 49] on input "TopVendCo" at bounding box center [100, 49] width 157 height 14
paste input "Standard - Combo - Middle"
type input "Standard - Combo - Middle"
click at [84, 36] on div "inbox reviewed all all unclear take inventory issue suspicious failed recent ad…" at bounding box center [101, 42] width 168 height 33
click at [122, 47] on input "Standard - Combo - Middle" at bounding box center [100, 49] width 157 height 14
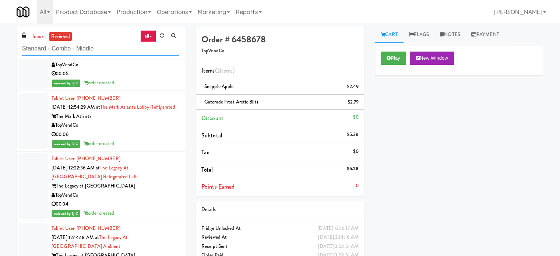
click at [122, 47] on input "Standard - Combo - Middle" at bounding box center [100, 49] width 157 height 14
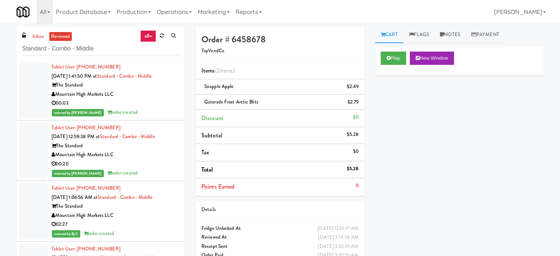
drag, startPoint x: 152, startPoint y: 98, endPoint x: 176, endPoint y: 98, distance: 24.7
click at [154, 98] on div "Mountain High Markets LLC" at bounding box center [116, 94] width 128 height 9
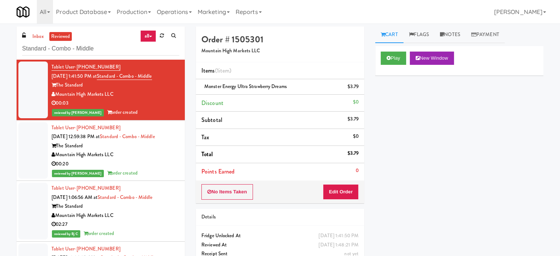
click at [147, 170] on div "reviewed by [PERSON_NAME] order created" at bounding box center [116, 173] width 128 height 9
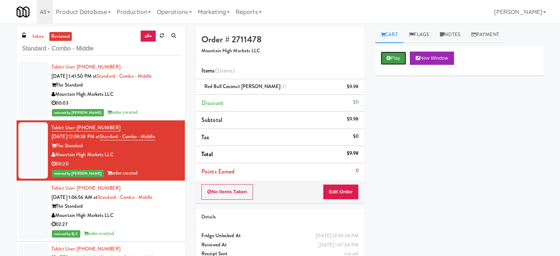
click at [394, 58] on button "Play" at bounding box center [393, 58] width 25 height 13
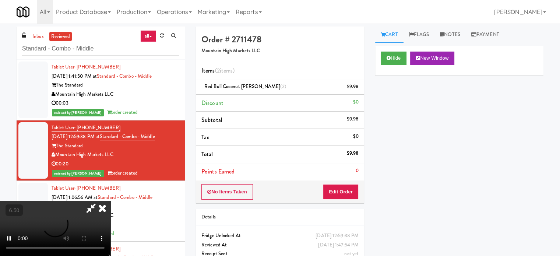
click at [266, 155] on li "Total $9.98" at bounding box center [280, 154] width 168 height 17
click at [265, 150] on li "Total $9.98" at bounding box center [280, 154] width 168 height 17
click at [387, 56] on icon at bounding box center [388, 58] width 4 height 5
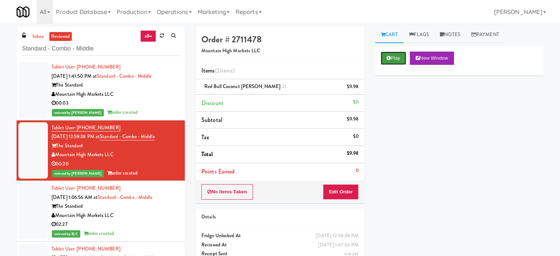
click at [397, 58] on button "Play" at bounding box center [393, 58] width 25 height 13
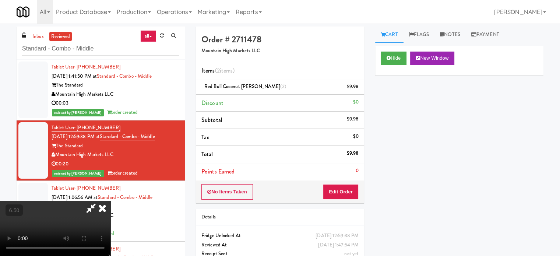
click at [110, 201] on video at bounding box center [55, 228] width 110 height 55
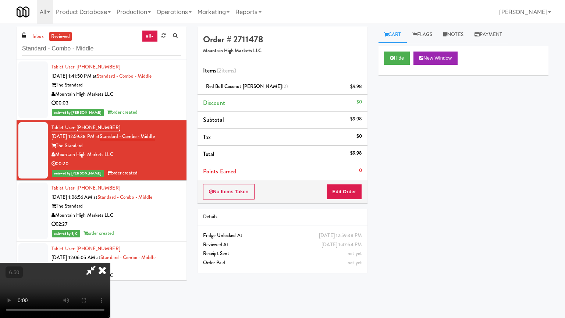
click at [110, 255] on video at bounding box center [55, 290] width 110 height 55
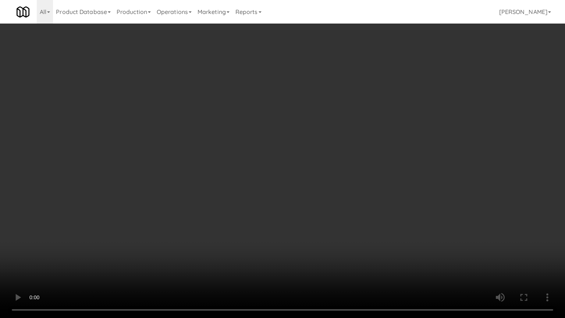
click at [283, 133] on video at bounding box center [282, 159] width 565 height 318
drag, startPoint x: 282, startPoint y: 194, endPoint x: 283, endPoint y: 183, distance: 11.1
click at [282, 190] on video at bounding box center [282, 159] width 565 height 318
drag, startPoint x: 290, startPoint y: 191, endPoint x: 293, endPoint y: 171, distance: 20.9
click at [290, 191] on video at bounding box center [282, 159] width 565 height 318
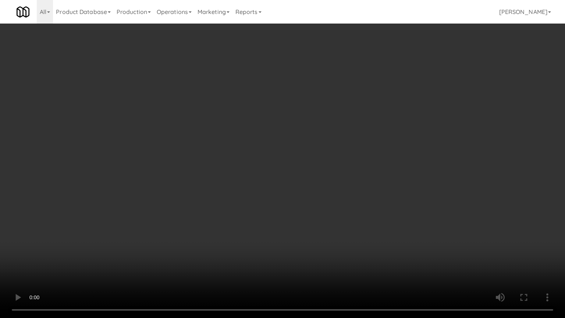
click at [295, 165] on video at bounding box center [282, 159] width 565 height 318
click at [301, 159] on video at bounding box center [282, 159] width 565 height 318
click at [310, 146] on video at bounding box center [282, 159] width 565 height 318
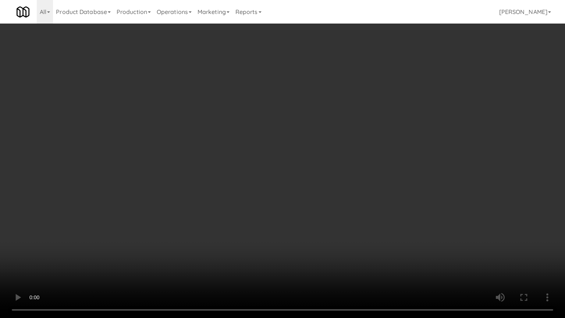
click at [310, 146] on video at bounding box center [282, 159] width 565 height 318
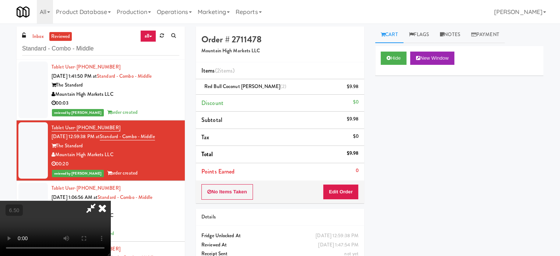
click at [99, 201] on icon at bounding box center [90, 208] width 17 height 15
click at [110, 201] on video at bounding box center [55, 228] width 110 height 55
drag, startPoint x: 143, startPoint y: 178, endPoint x: 152, endPoint y: 219, distance: 42.5
click at [110, 201] on video at bounding box center [55, 228] width 110 height 55
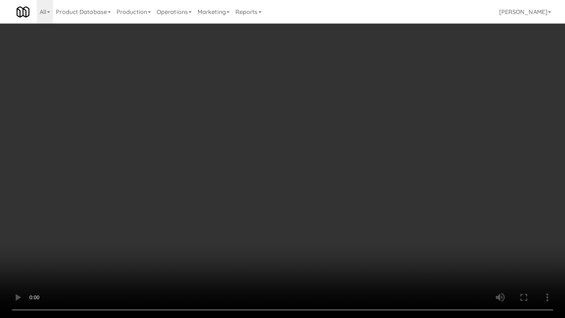
click at [157, 232] on video at bounding box center [282, 159] width 565 height 318
click at [238, 181] on video at bounding box center [282, 159] width 565 height 318
click at [262, 180] on video at bounding box center [282, 159] width 565 height 318
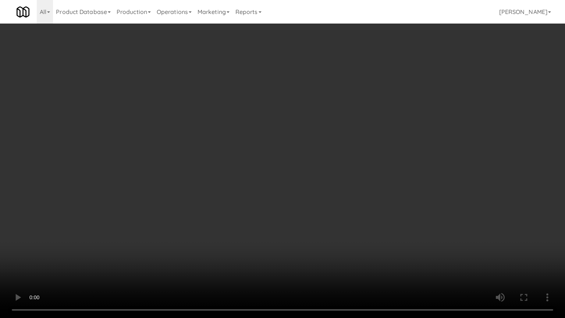
click at [270, 165] on video at bounding box center [282, 159] width 565 height 318
click at [272, 163] on video at bounding box center [282, 159] width 565 height 318
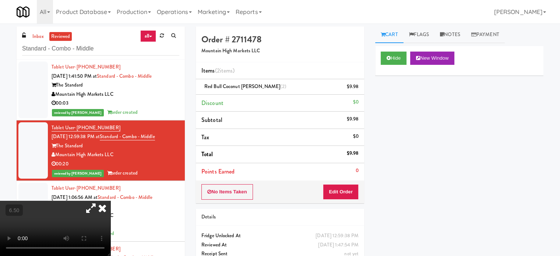
click at [110, 201] on icon at bounding box center [102, 208] width 16 height 15
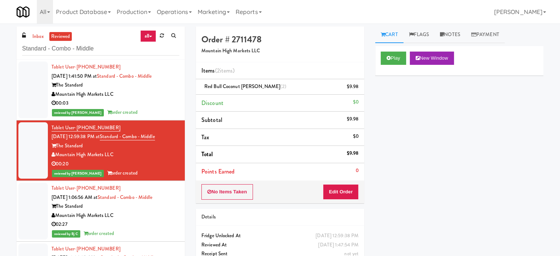
click at [157, 220] on div "02:27" at bounding box center [116, 224] width 128 height 9
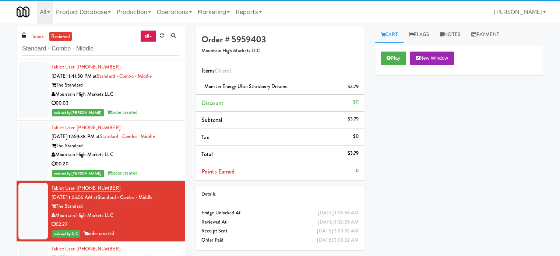
scroll to position [184, 0]
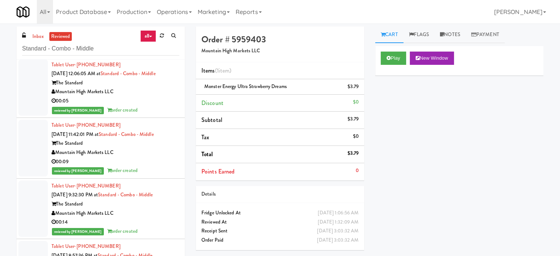
click at [166, 113] on div "reviewed by Yael P order created" at bounding box center [116, 110] width 128 height 9
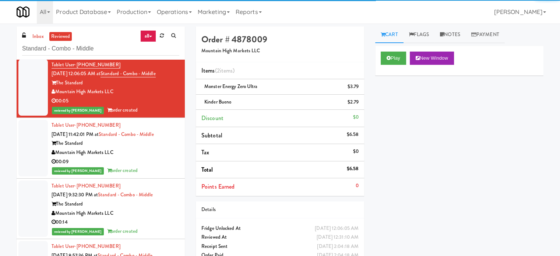
click at [162, 207] on div "The Standard" at bounding box center [116, 203] width 128 height 9
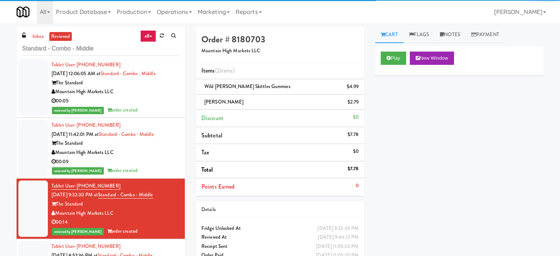
scroll to position [368, 0]
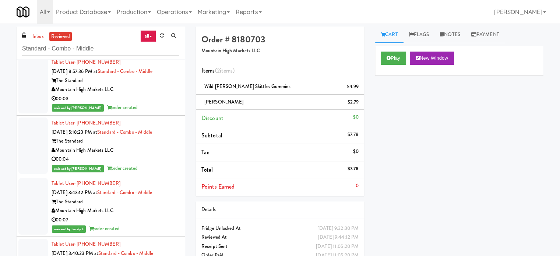
drag, startPoint x: 160, startPoint y: 212, endPoint x: 162, endPoint y: 170, distance: 42.3
click at [162, 211] on div "Mountain High Markets LLC" at bounding box center [116, 210] width 128 height 9
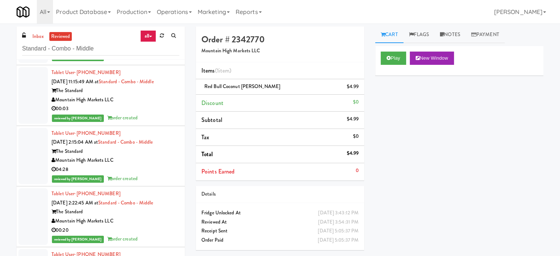
scroll to position [2576, 0]
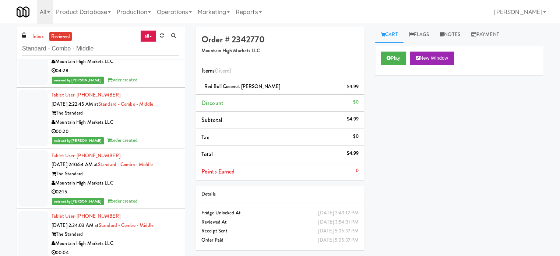
click at [162, 127] on div "00:20" at bounding box center [116, 131] width 128 height 9
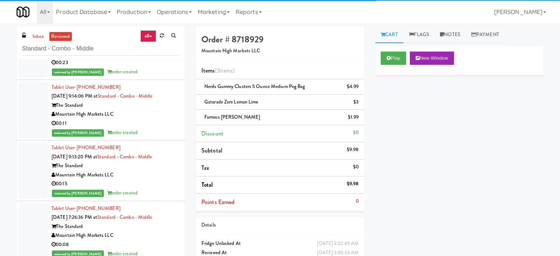
scroll to position [3128, 0]
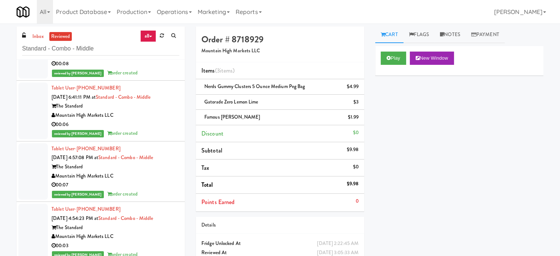
click at [155, 120] on div "00:06" at bounding box center [116, 124] width 128 height 9
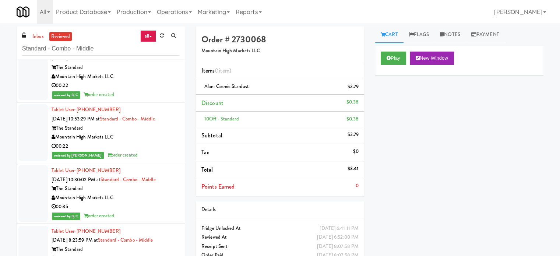
scroll to position [3864, 0]
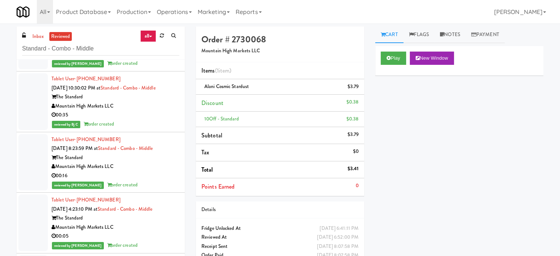
click at [144, 177] on div "00:16" at bounding box center [116, 175] width 128 height 9
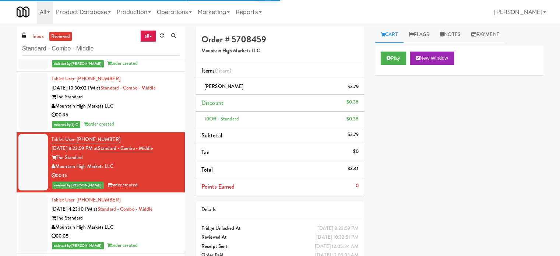
scroll to position [4048, 0]
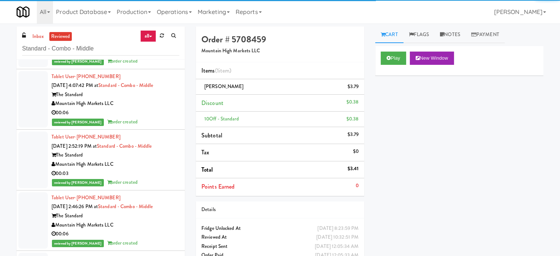
click at [152, 178] on div "reviewed by Britney M order created" at bounding box center [116, 182] width 128 height 9
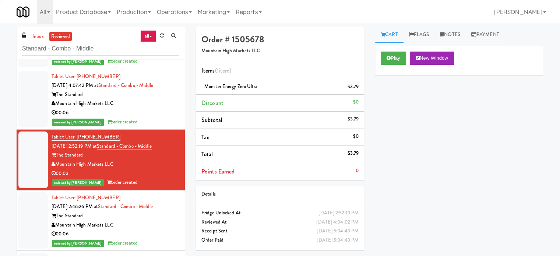
scroll to position [4621, 0]
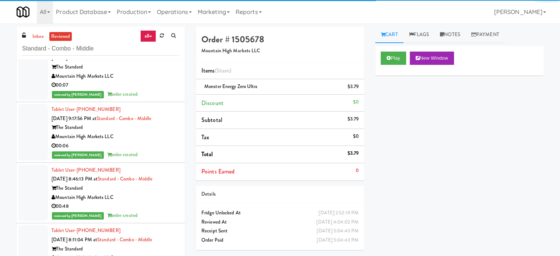
click at [165, 133] on div "Mountain High Markets LLC" at bounding box center [116, 136] width 128 height 9
